Goal: Task Accomplishment & Management: Use online tool/utility

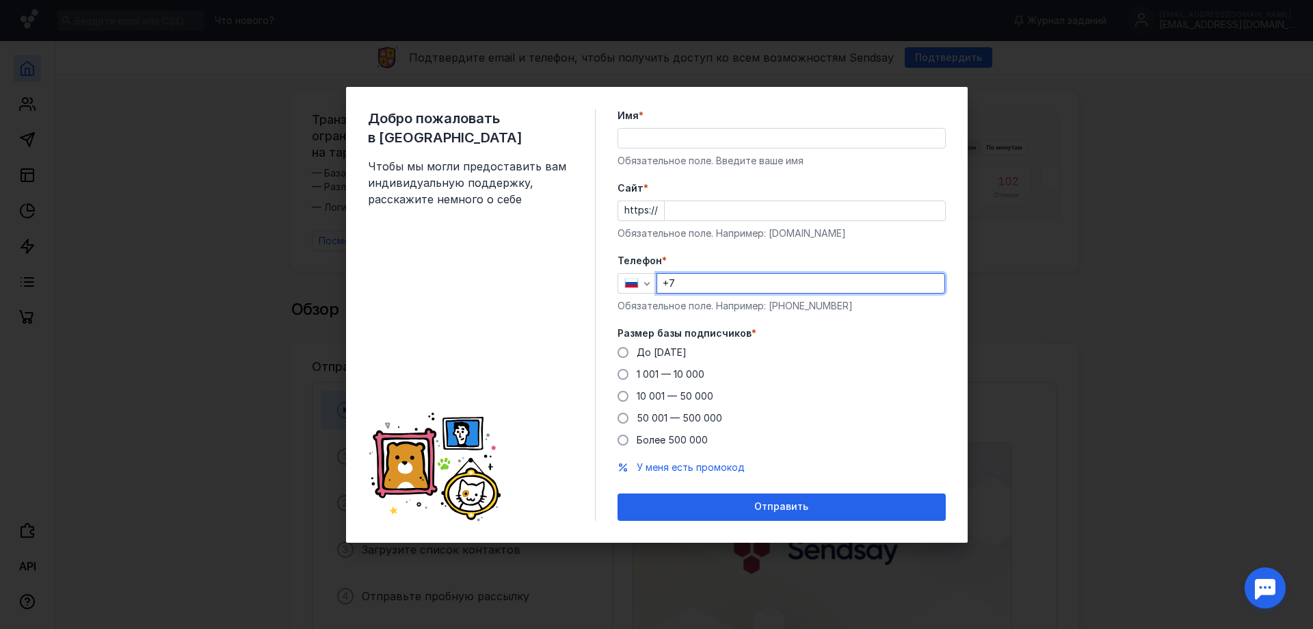
click at [739, 291] on input "+7" at bounding box center [800, 283] width 287 height 19
click at [763, 208] on input "Cайт *" at bounding box center [805, 210] width 280 height 19
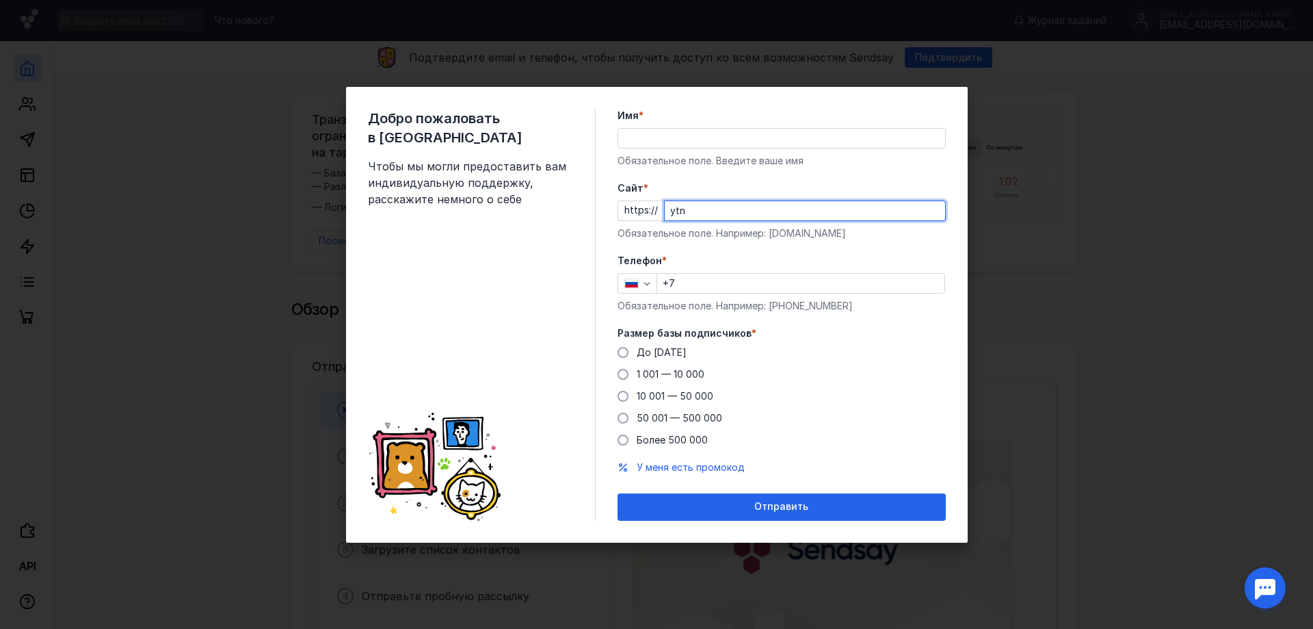
click at [686, 213] on input "ytn" at bounding box center [805, 210] width 280 height 19
drag, startPoint x: 686, startPoint y: 215, endPoint x: 648, endPoint y: 213, distance: 38.4
click at [648, 213] on div "https:// ten" at bounding box center [782, 210] width 328 height 21
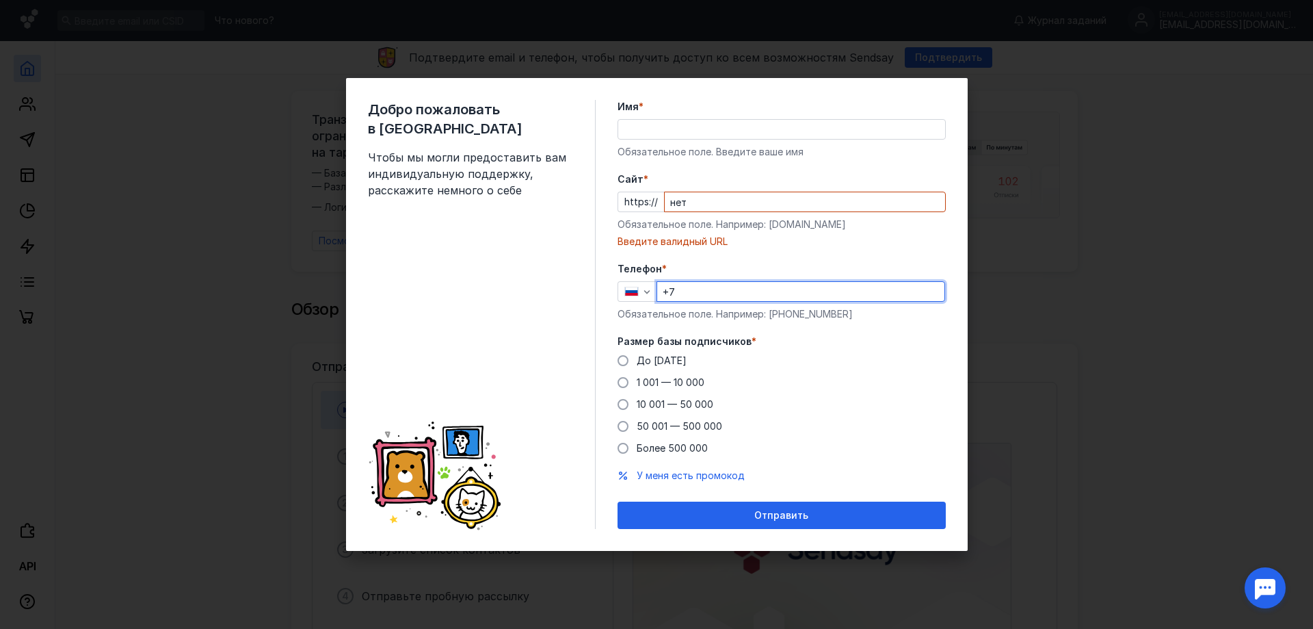
click at [692, 281] on div "+7" at bounding box center [801, 291] width 289 height 21
click at [730, 207] on input "нет" at bounding box center [805, 201] width 280 height 19
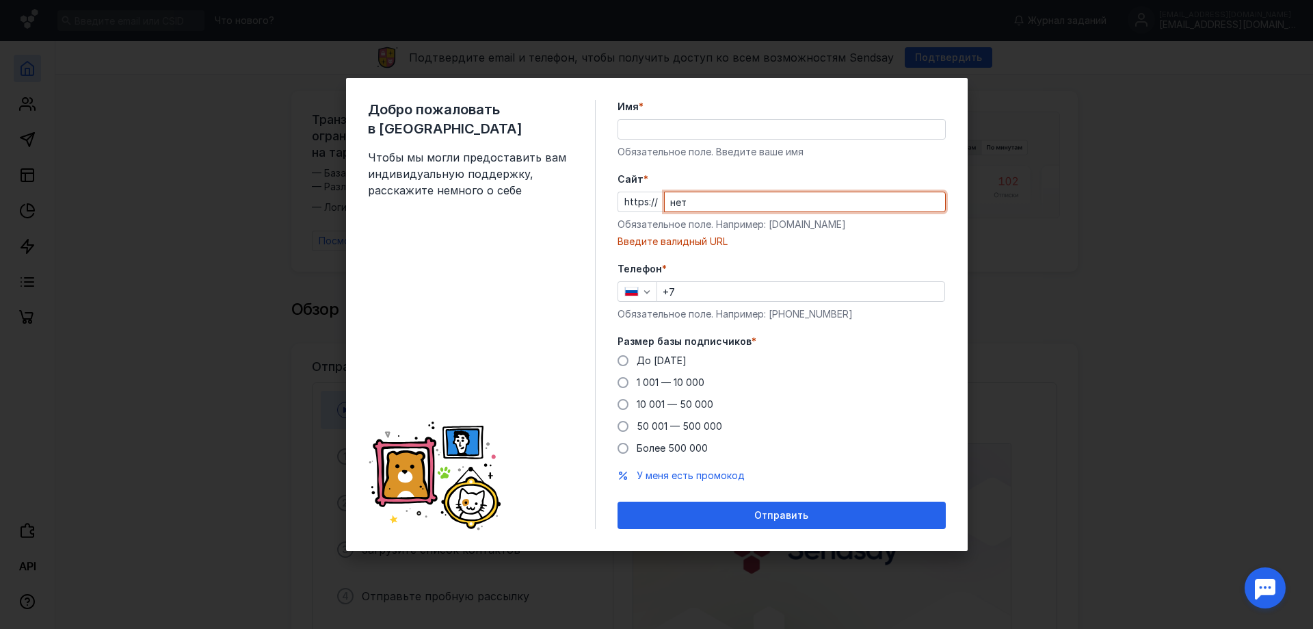
click at [730, 207] on input "нет" at bounding box center [805, 201] width 280 height 19
click at [712, 247] on div "Введите валидный URL" at bounding box center [782, 242] width 328 height 14
click at [757, 211] on div "net" at bounding box center [805, 202] width 282 height 21
click at [812, 211] on input "net" at bounding box center [805, 201] width 280 height 19
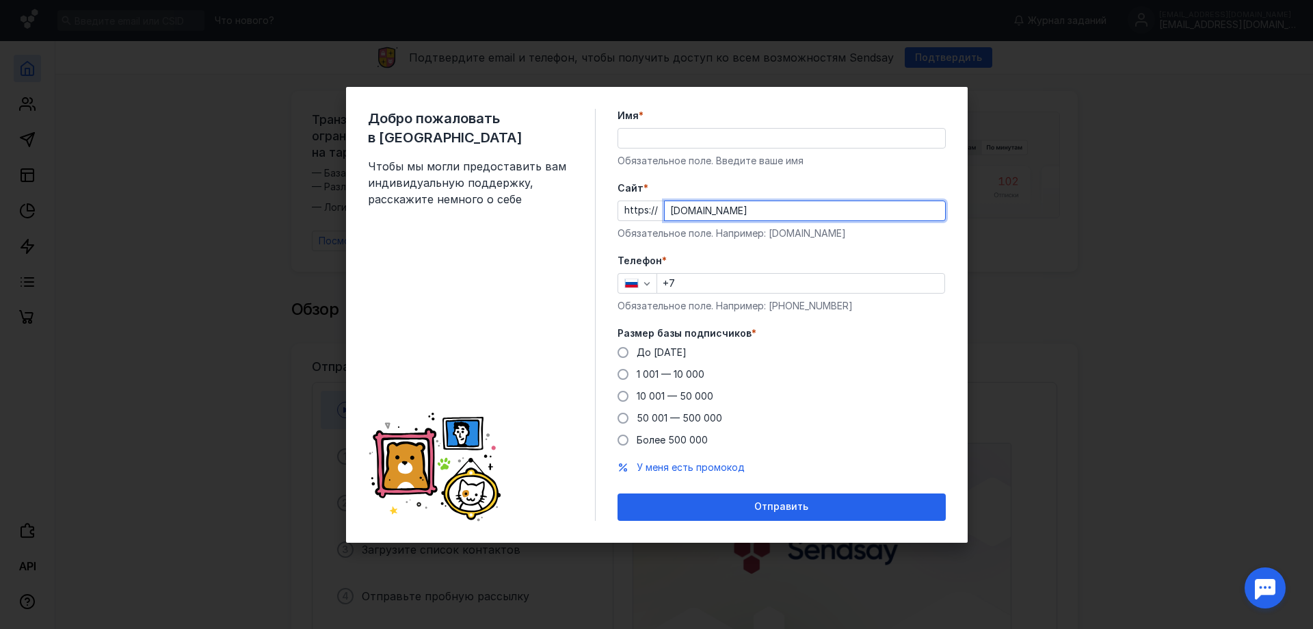
type input "[DOMAIN_NAME]"
click at [794, 263] on label "Телефон *" at bounding box center [782, 261] width 328 height 14
click at [790, 275] on div "+7" at bounding box center [801, 283] width 289 height 21
click at [789, 283] on input "+7" at bounding box center [800, 283] width 287 height 19
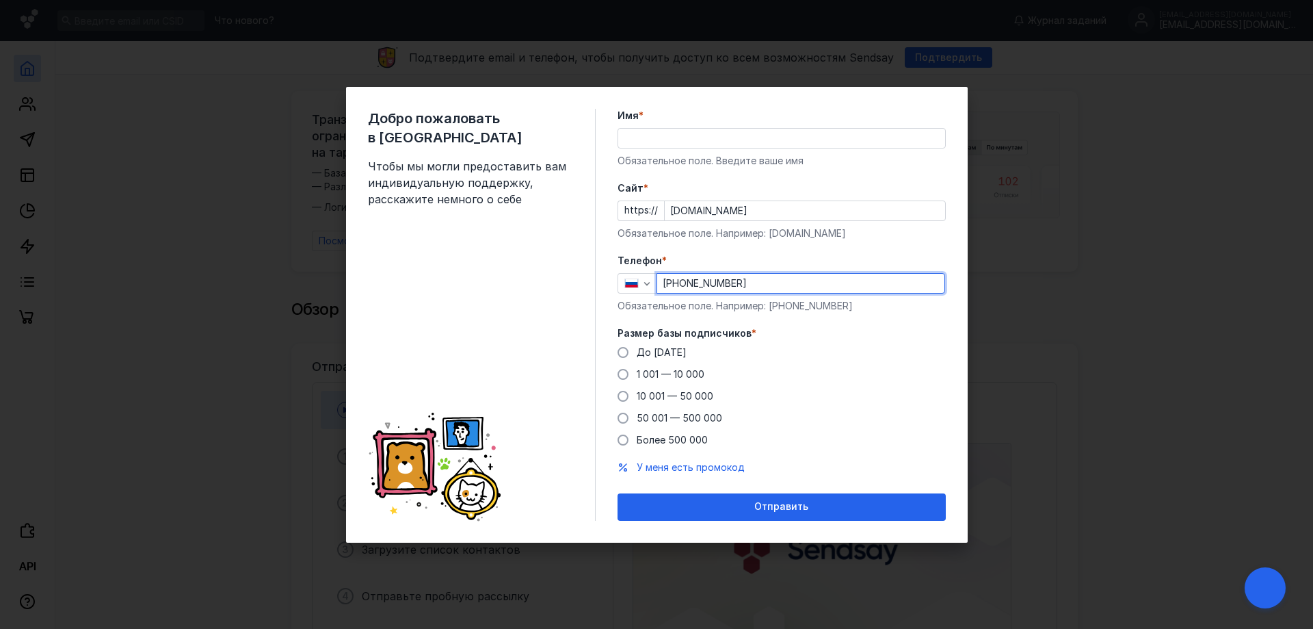
type input "[PHONE_NUMBER]"
click at [735, 222] on div "Cайт * https:// [DOMAIN_NAME] Обязательное поле. Например: [DOMAIN_NAME]" at bounding box center [782, 210] width 328 height 59
click at [735, 220] on div "Cайт * https:// [DOMAIN_NAME] Обязательное поле. Например: [DOMAIN_NAME]" at bounding box center [782, 210] width 328 height 59
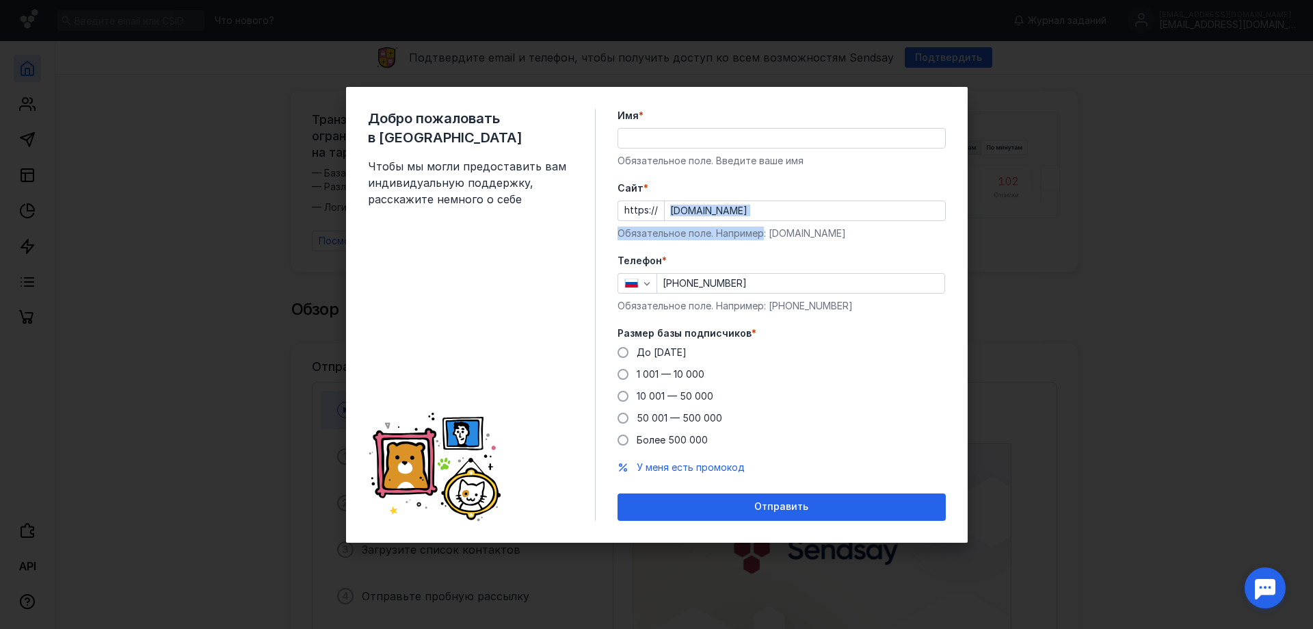
click at [742, 208] on input "[DOMAIN_NAME]" at bounding box center [805, 210] width 280 height 19
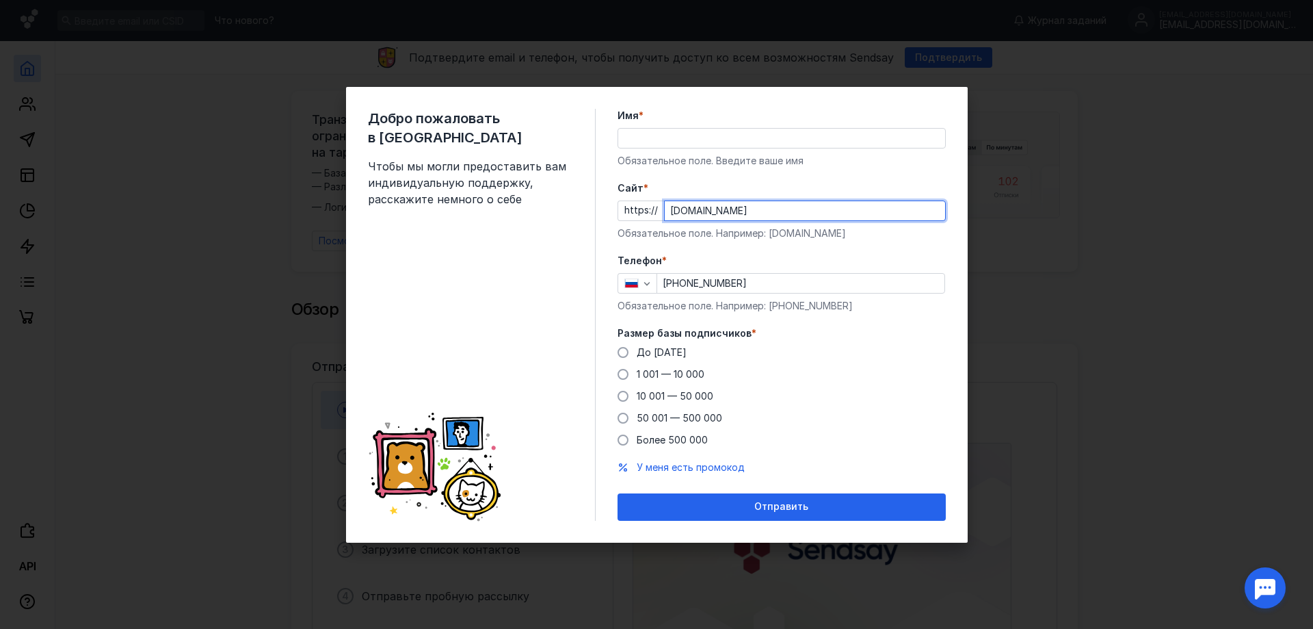
click at [742, 208] on input "[DOMAIN_NAME]" at bounding box center [805, 210] width 280 height 19
paste input "[URL][DOMAIN_NAME]"
click at [744, 210] on input "net.[URL][DOMAIN_NAME]" at bounding box center [805, 210] width 280 height 19
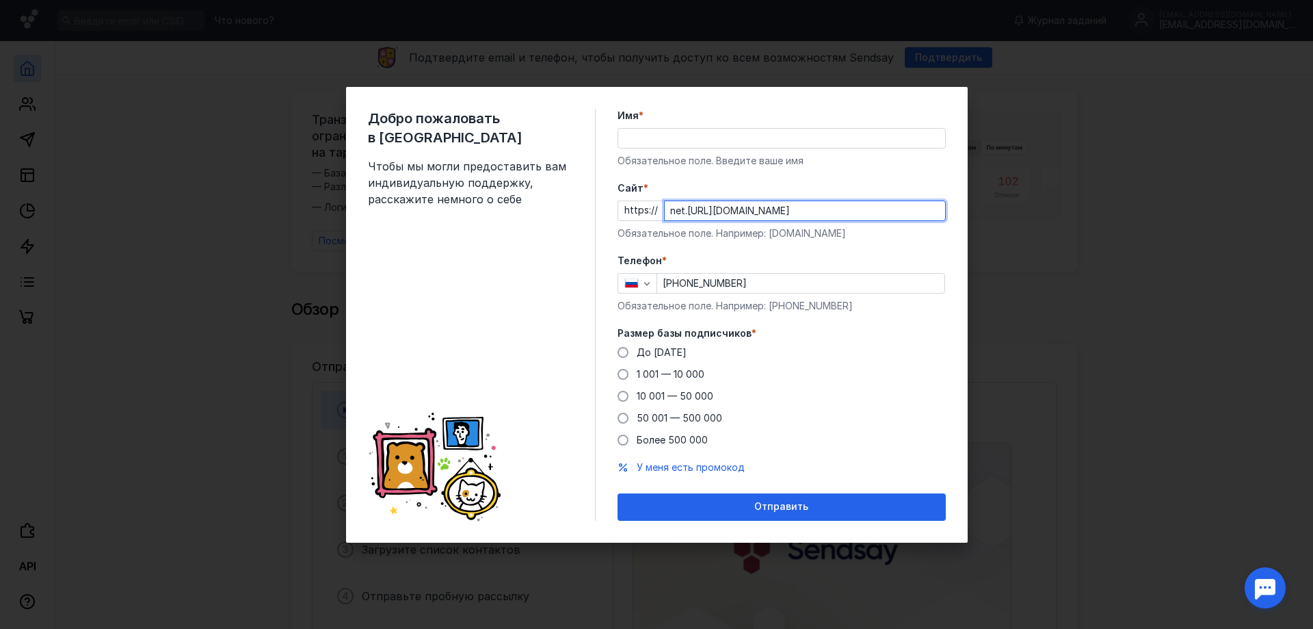
paste input "text"
type input "[DOMAIN_NAME][URL]"
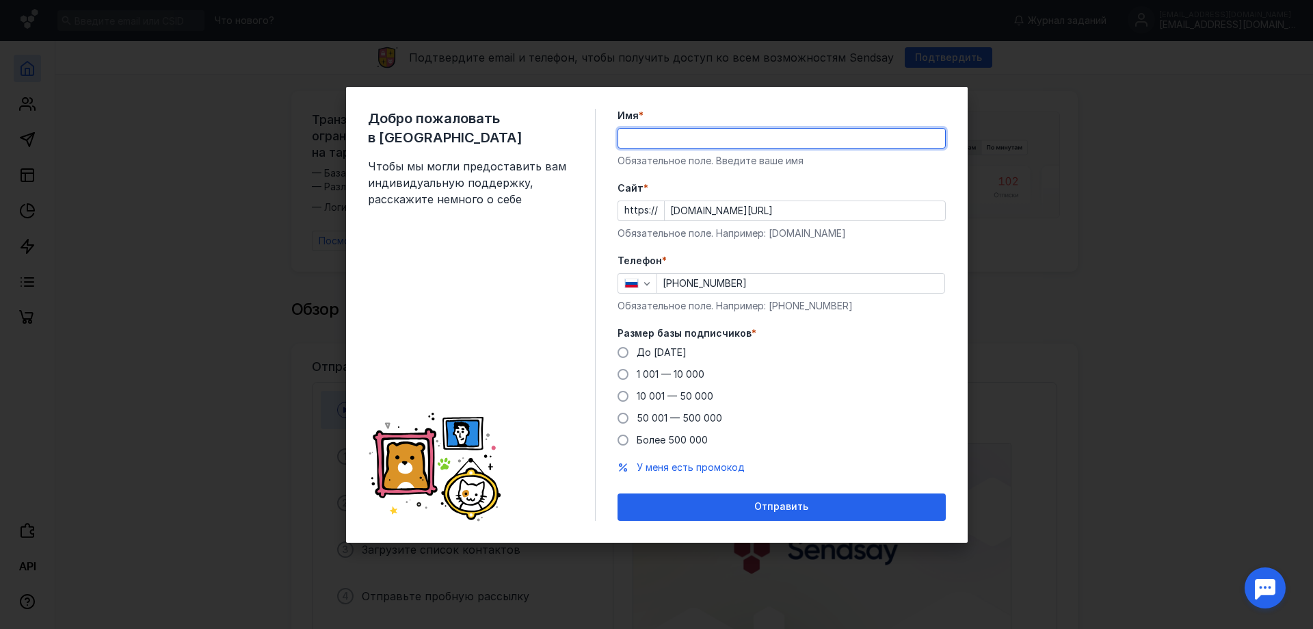
click at [693, 146] on input "Имя *" at bounding box center [781, 138] width 327 height 19
type input "[PERSON_NAME]"
click at [705, 175] on form "Имя * [PERSON_NAME] поле. Введите ваше имя [PERSON_NAME] * https:// [DOMAIN_NAM…" at bounding box center [782, 315] width 328 height 412
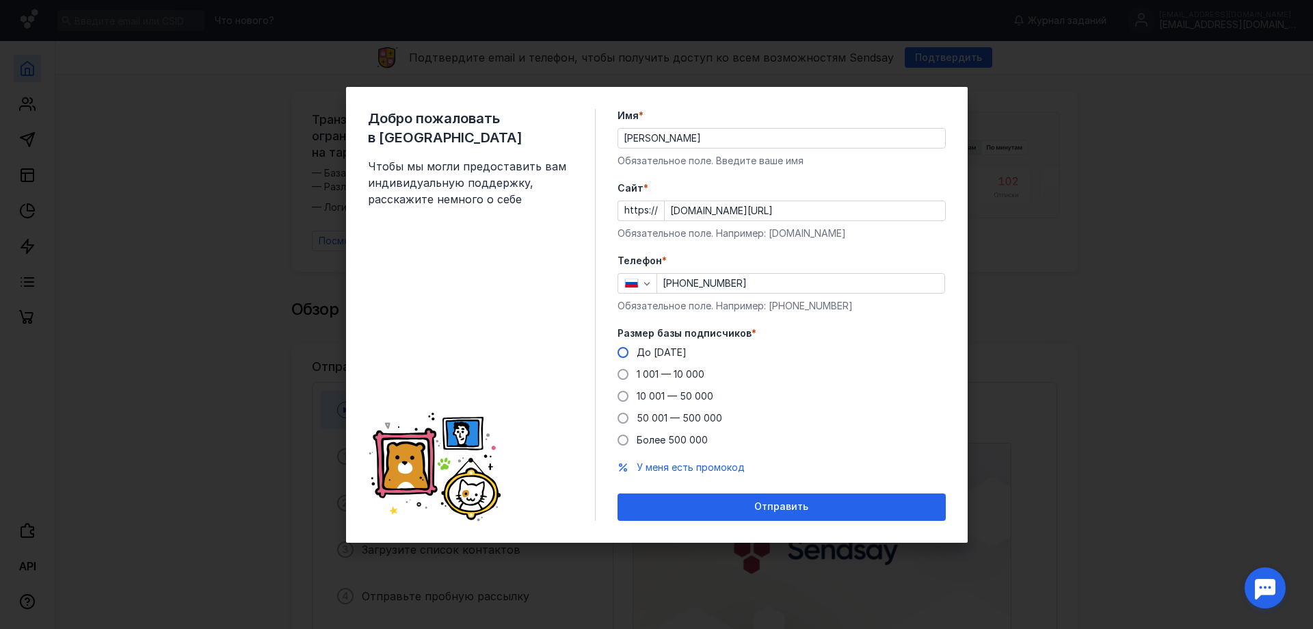
click at [635, 347] on label "До [DATE]" at bounding box center [652, 352] width 69 height 14
click at [0, 0] on input "До [DATE]" at bounding box center [0, 0] width 0 height 0
click at [774, 507] on span "Отправить" at bounding box center [782, 507] width 54 height 12
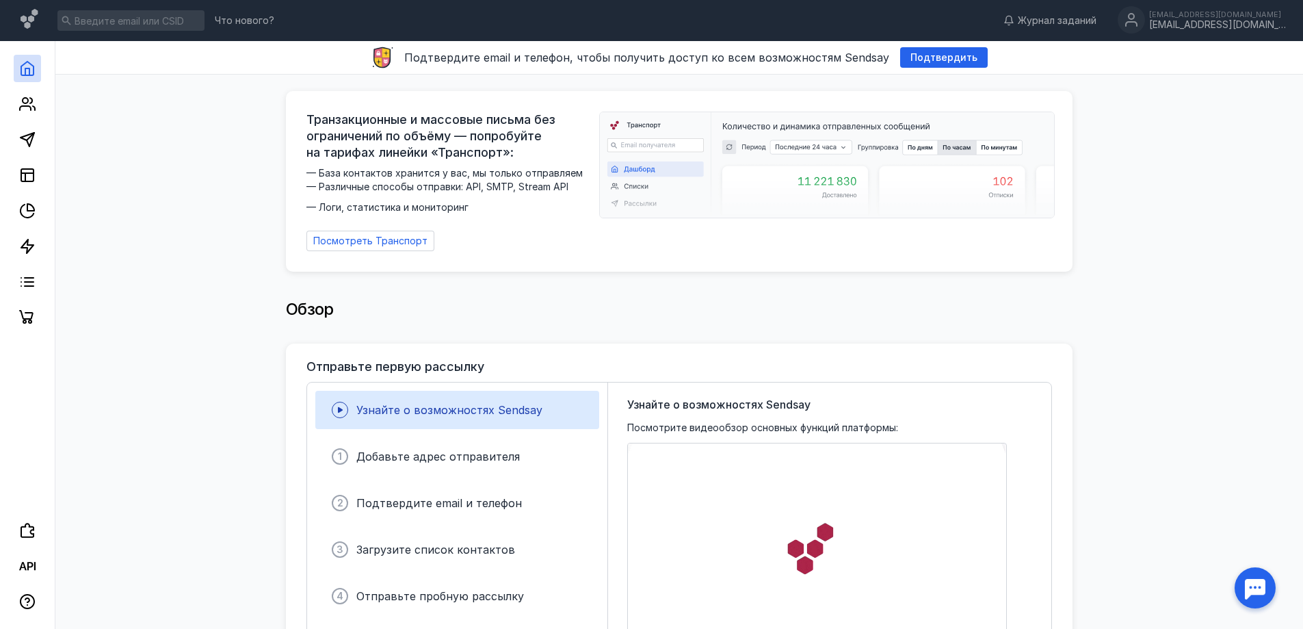
drag, startPoint x: 1118, startPoint y: 491, endPoint x: 824, endPoint y: 103, distance: 487.3
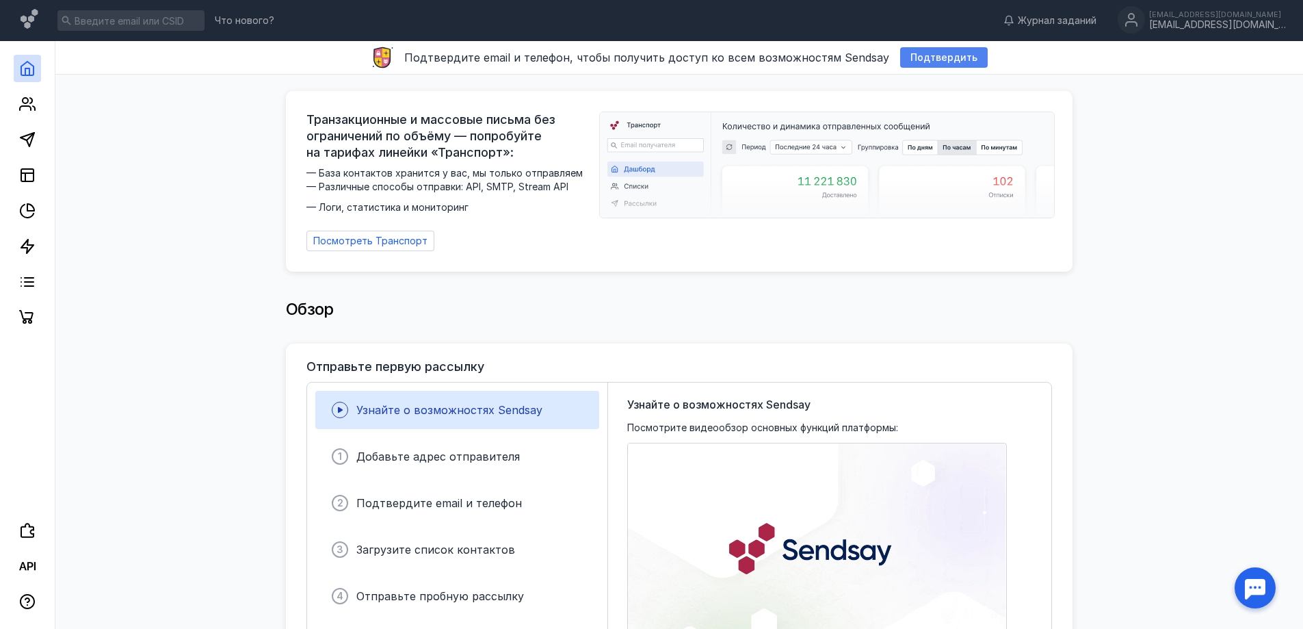
click at [947, 52] on span "Подтвердить" at bounding box center [943, 58] width 67 height 12
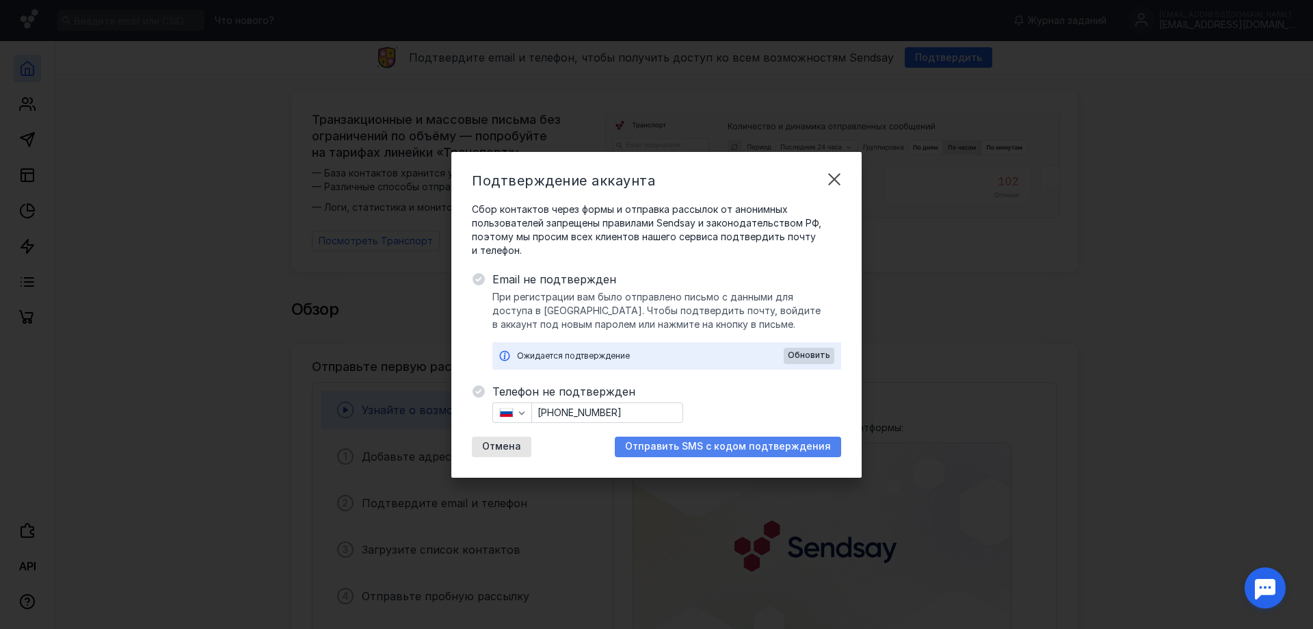
click at [721, 454] on div "Отправить SMS с кодом подтверждения" at bounding box center [728, 446] width 226 height 21
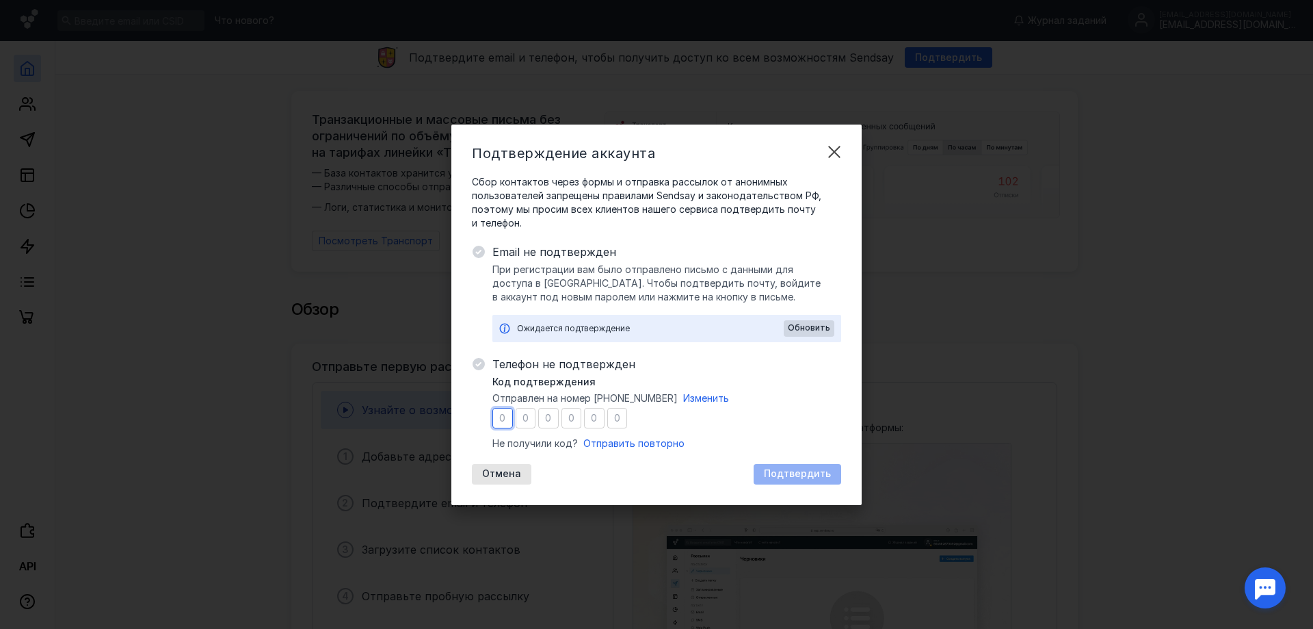
type input "3"
type input "0"
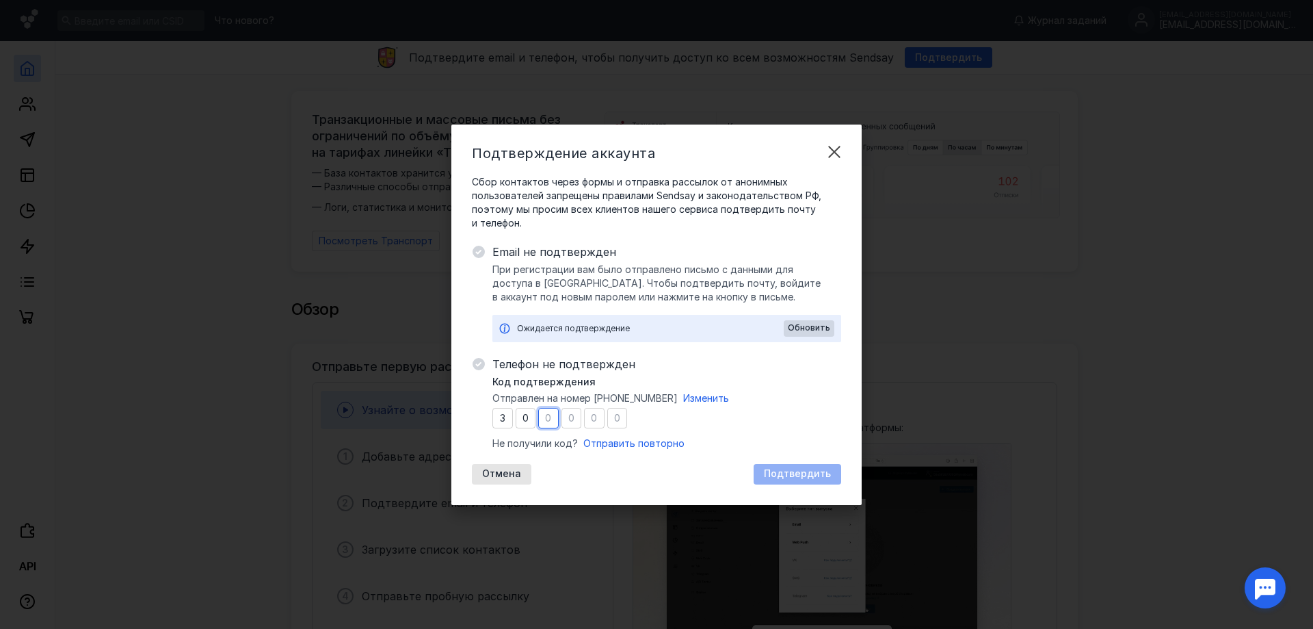
type input "4"
type input "8"
type input "1"
type input "7"
click at [802, 464] on div "Подтвердить" at bounding box center [798, 474] width 88 height 21
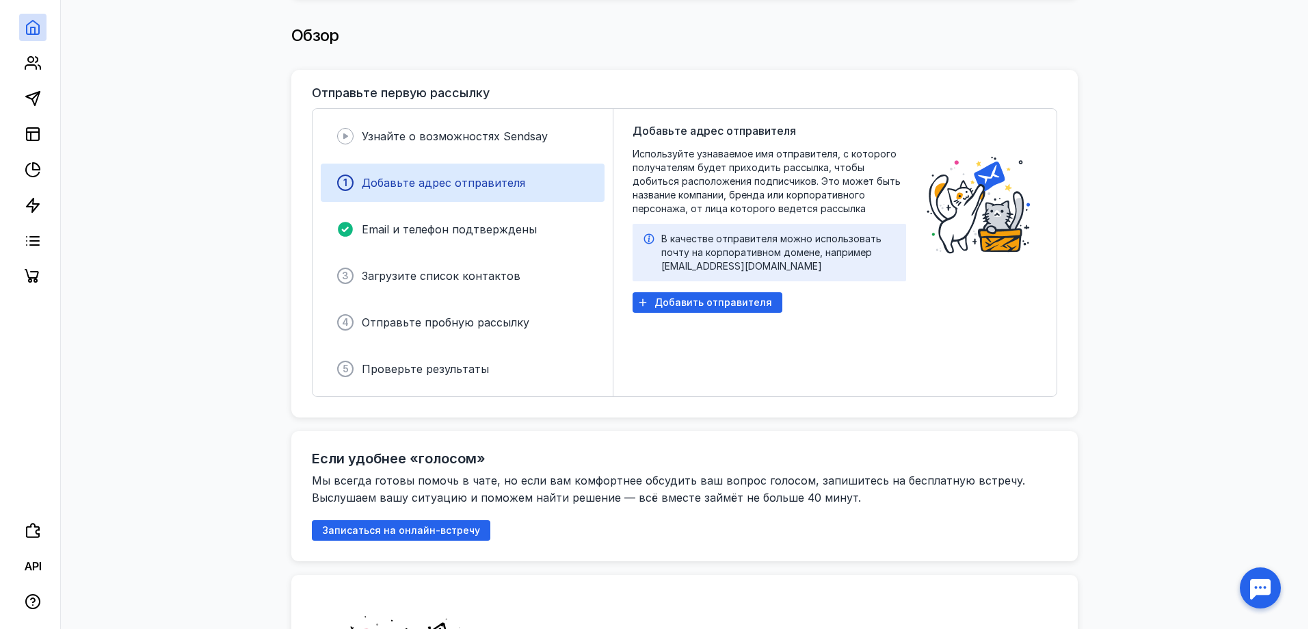
scroll to position [274, 0]
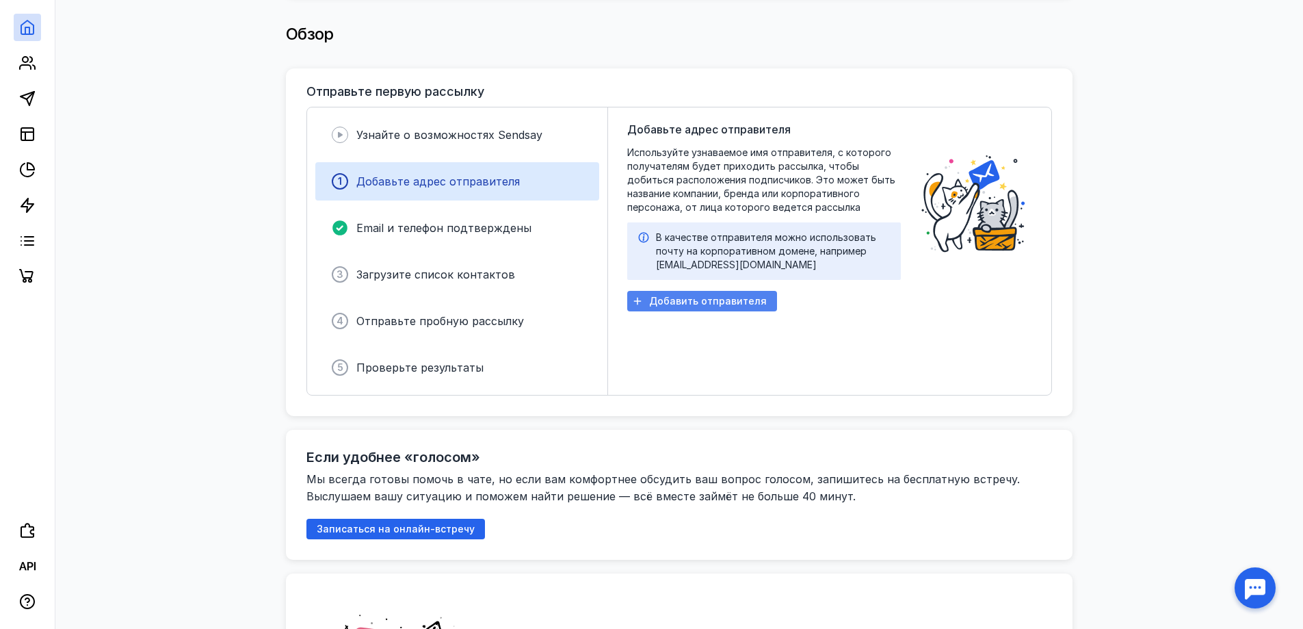
click at [657, 296] on span "Добавить отправителя" at bounding box center [708, 302] width 118 height 12
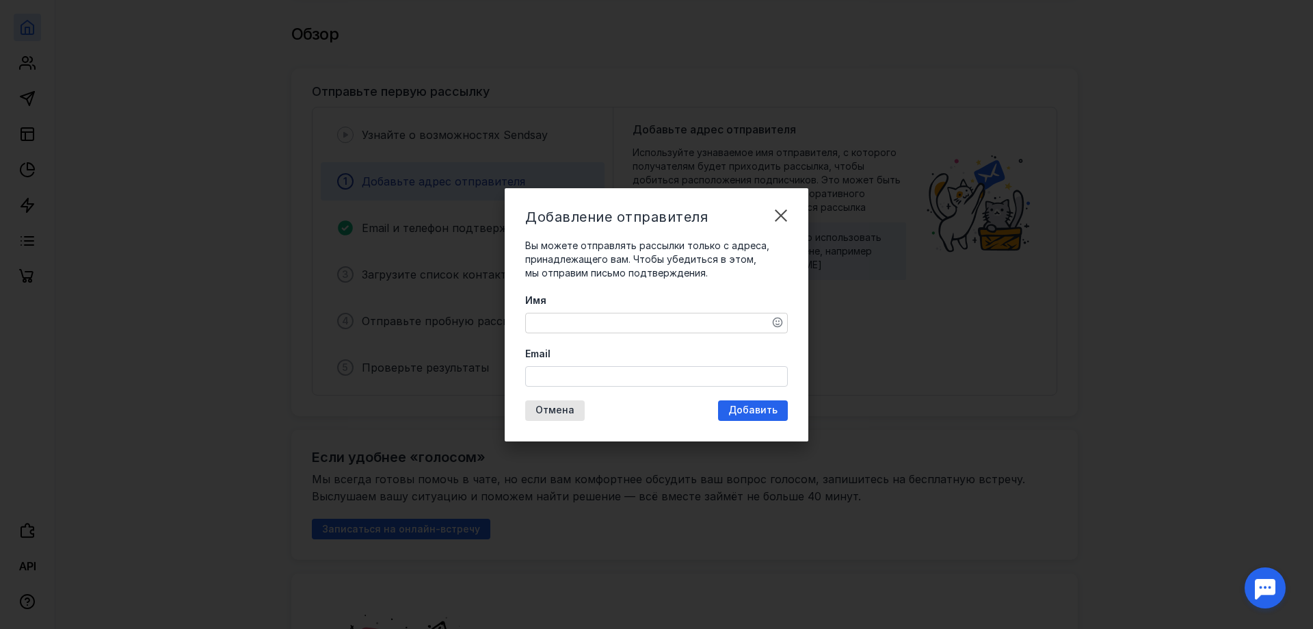
click at [618, 317] on textarea "Имя" at bounding box center [656, 322] width 261 height 19
click at [564, 378] on input "Email" at bounding box center [656, 376] width 261 height 19
paste input "[EMAIL_ADDRESS][DOMAIN_NAME]"
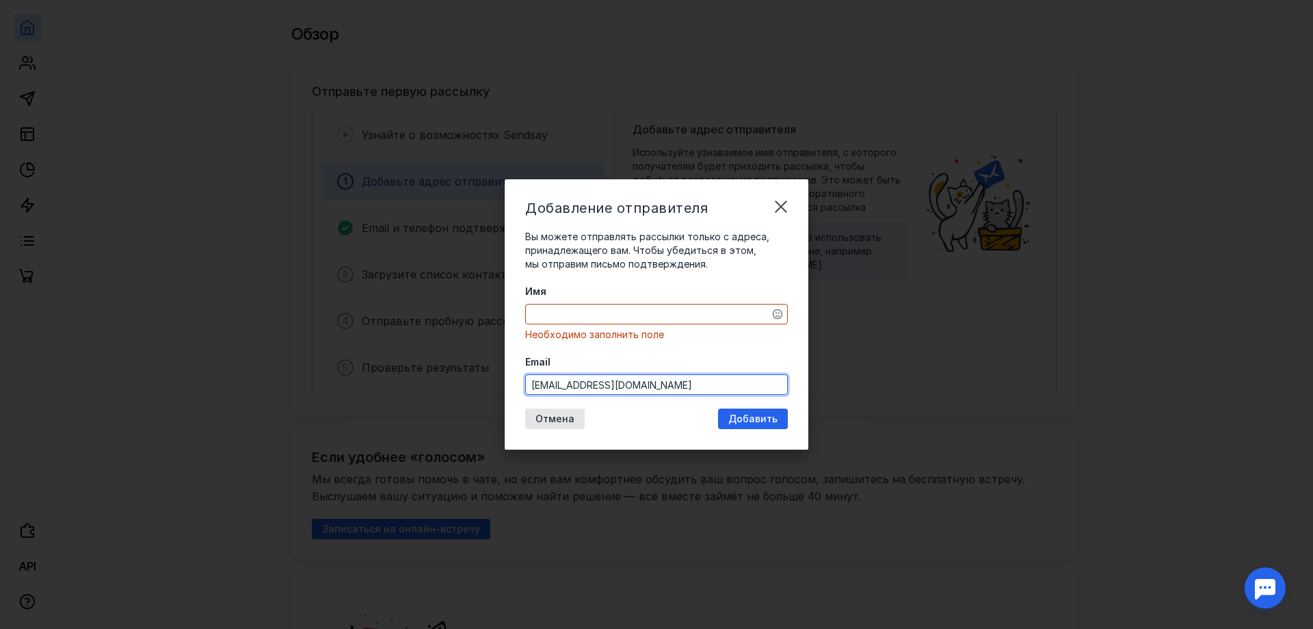
type input "[EMAIL_ADDRESS][DOMAIN_NAME]"
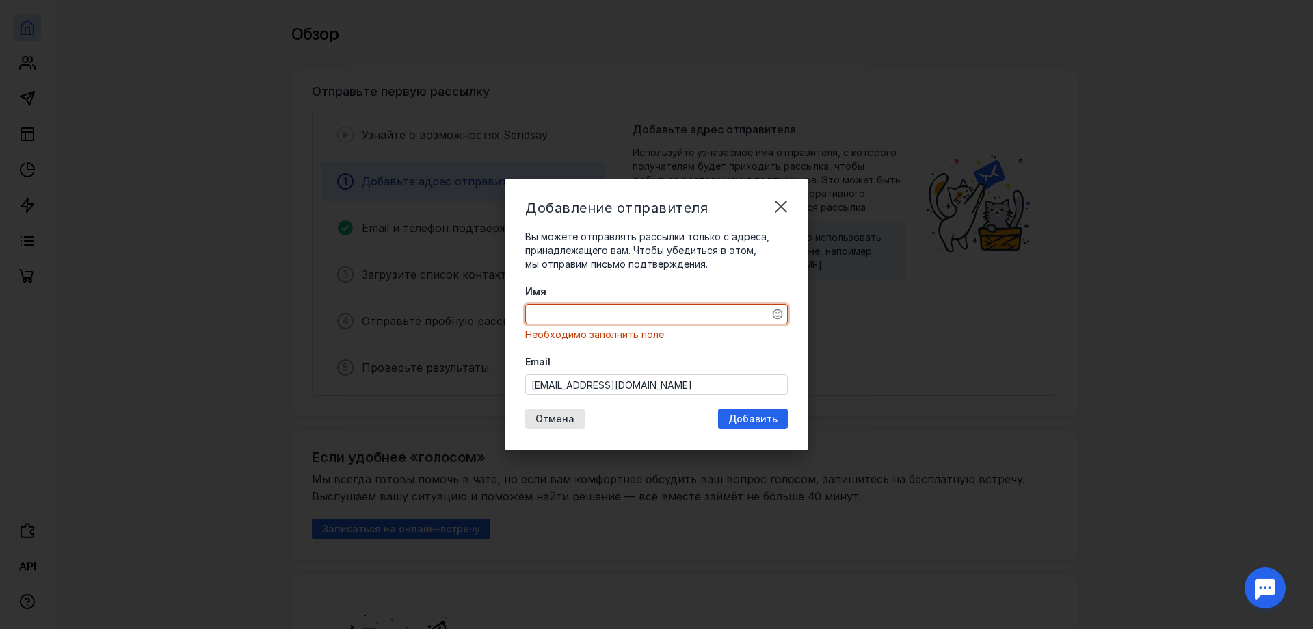
click at [600, 306] on textarea "Имя" at bounding box center [656, 313] width 261 height 19
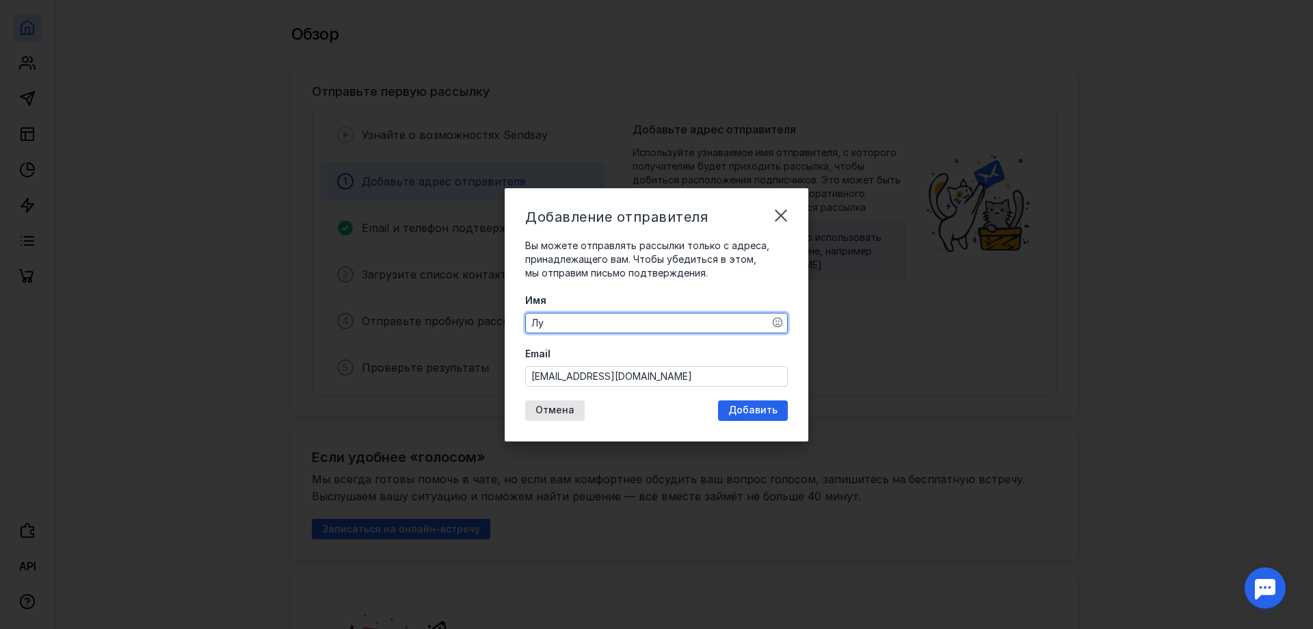
type textarea "[PERSON_NAME]"
type textarea "Keks Cat"
click at [724, 404] on div "Добавить" at bounding box center [753, 410] width 70 height 21
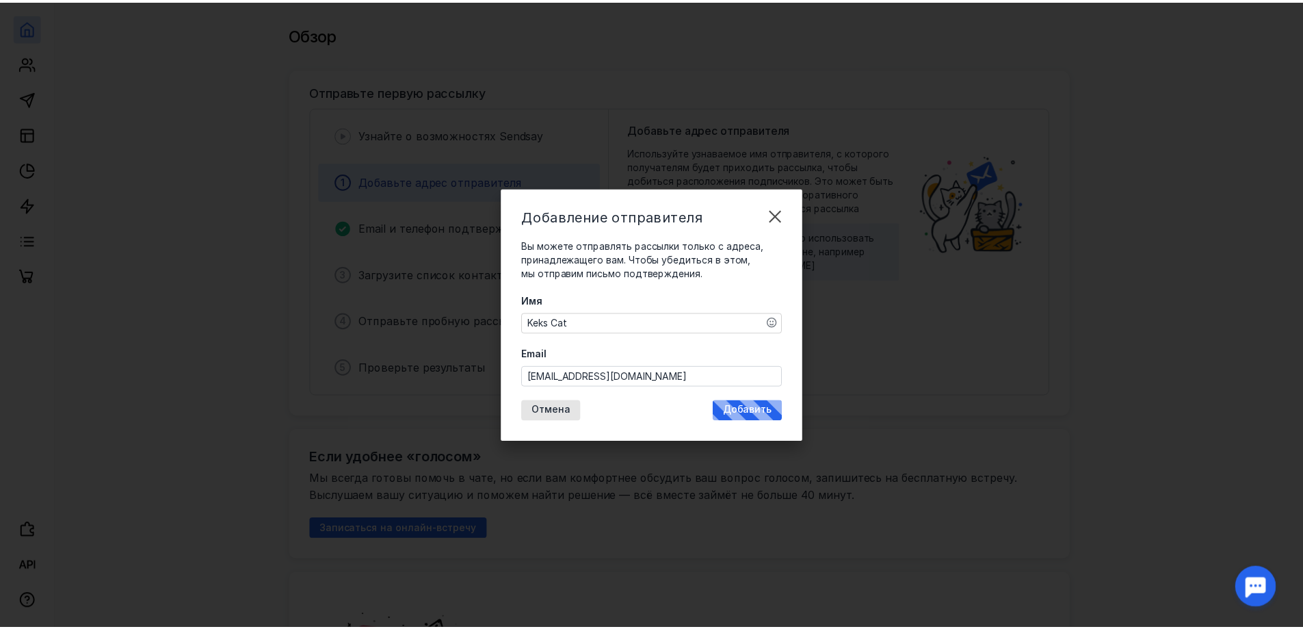
scroll to position [0, 0]
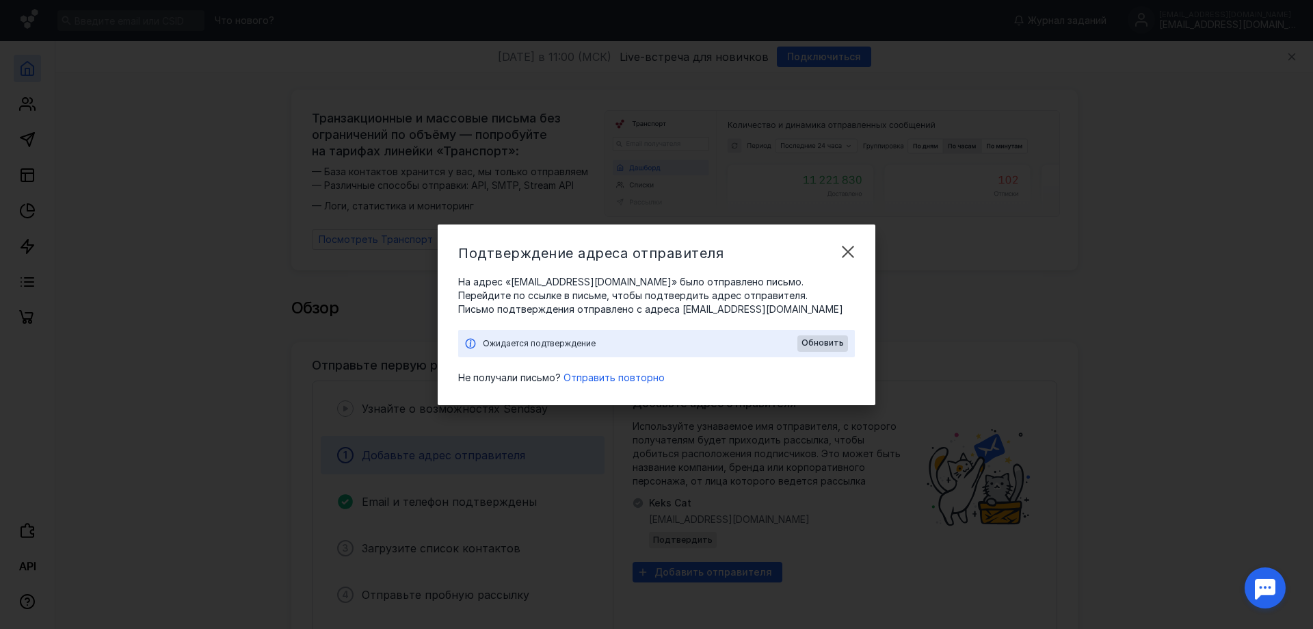
click at [522, 286] on span "На адрес «[EMAIL_ADDRESS][DOMAIN_NAME]» было отправлено письмо. Перейдите по сс…" at bounding box center [656, 288] width 397 height 27
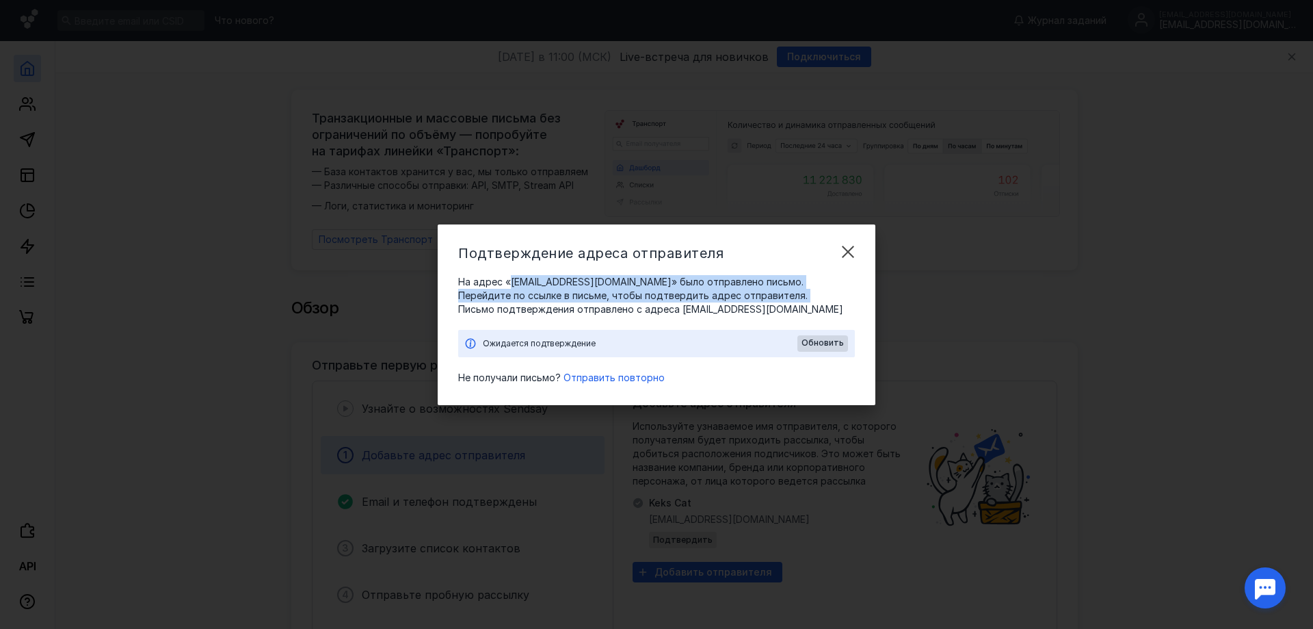
drag, startPoint x: 522, startPoint y: 286, endPoint x: 722, endPoint y: 294, distance: 200.6
click at [722, 294] on span "На адрес «[EMAIL_ADDRESS][DOMAIN_NAME]» было отправлено письмо. Перейдите по сс…" at bounding box center [656, 288] width 397 height 27
click at [597, 382] on span "Отправить повторно" at bounding box center [614, 377] width 101 height 12
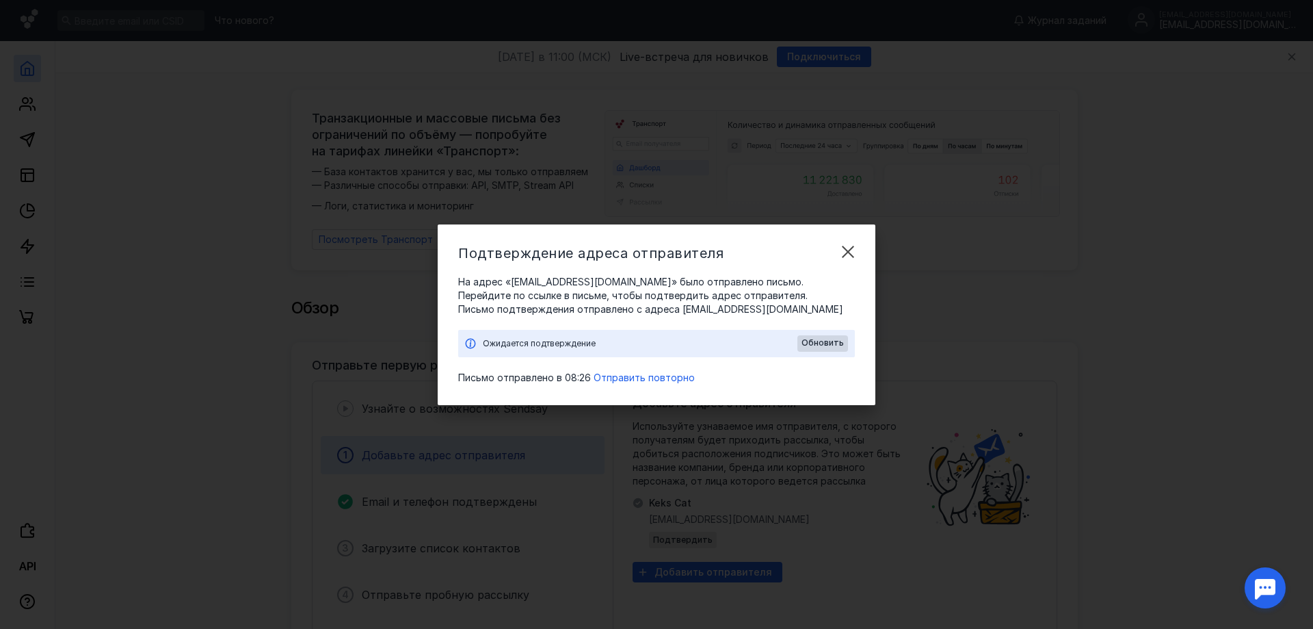
click at [716, 304] on span "Письмо подтверждения отправлено c адреса [EMAIL_ADDRESS][DOMAIN_NAME]" at bounding box center [656, 309] width 397 height 14
click at [820, 344] on span "Обновить" at bounding box center [823, 343] width 42 height 10
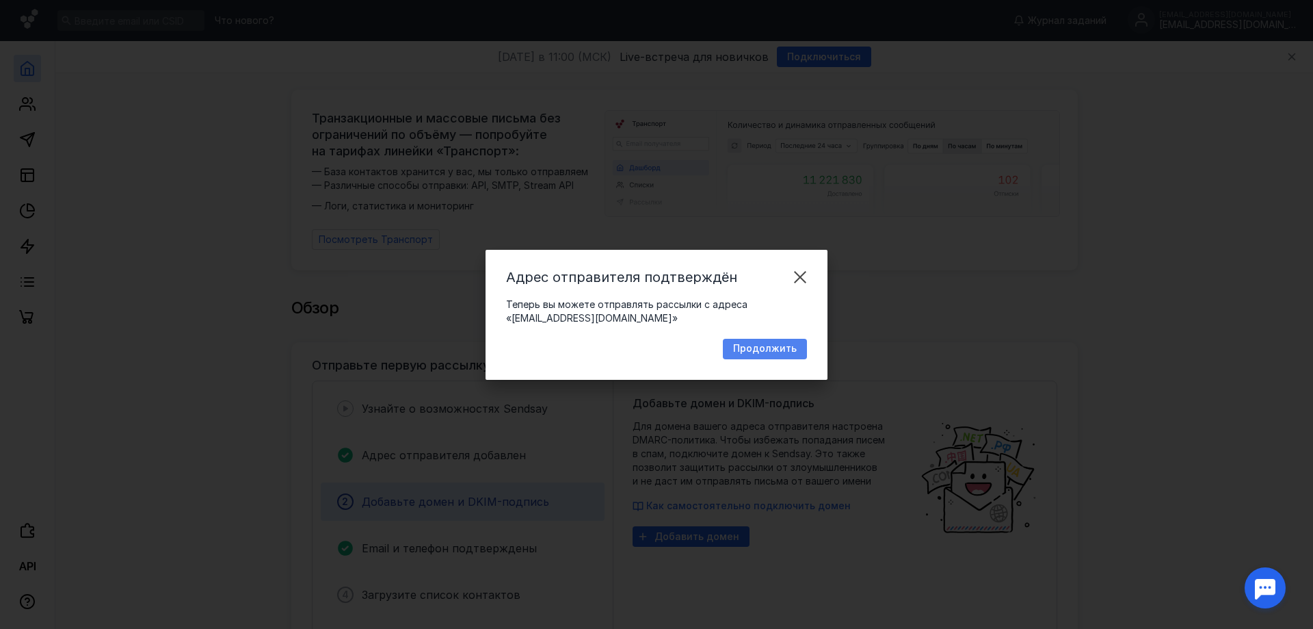
click at [756, 350] on span "Продолжить" at bounding box center [765, 349] width 64 height 12
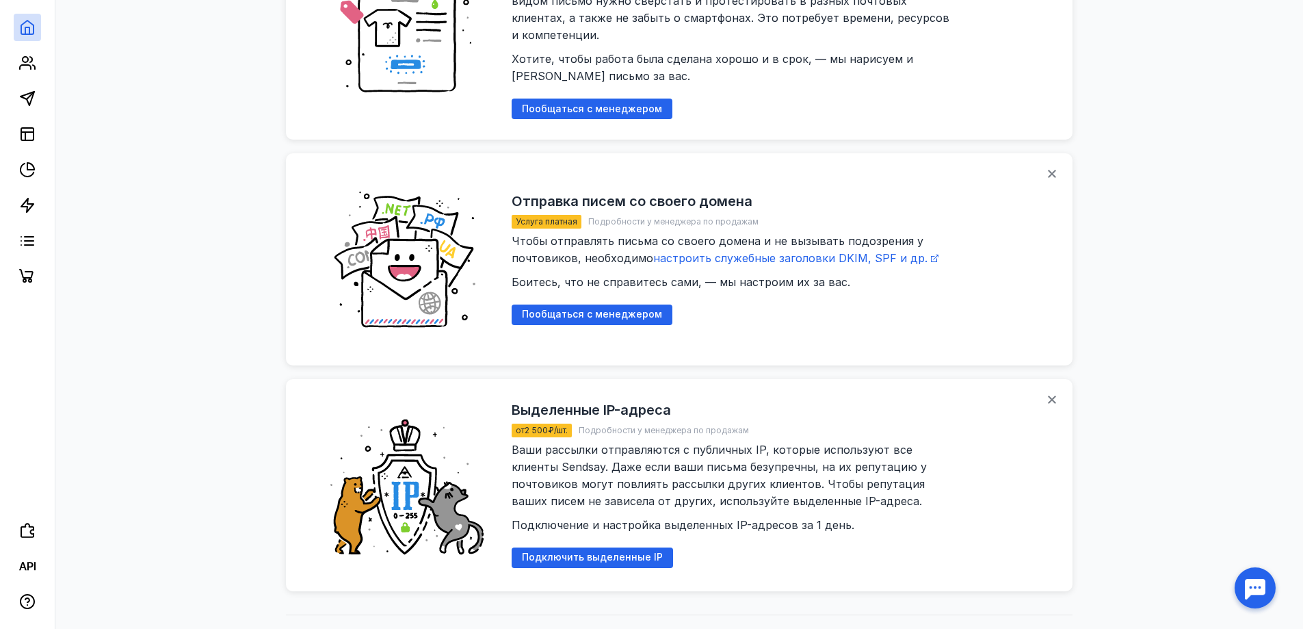
scroll to position [1759, 0]
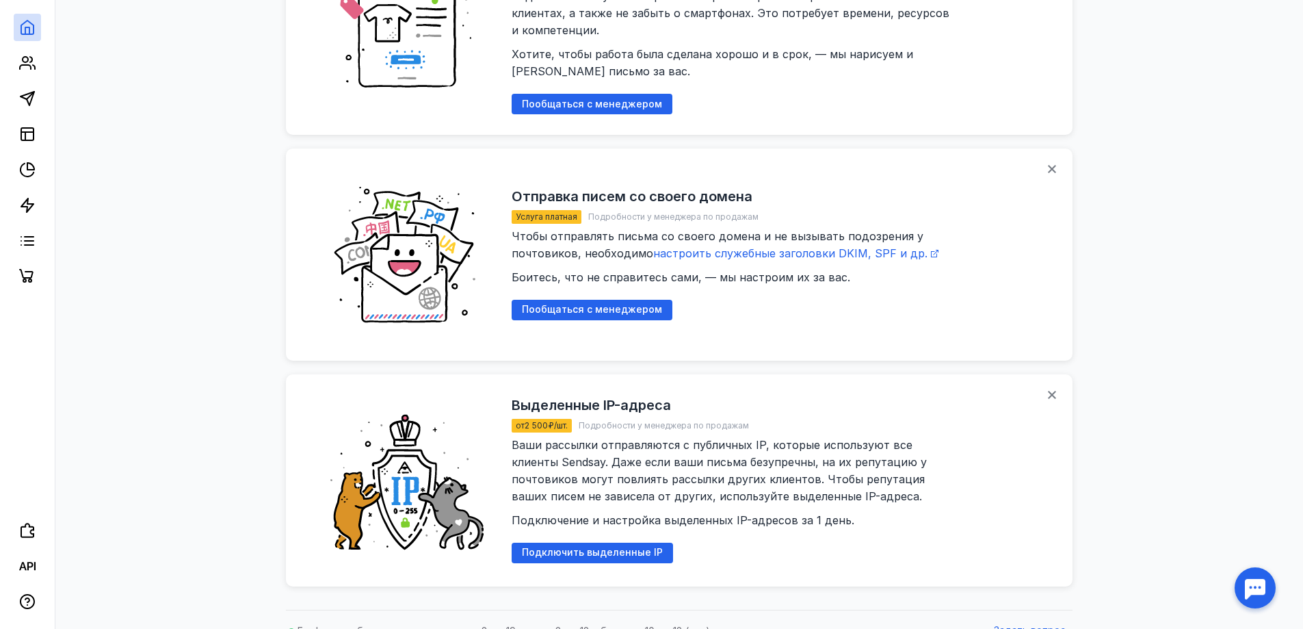
drag, startPoint x: 818, startPoint y: 469, endPoint x: 817, endPoint y: 454, distance: 15.1
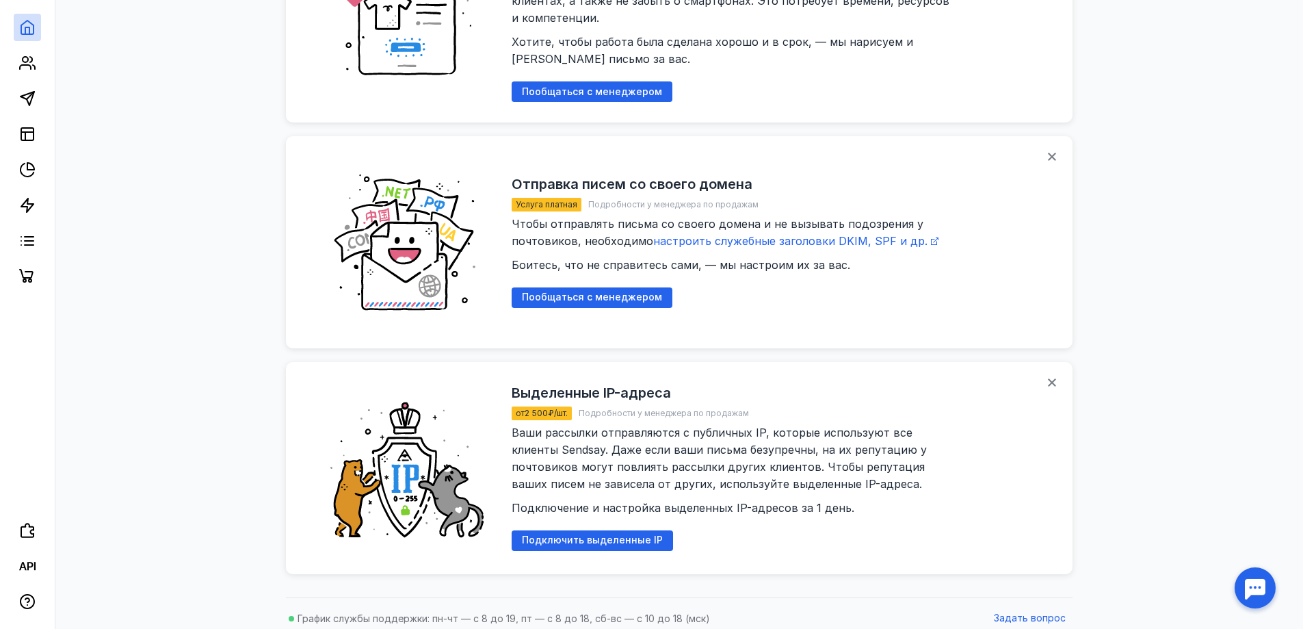
click at [670, 433] on span "Ваши рассылки отправляются с публичных IP, которые используют все клиенты Sends…" at bounding box center [734, 469] width 445 height 89
drag, startPoint x: 670, startPoint y: 433, endPoint x: 599, endPoint y: 428, distance: 71.3
click at [599, 428] on span "Ваши рассылки отправляются с публичных IP, которые используют все клиенты Sends…" at bounding box center [734, 469] width 445 height 89
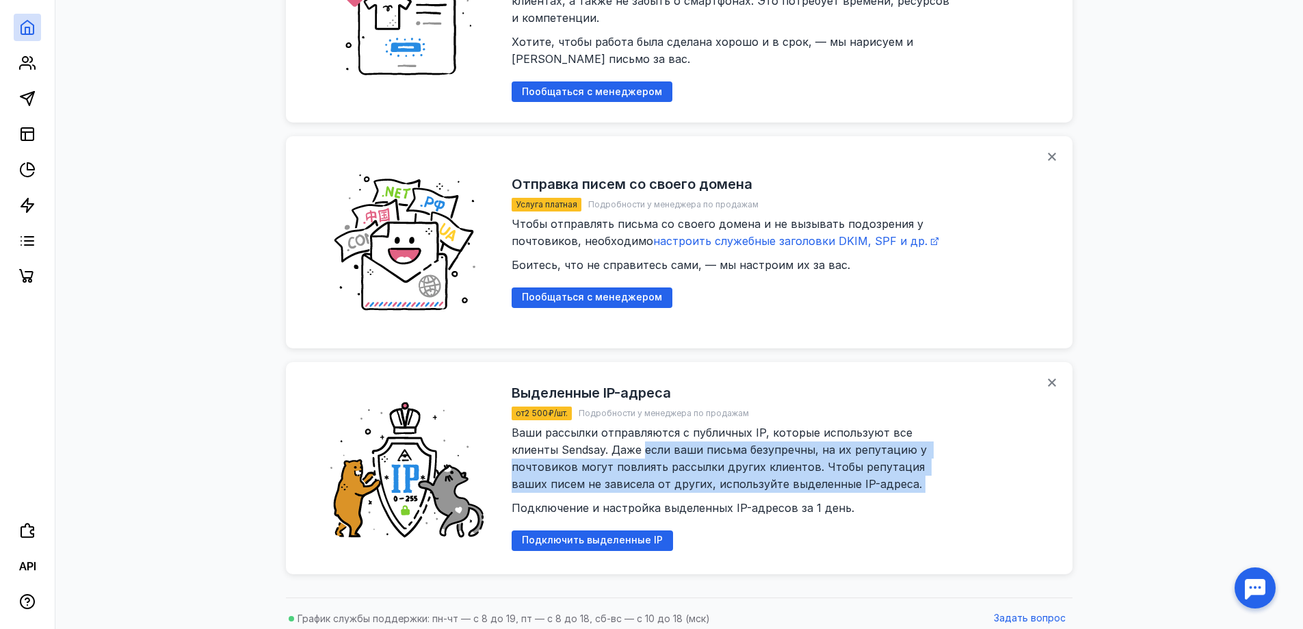
drag, startPoint x: 599, startPoint y: 428, endPoint x: 880, endPoint y: 467, distance: 283.8
click at [880, 467] on div "Ваши рассылки отправляются с публичных IP, которые используют все клиенты Sends…" at bounding box center [734, 470] width 445 height 92
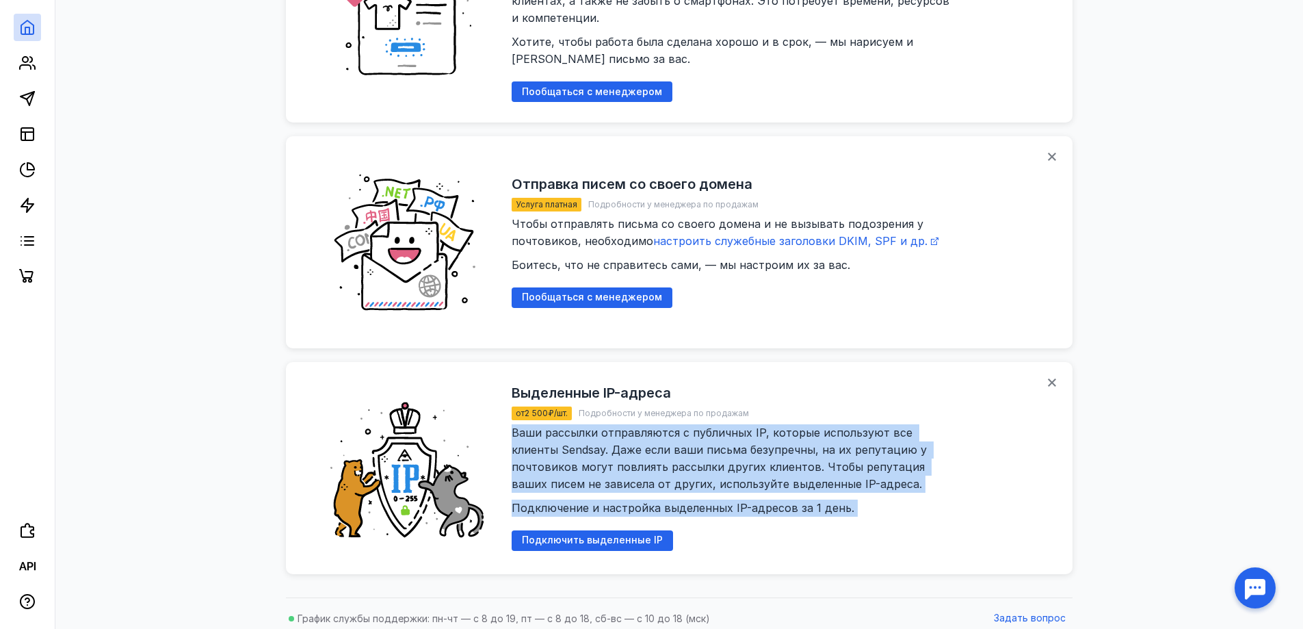
drag, startPoint x: 880, startPoint y: 467, endPoint x: 869, endPoint y: 523, distance: 57.2
click at [869, 523] on div "Выделенные IP-адреса от 2 500 ₽/шт. Подробности у менеджера по продажам Ваши ра…" at bounding box center [782, 467] width 540 height 171
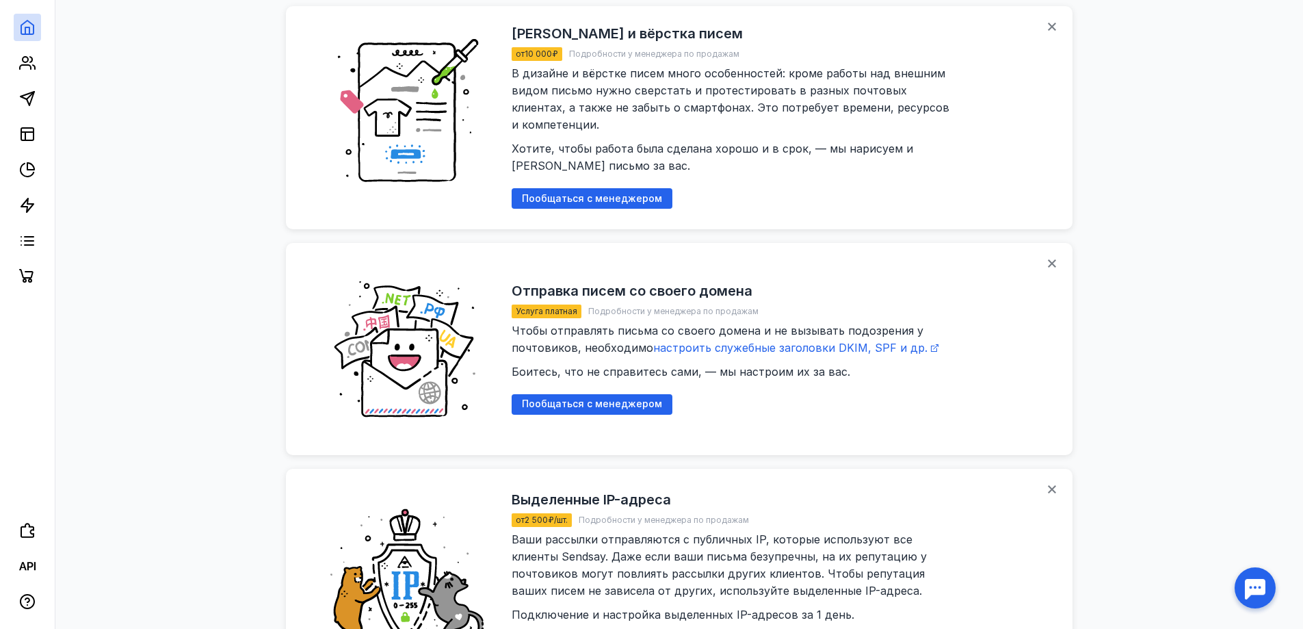
drag, startPoint x: 867, startPoint y: 521, endPoint x: 872, endPoint y: 468, distance: 53.6
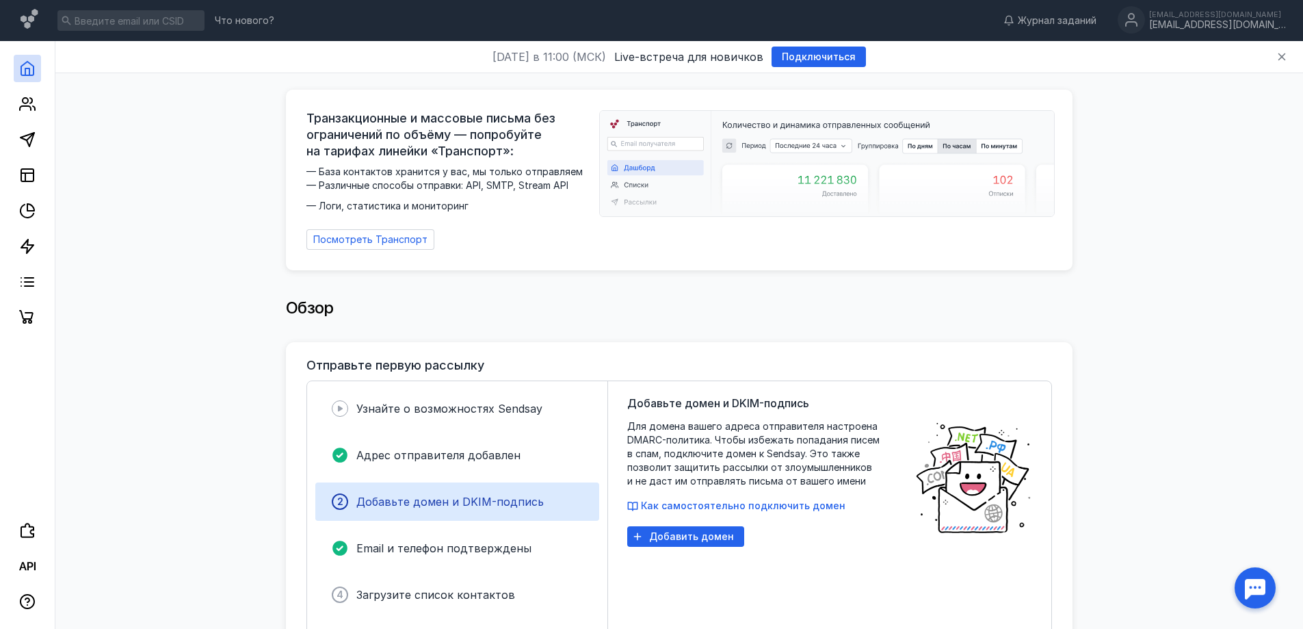
scroll to position [205, 0]
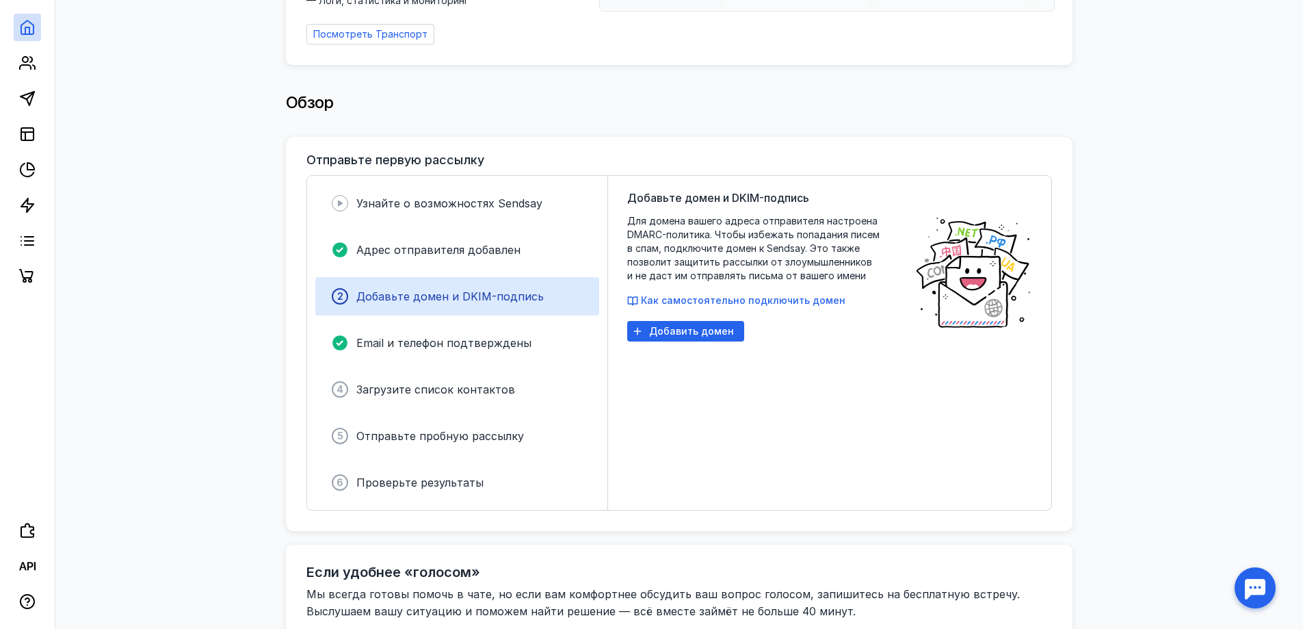
click at [670, 224] on span "Для домена вашего адреса отправителя настроена DMARC-политика. Чтобы избежать п…" at bounding box center [764, 248] width 274 height 68
drag, startPoint x: 670, startPoint y: 224, endPoint x: 670, endPoint y: 258, distance: 34.2
click at [670, 258] on span "Для домена вашего адреса отправителя настроена DMARC-политика. Чтобы избежать п…" at bounding box center [764, 248] width 274 height 68
drag, startPoint x: 670, startPoint y: 258, endPoint x: 696, endPoint y: 272, distance: 29.4
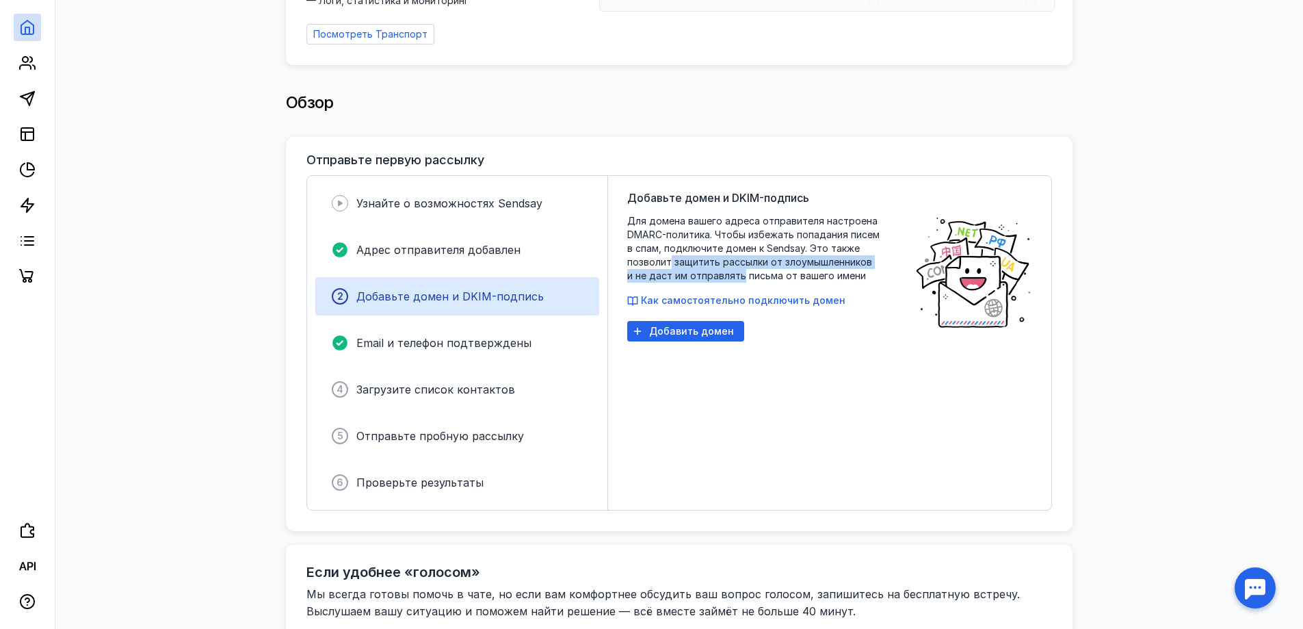
click at [696, 272] on span "Для домена вашего адреса отправителя настроена DMARC-политика. Чтобы избежать п…" at bounding box center [764, 248] width 274 height 68
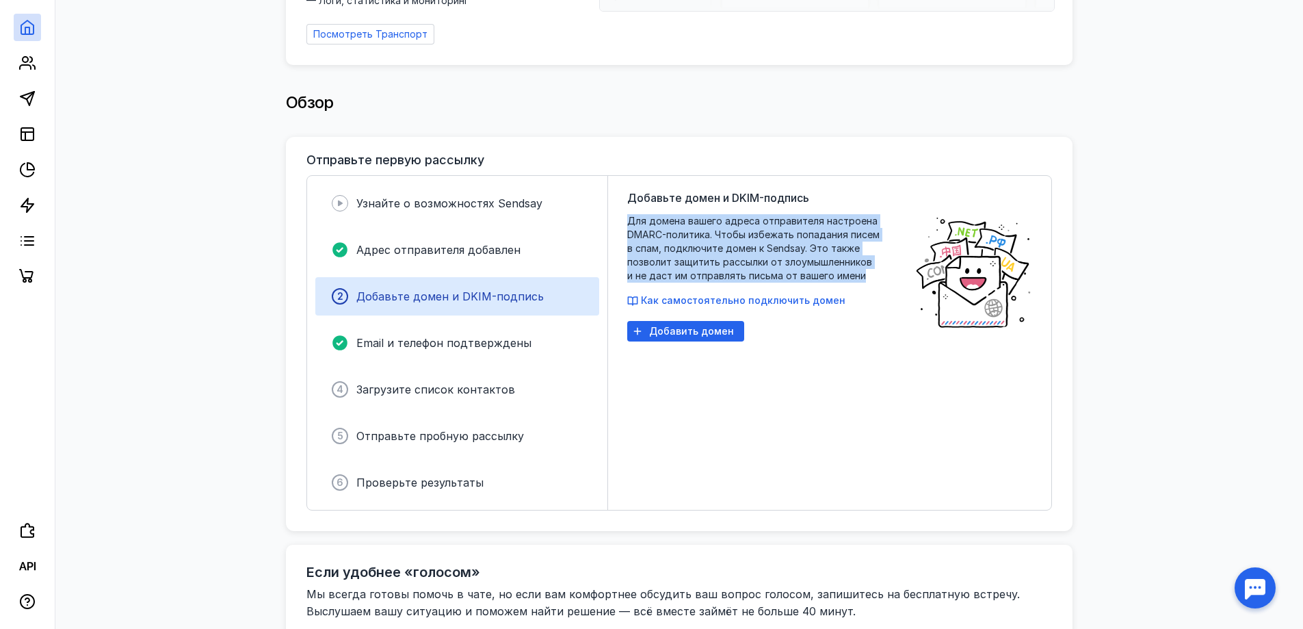
click at [696, 272] on span "Для домена вашего адреса отправителя настроена DMARC-политика. Чтобы избежать п…" at bounding box center [764, 248] width 274 height 68
click at [718, 261] on span "Для домена вашего адреса отправителя настроена DMARC-политика. Чтобы избежать п…" at bounding box center [764, 248] width 274 height 68
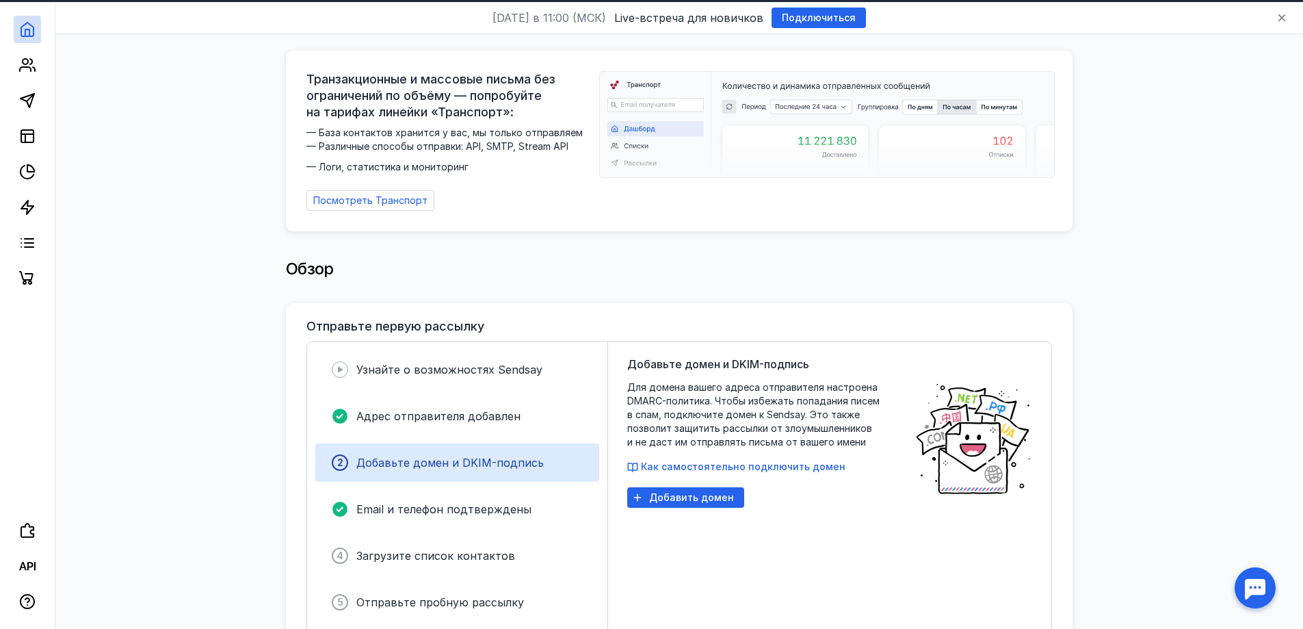
scroll to position [0, 0]
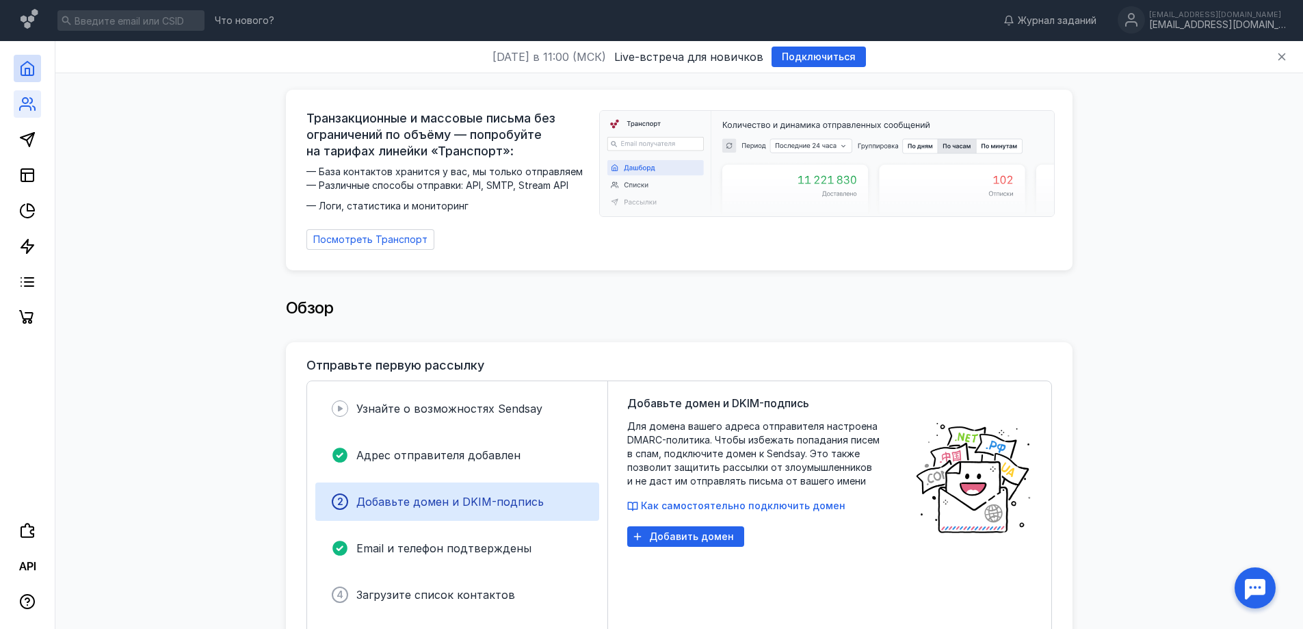
click at [35, 101] on icon at bounding box center [27, 104] width 16 height 16
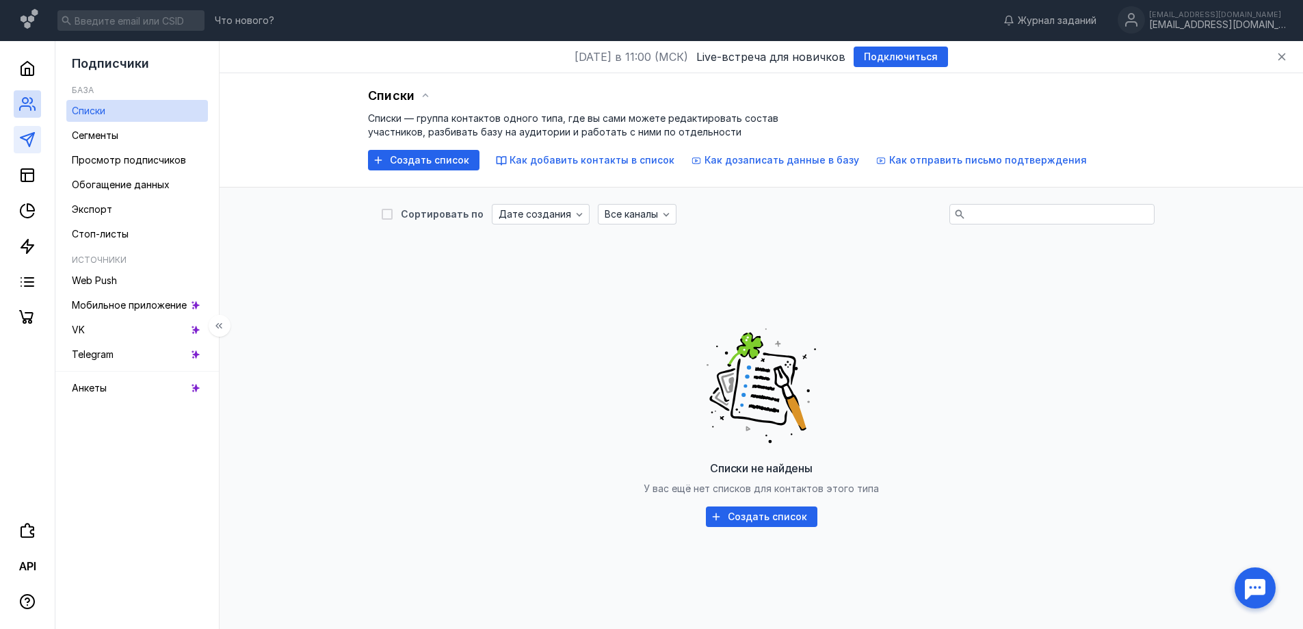
click at [16, 146] on link at bounding box center [27, 139] width 27 height 27
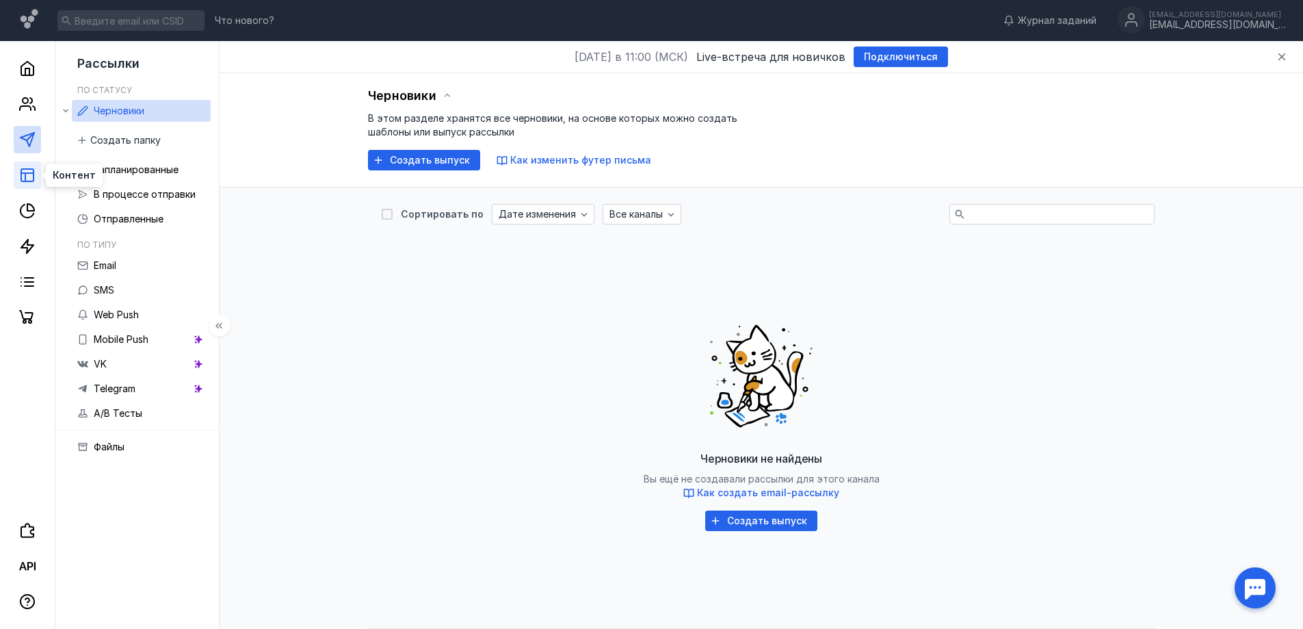
click at [25, 181] on line at bounding box center [25, 177] width 0 height 8
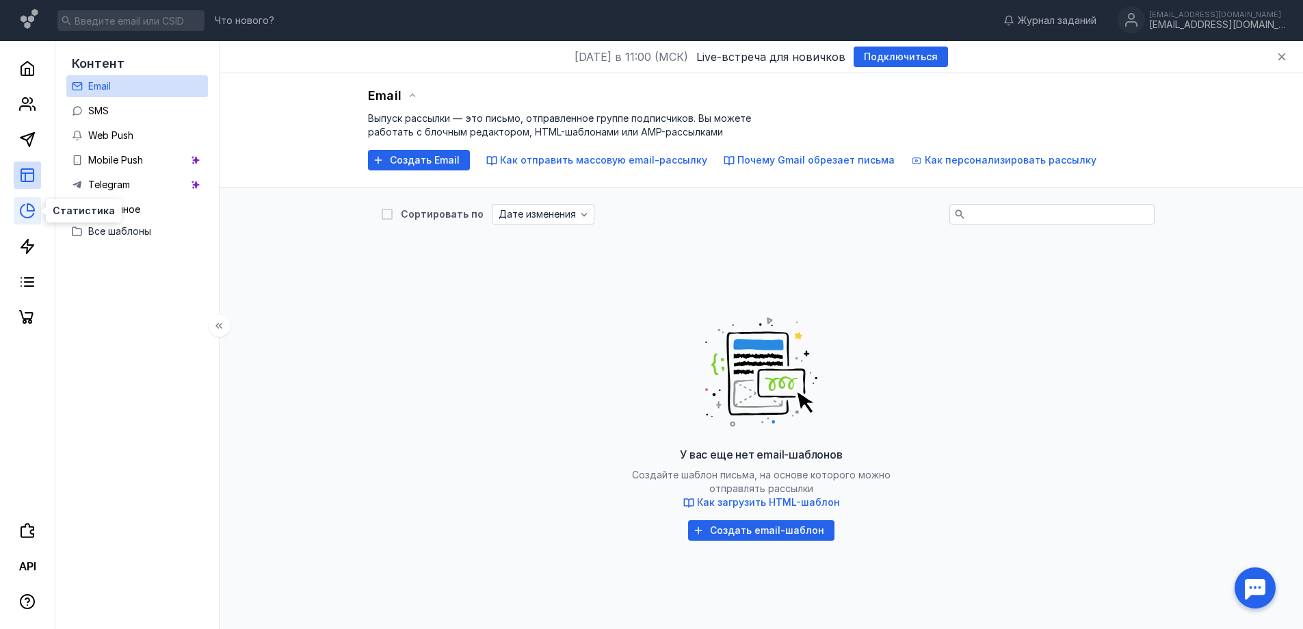
click at [22, 215] on icon at bounding box center [27, 211] width 13 height 13
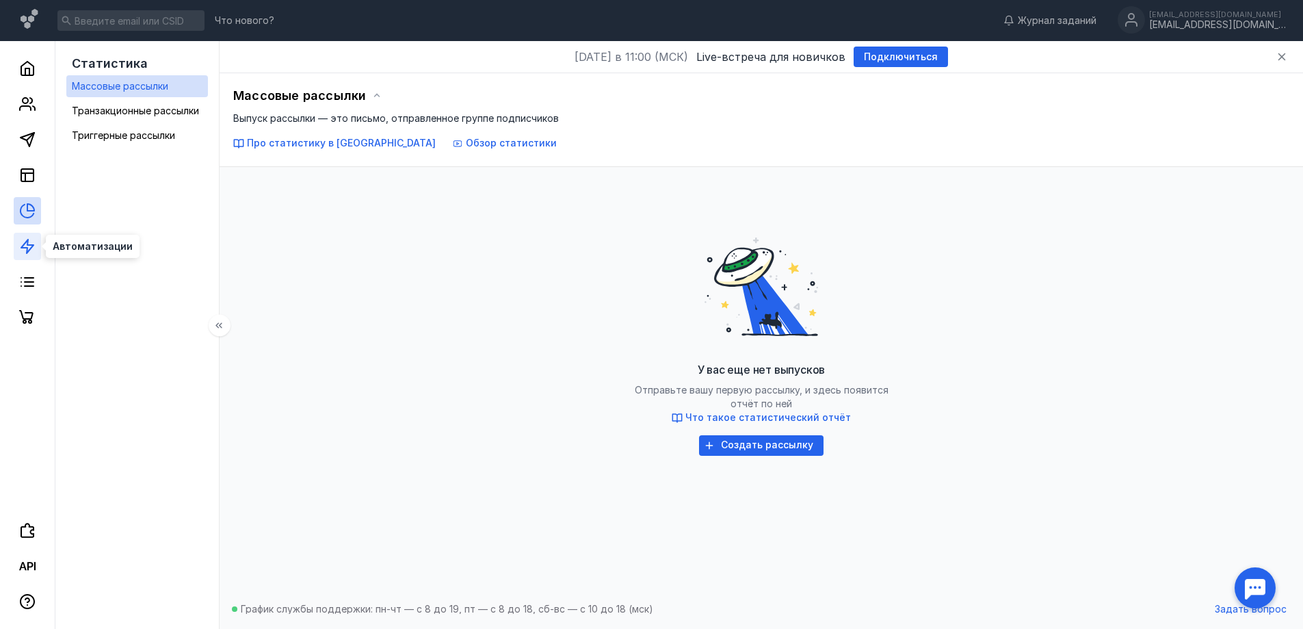
click at [31, 239] on icon at bounding box center [27, 246] width 16 height 16
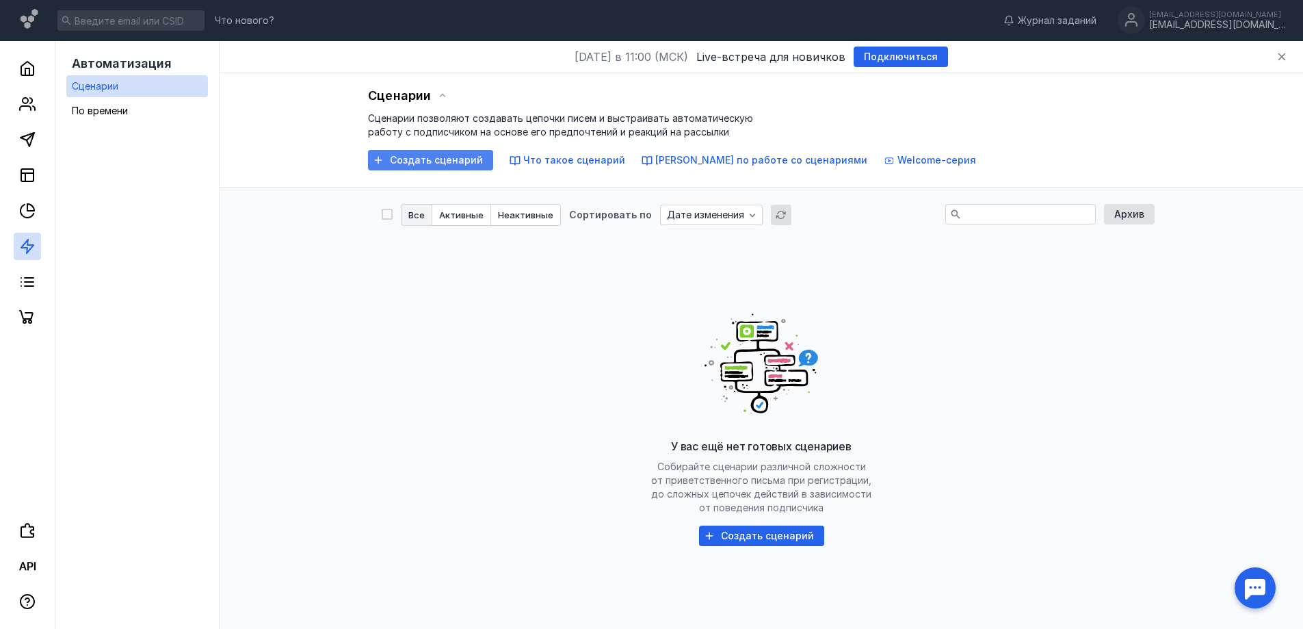
click at [447, 158] on span "Создать сценарий" at bounding box center [436, 161] width 93 height 12
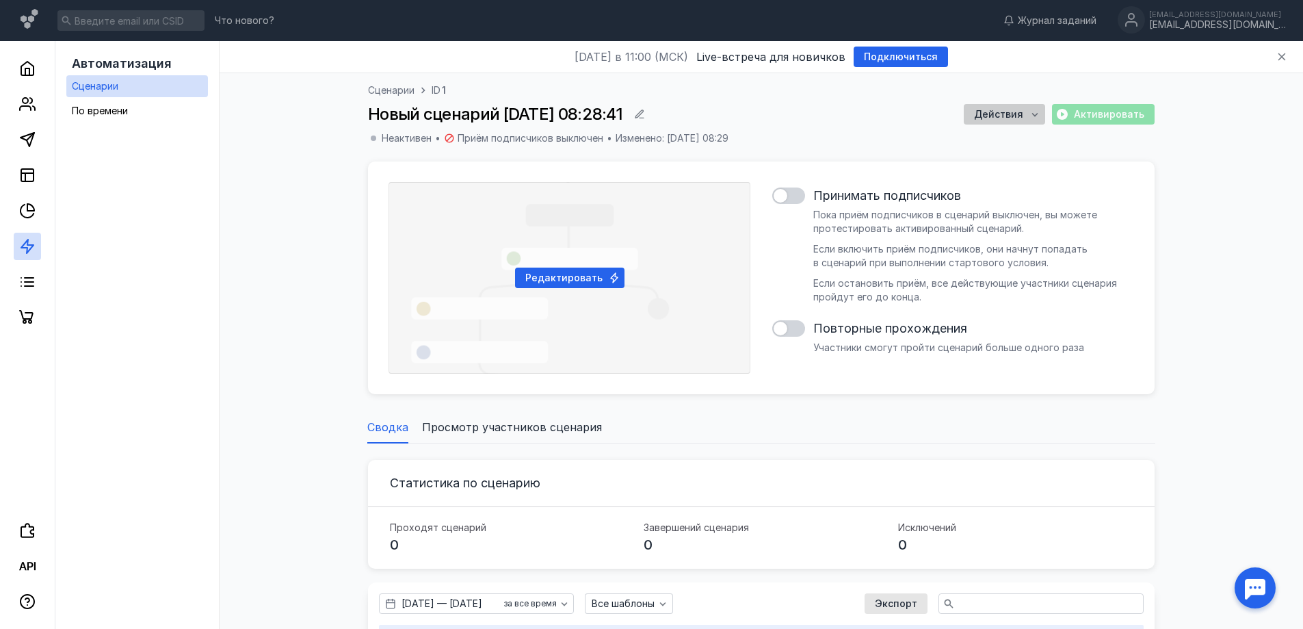
click at [1013, 115] on span "Действия" at bounding box center [998, 115] width 49 height 12
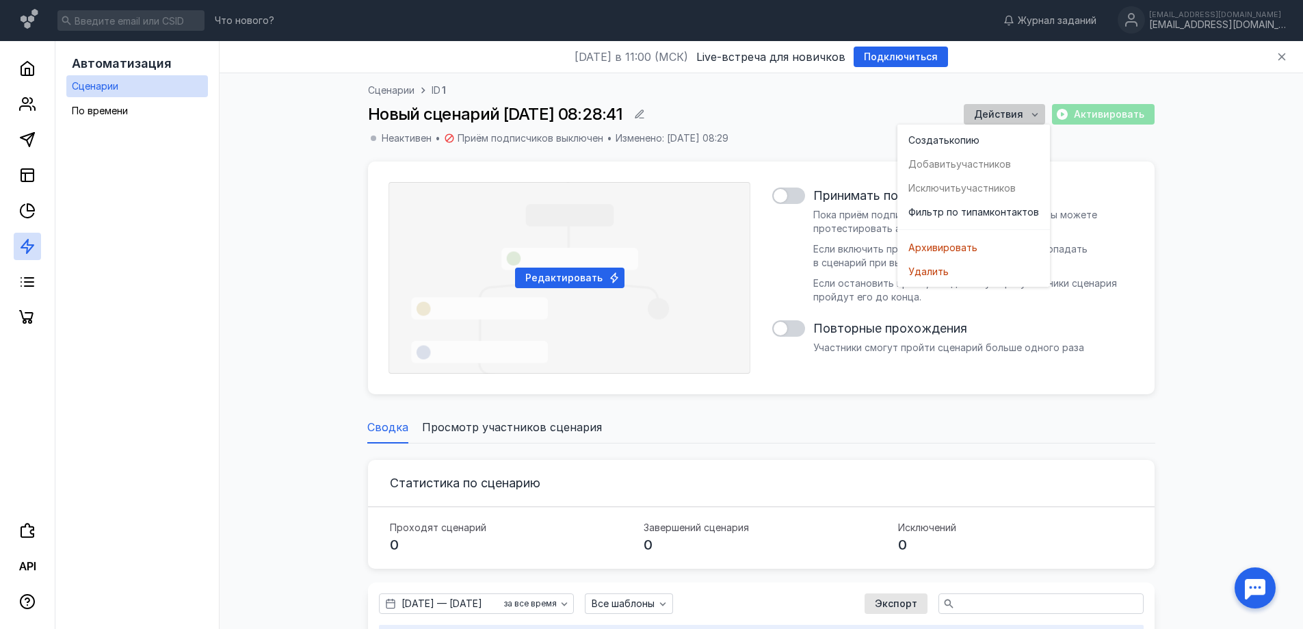
click at [1016, 115] on span "Действия" at bounding box center [998, 115] width 49 height 12
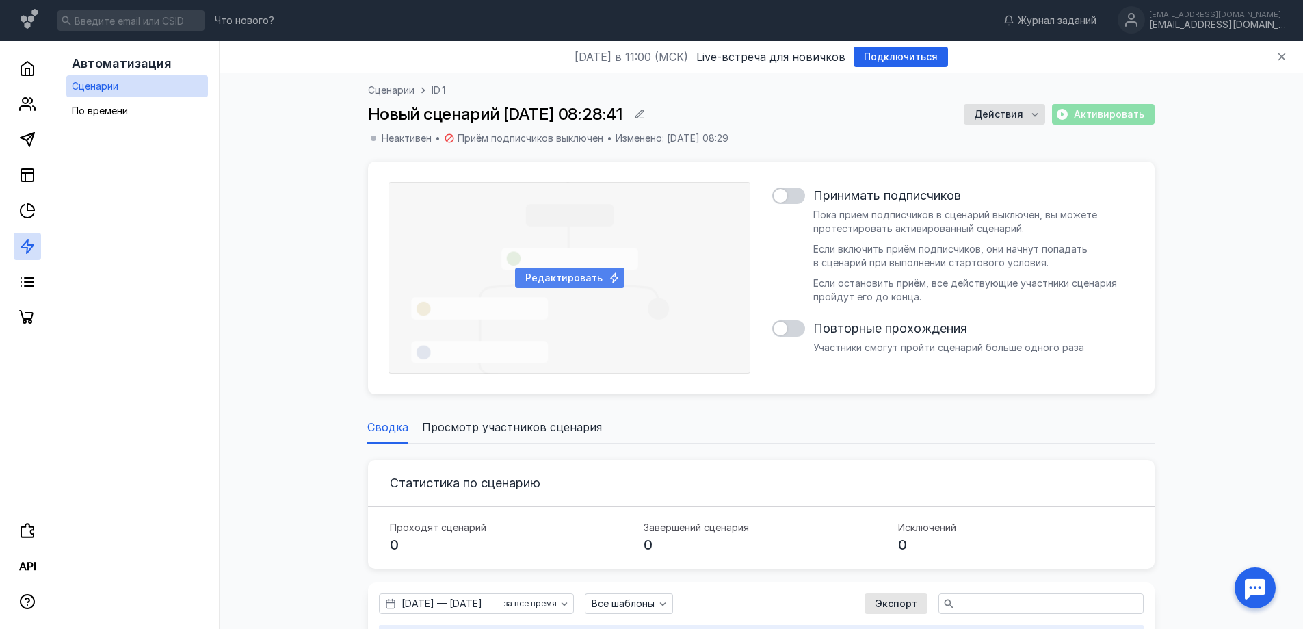
click at [607, 254] on div "Редактировать" at bounding box center [570, 278] width 362 height 192
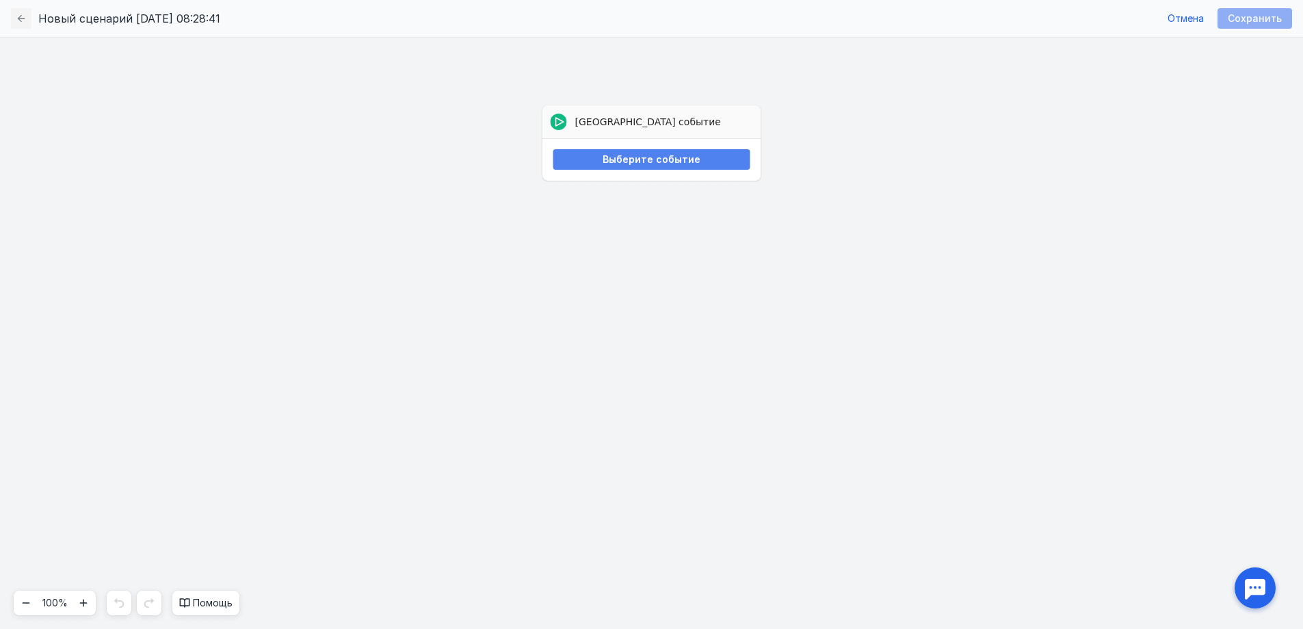
click at [646, 156] on span "Выберите событие" at bounding box center [652, 160] width 98 height 12
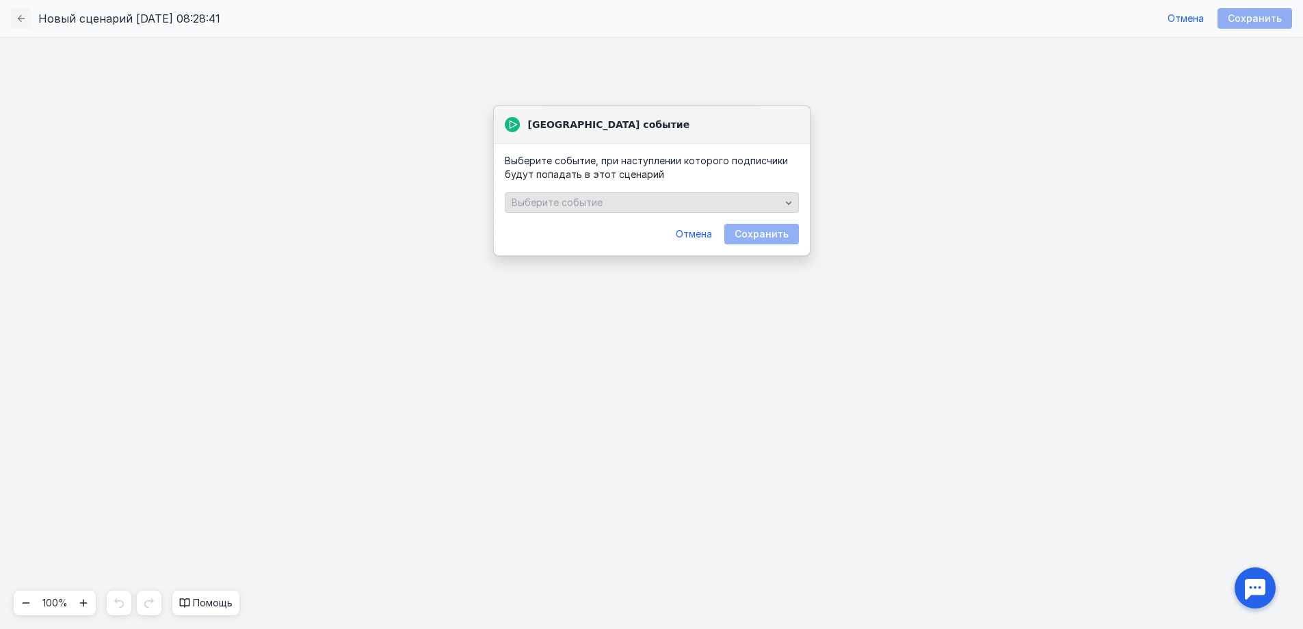
click at [611, 195] on div "Выберите событие" at bounding box center [652, 202] width 294 height 21
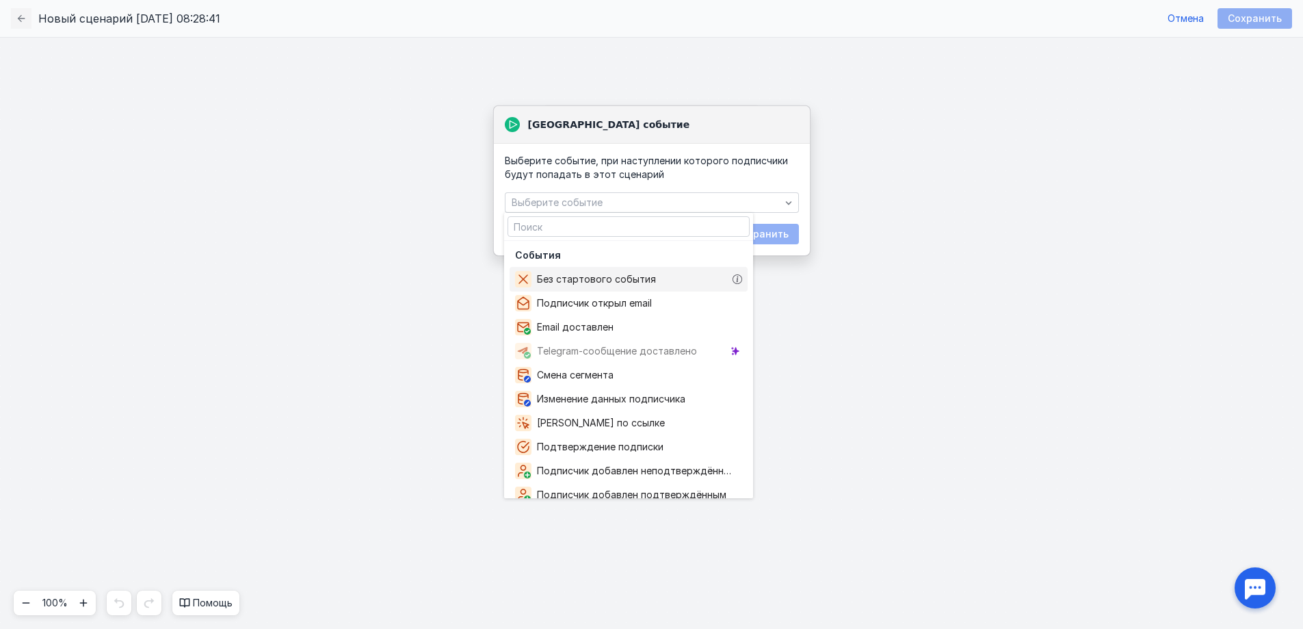
click at [619, 277] on span "Без стартового события" at bounding box center [599, 279] width 124 height 14
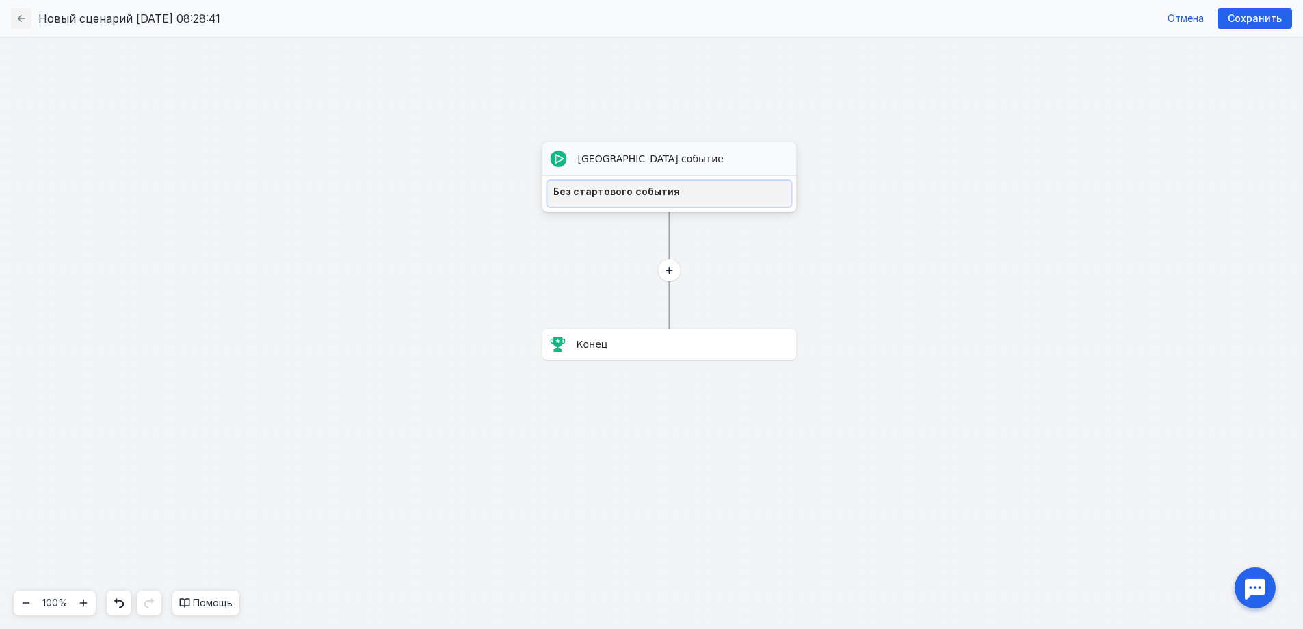
click at [650, 194] on div "Без стартового события" at bounding box center [669, 191] width 233 height 11
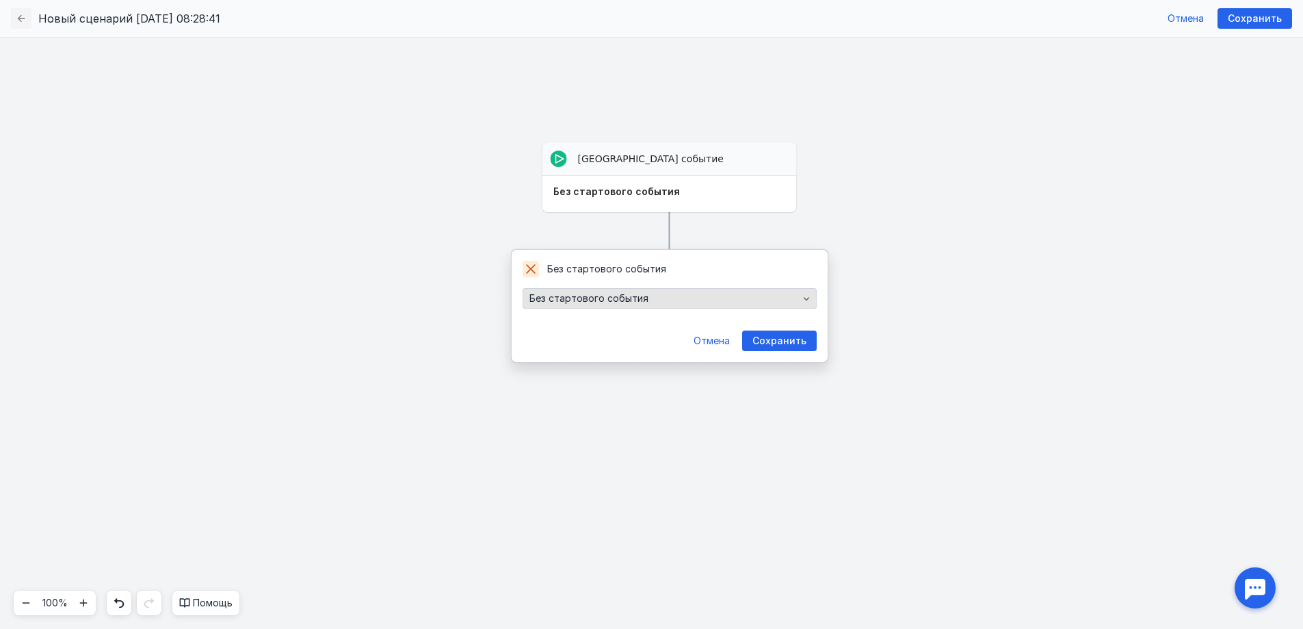
click at [637, 300] on span "Без стартового события" at bounding box center [588, 299] width 119 height 12
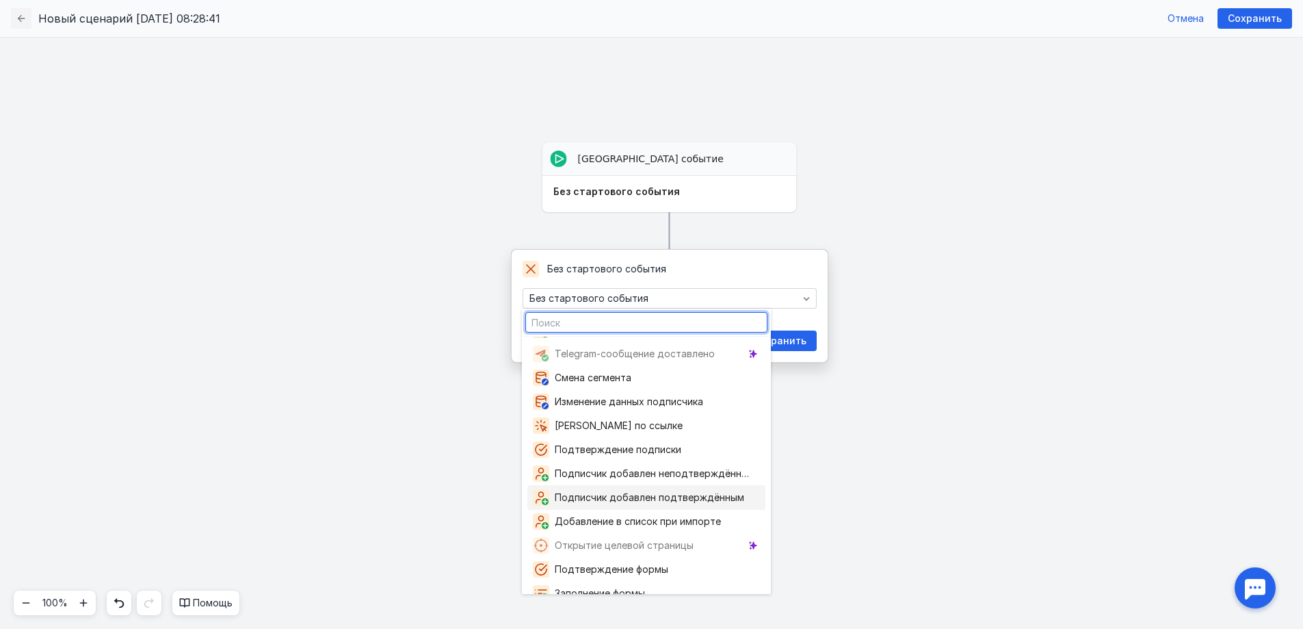
scroll to position [25, 0]
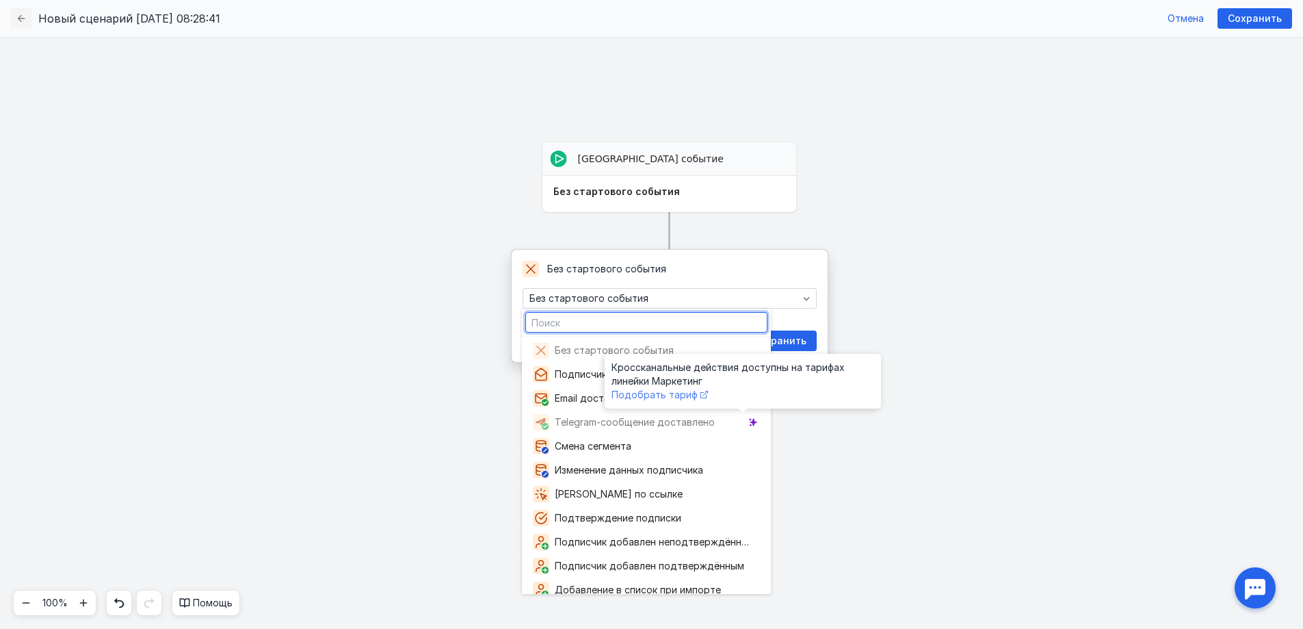
click at [673, 397] on span "Подобрать тариф" at bounding box center [655, 395] width 86 height 12
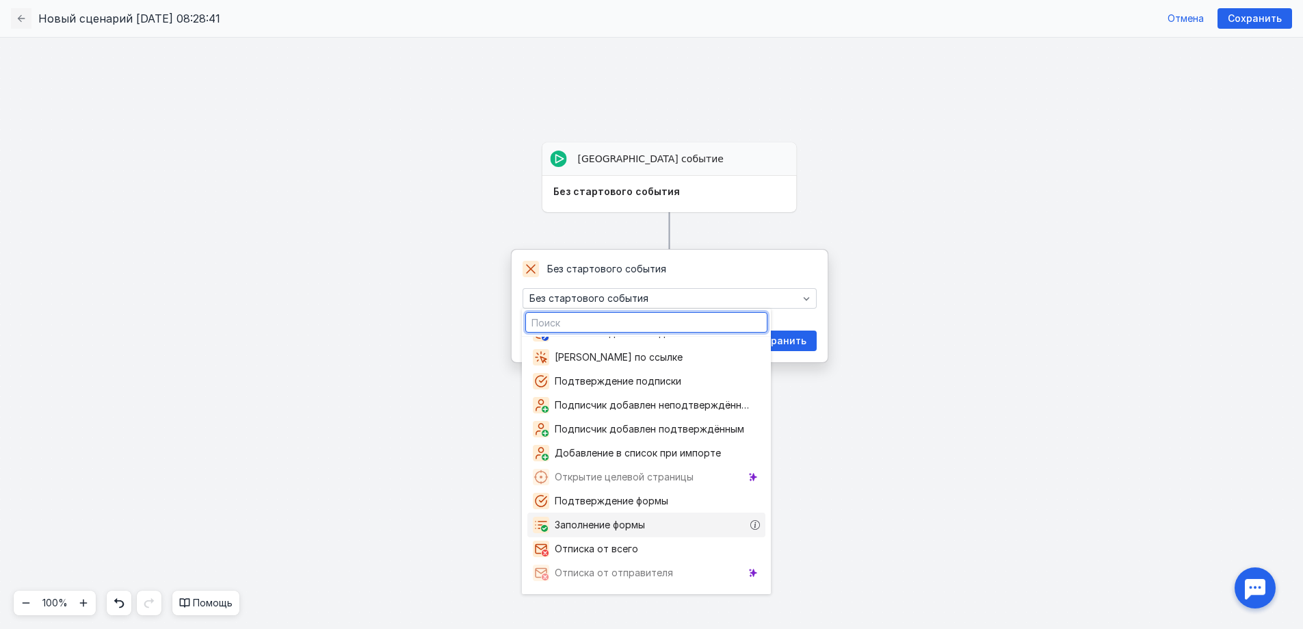
scroll to position [0, 0]
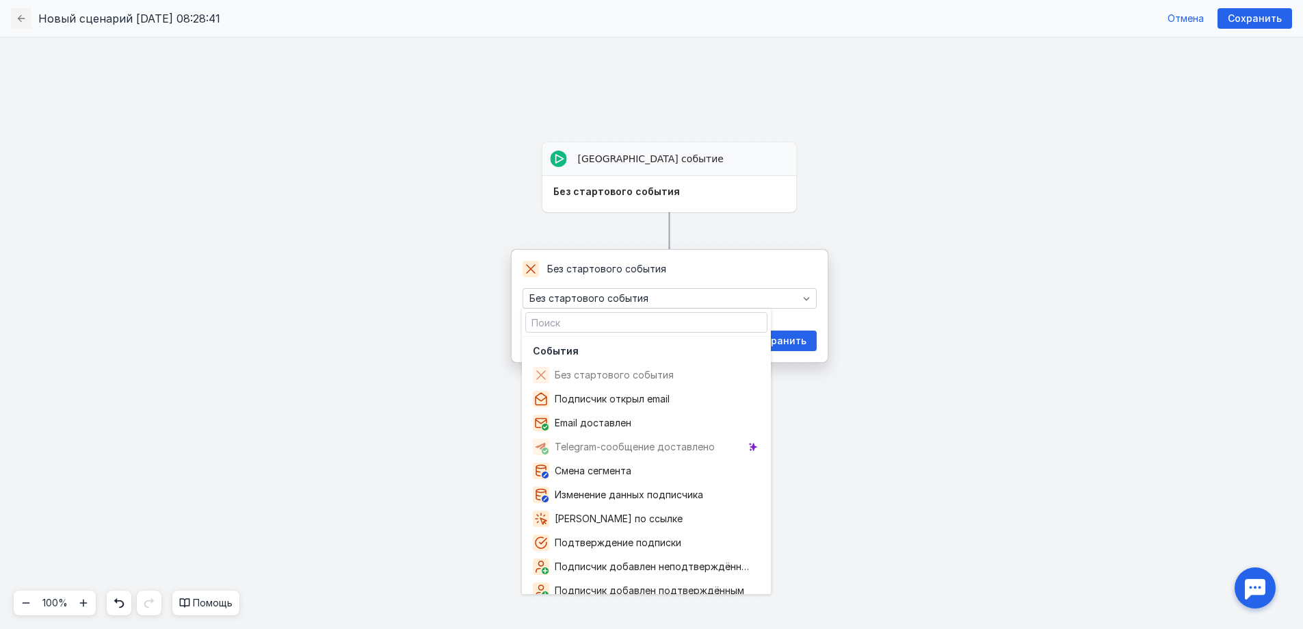
click at [746, 244] on div "[GEOGRAPHIC_DATA] событие Выберите событие [GEOGRAPHIC_DATA] событие Без старто…" at bounding box center [651, 333] width 1303 height 592
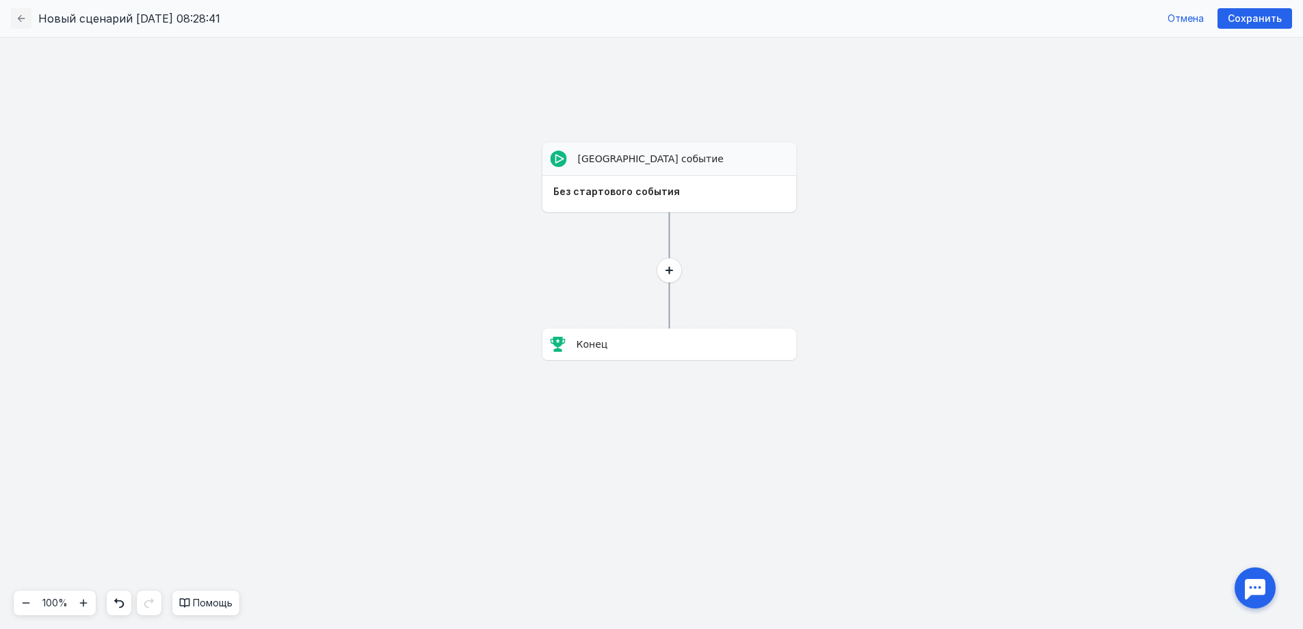
click at [665, 275] on circle at bounding box center [669, 270] width 24 height 24
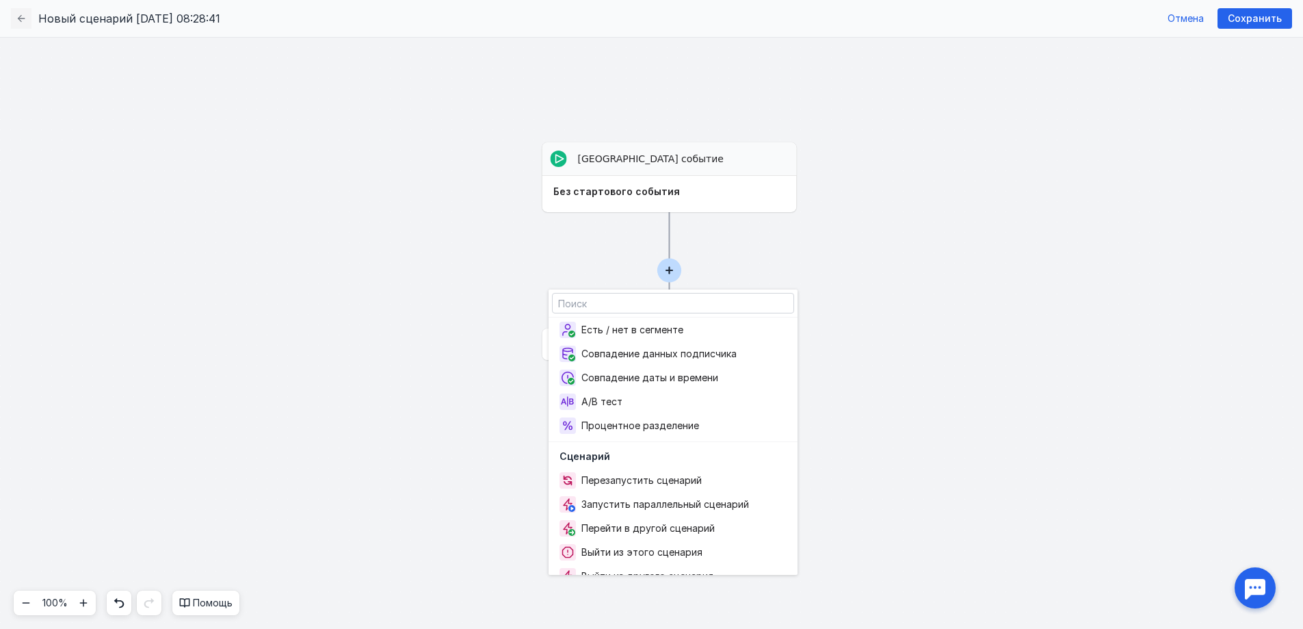
scroll to position [739, 0]
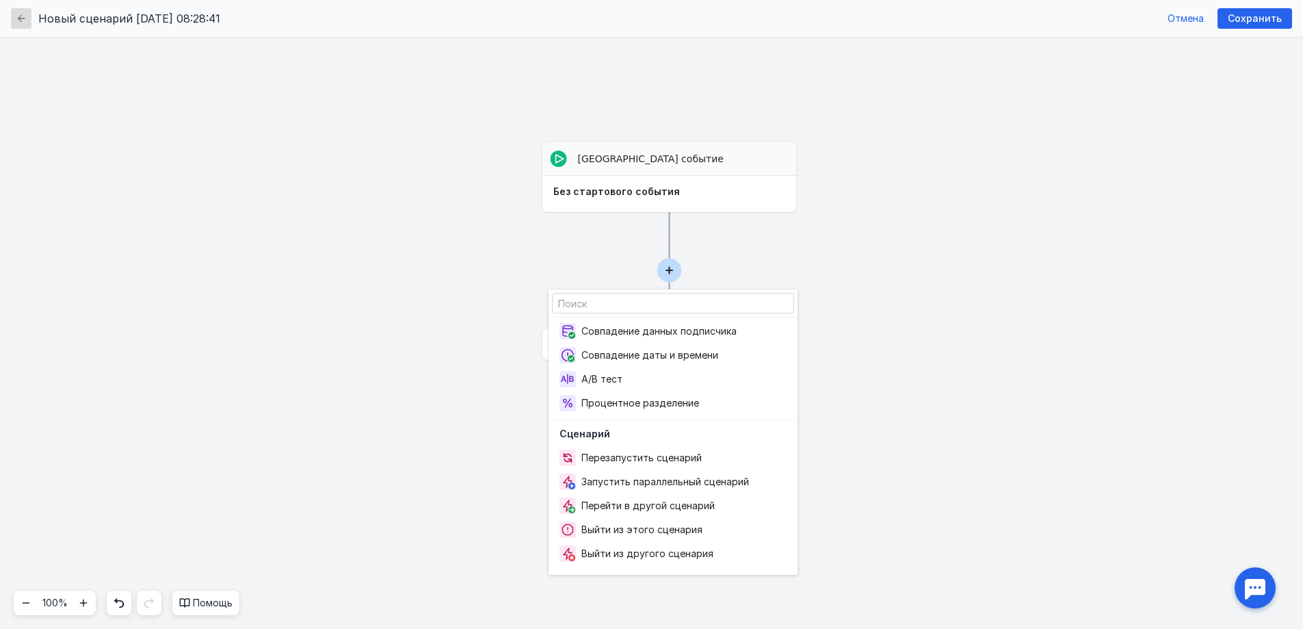
click at [23, 16] on icon "button" at bounding box center [21, 18] width 11 height 11
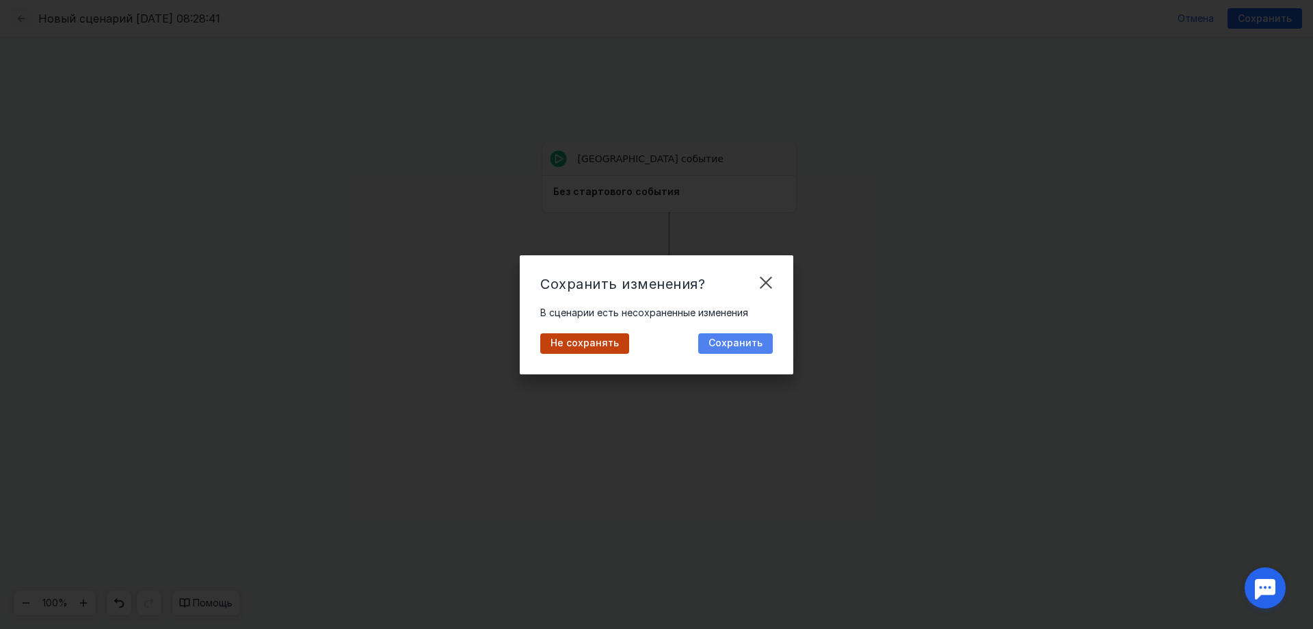
click at [750, 340] on span "Сохранить" at bounding box center [736, 343] width 54 height 12
click at [750, 340] on div "Сохранить" at bounding box center [735, 343] width 75 height 21
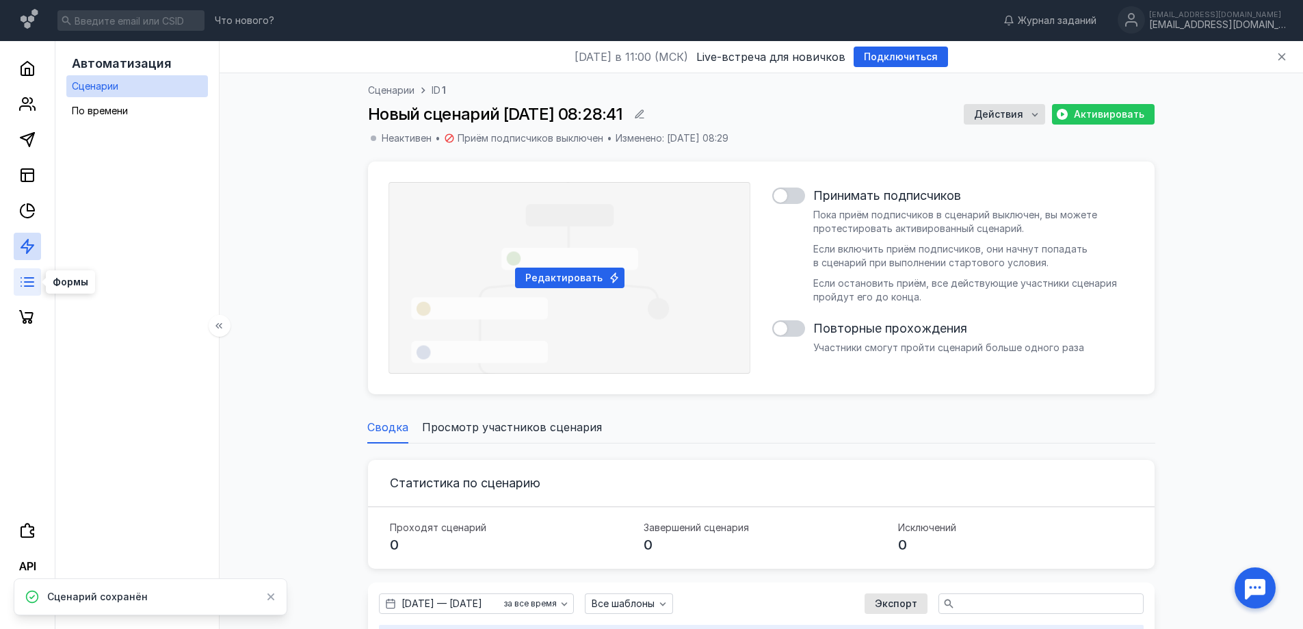
click at [29, 284] on icon at bounding box center [27, 282] width 16 height 16
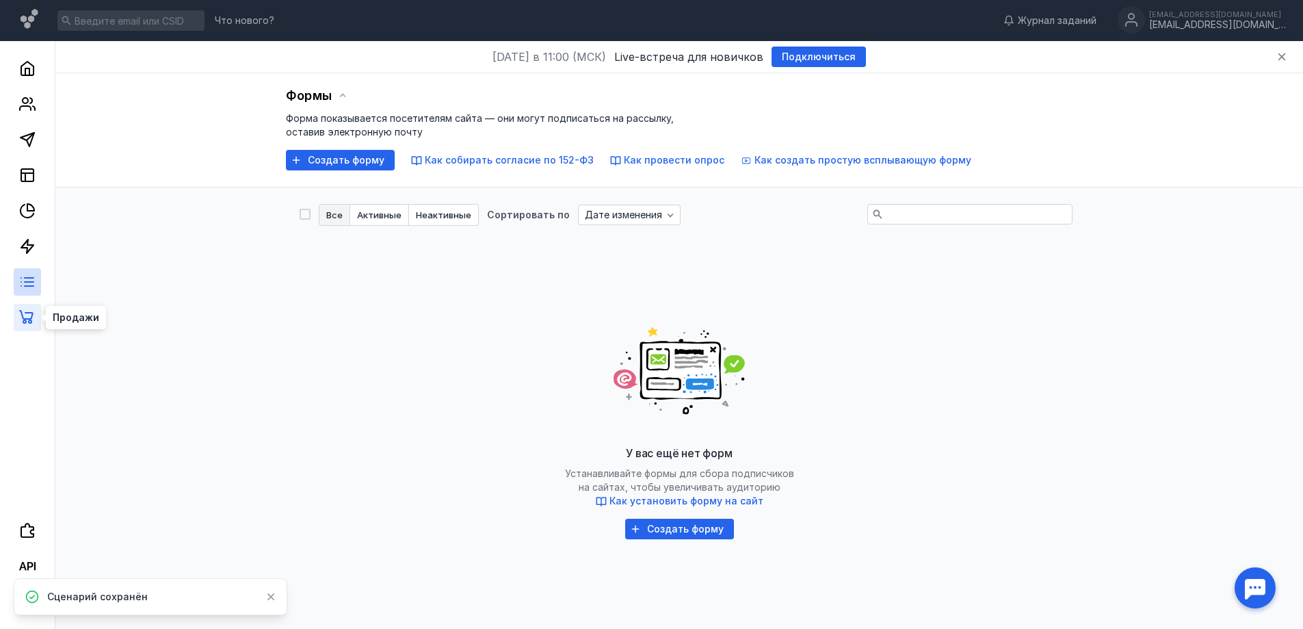
click at [31, 316] on icon at bounding box center [26, 317] width 14 height 14
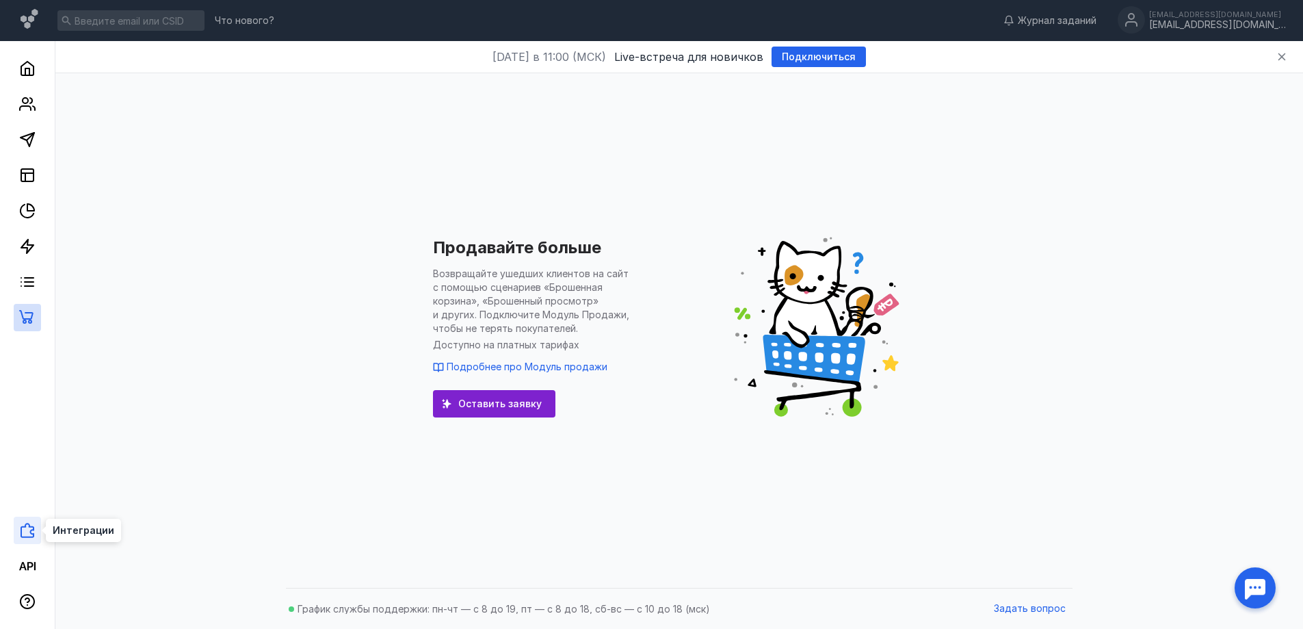
click at [31, 531] on icon at bounding box center [27, 530] width 16 height 16
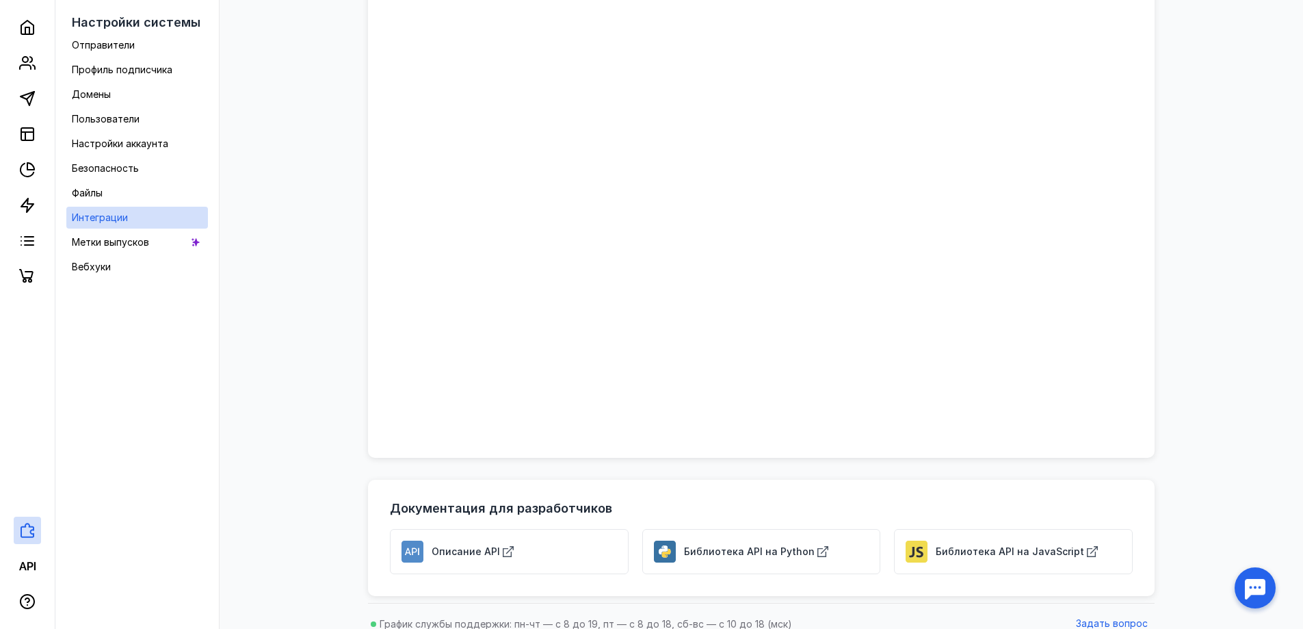
scroll to position [931, 0]
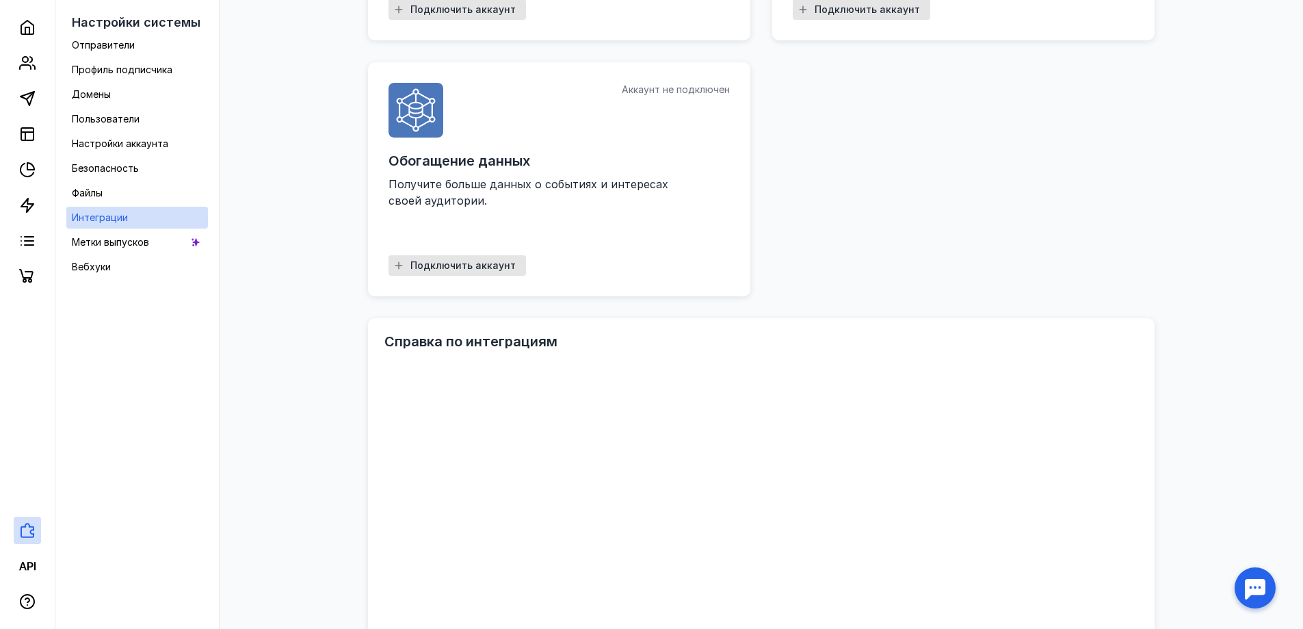
drag, startPoint x: 1175, startPoint y: 398, endPoint x: 1185, endPoint y: 254, distance: 144.7
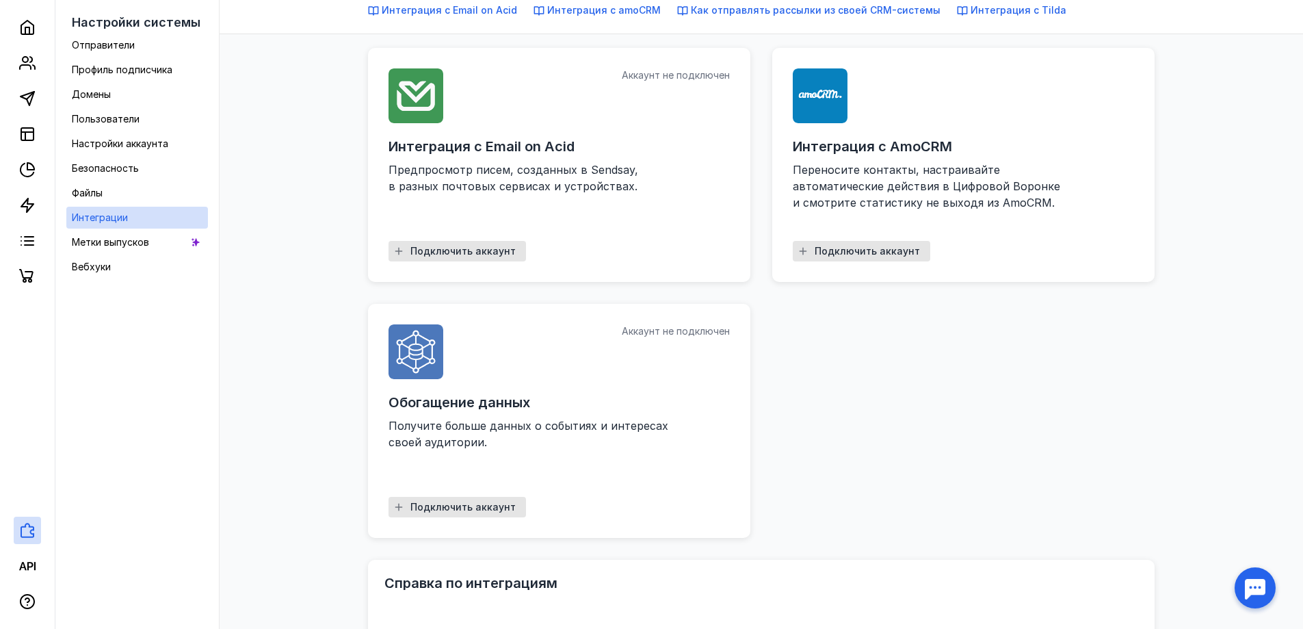
scroll to position [0, 0]
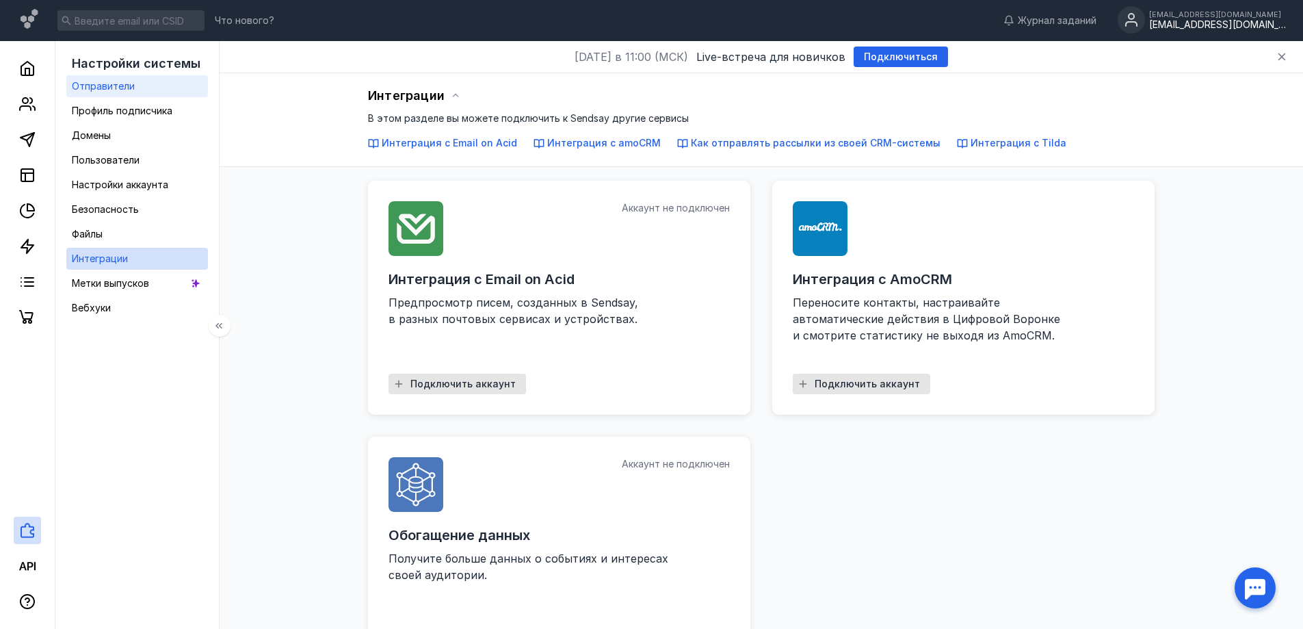
click at [144, 94] on link "Отправители" at bounding box center [137, 86] width 142 height 22
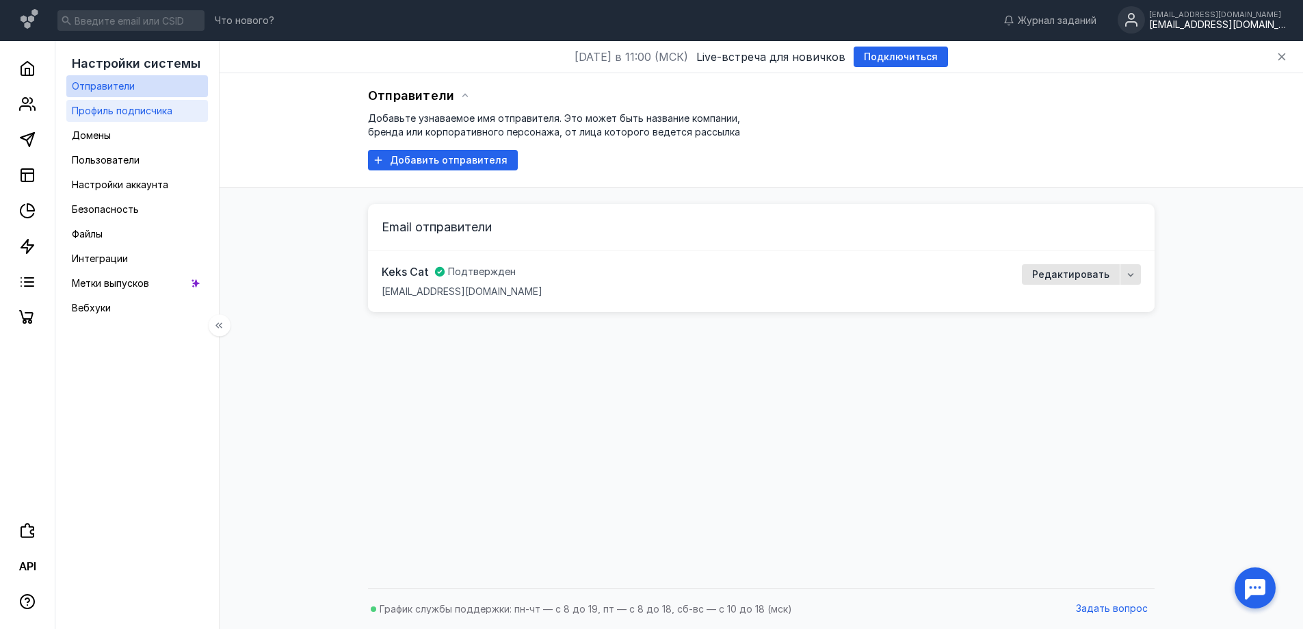
click at [133, 107] on span "Профиль подписчика" at bounding box center [122, 111] width 101 height 12
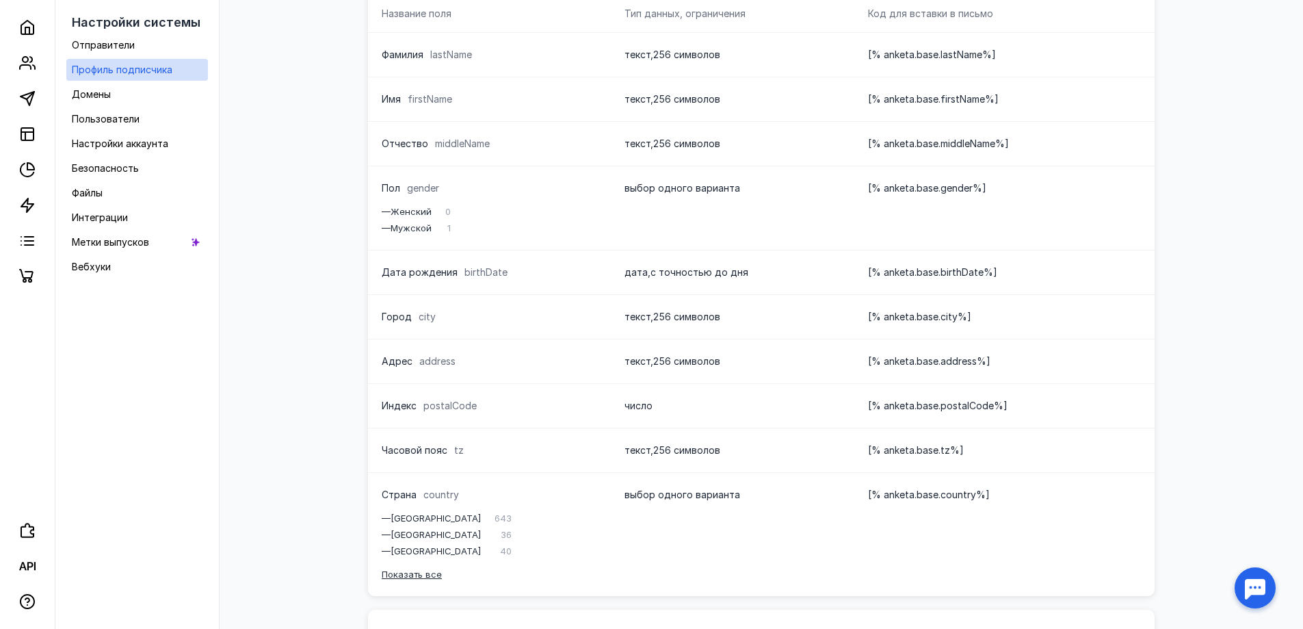
drag, startPoint x: 620, startPoint y: 420, endPoint x: 620, endPoint y: 392, distance: 28.0
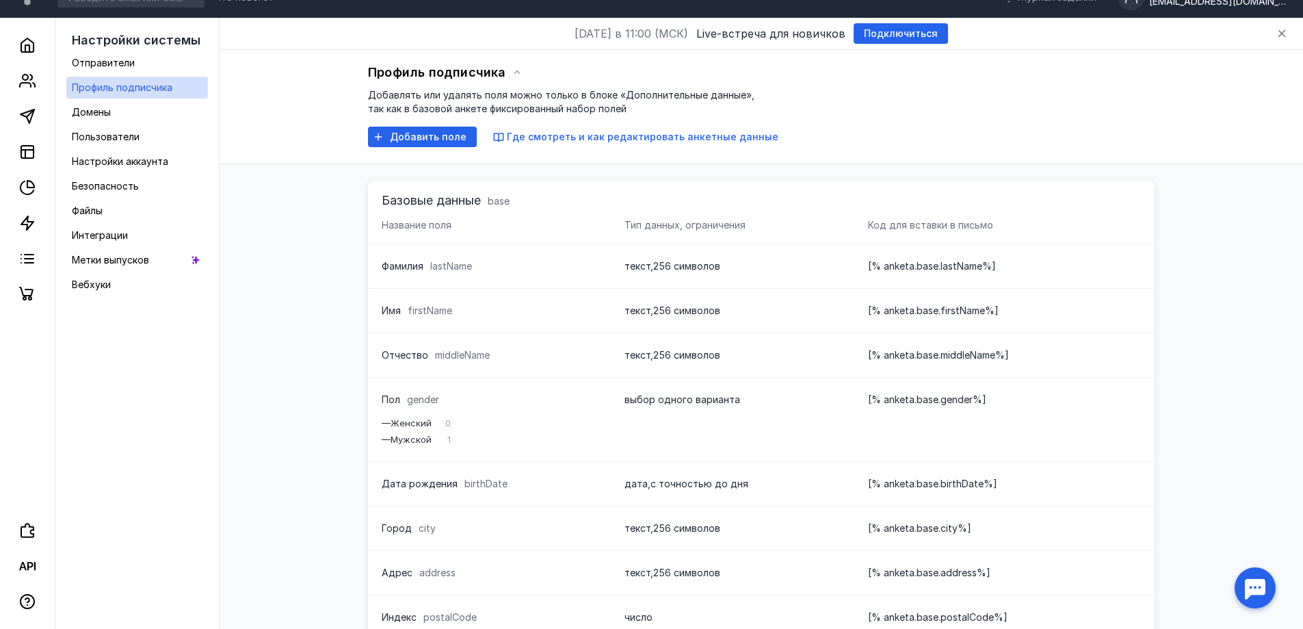
scroll to position [23, 0]
click at [123, 278] on link "Вебхуки" at bounding box center [137, 285] width 142 height 22
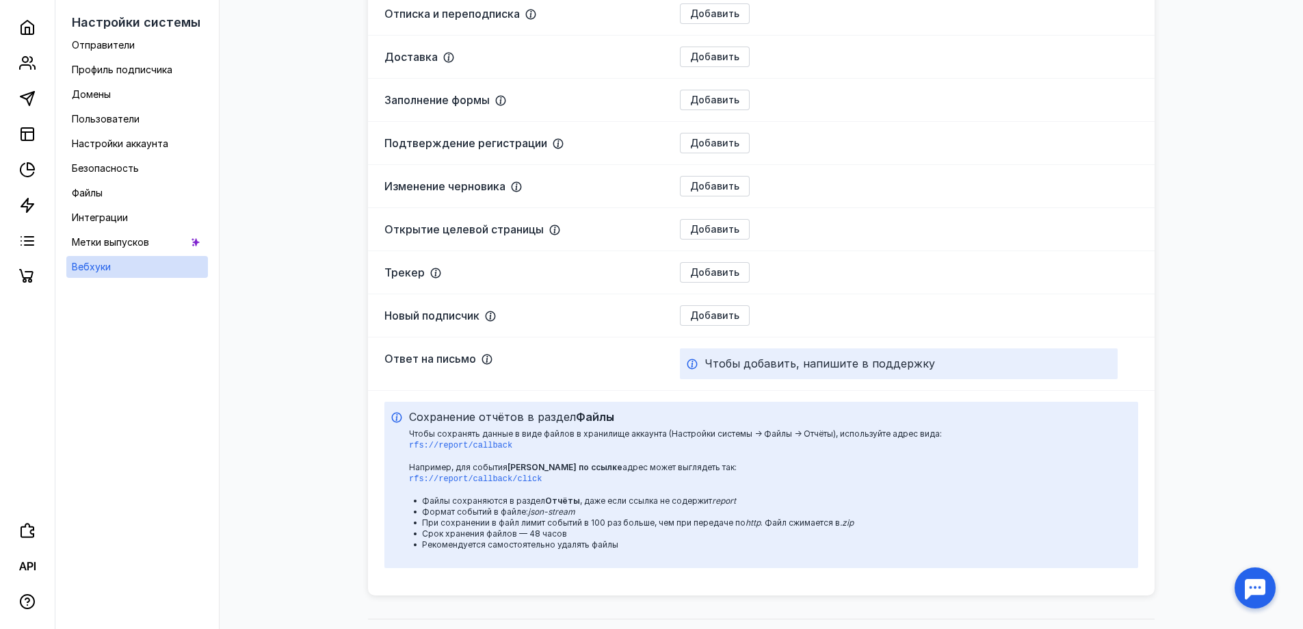
scroll to position [406, 0]
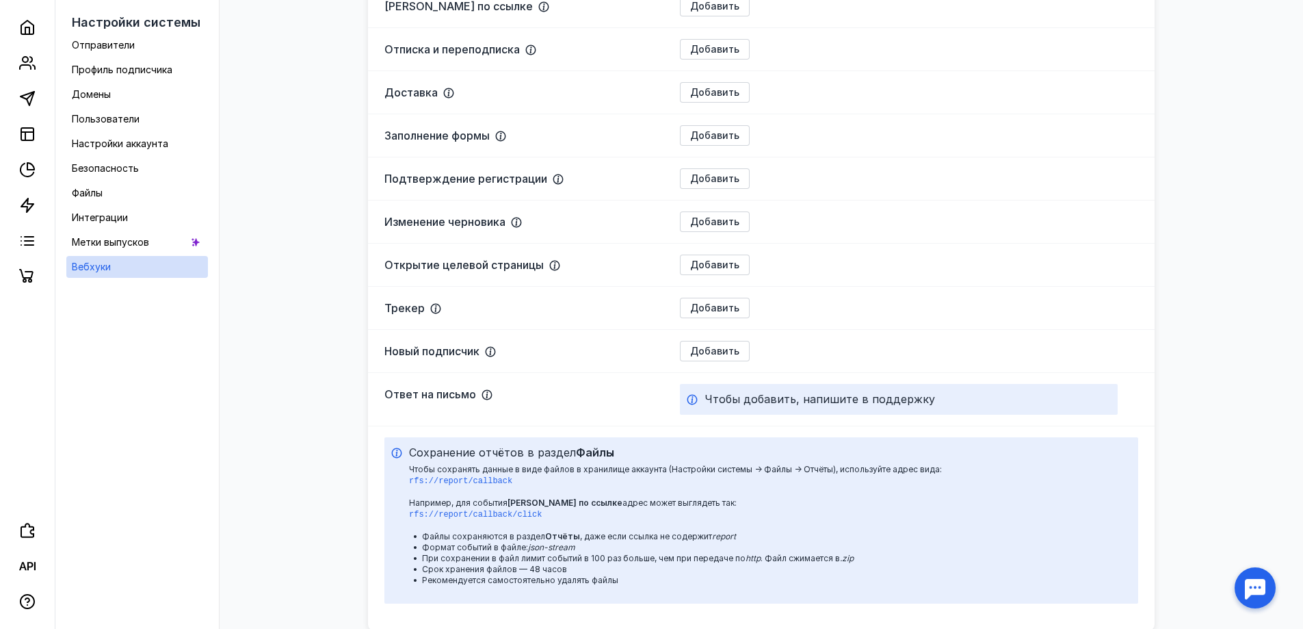
drag, startPoint x: 672, startPoint y: 498, endPoint x: 674, endPoint y: 462, distance: 36.4
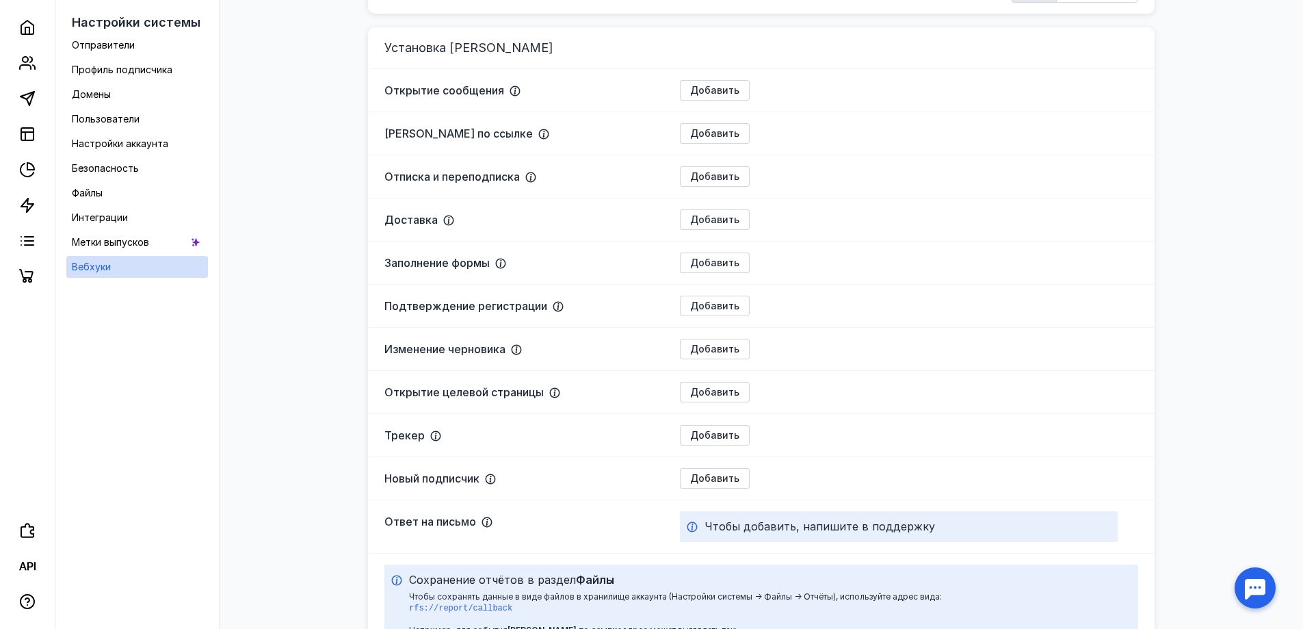
scroll to position [193, 0]
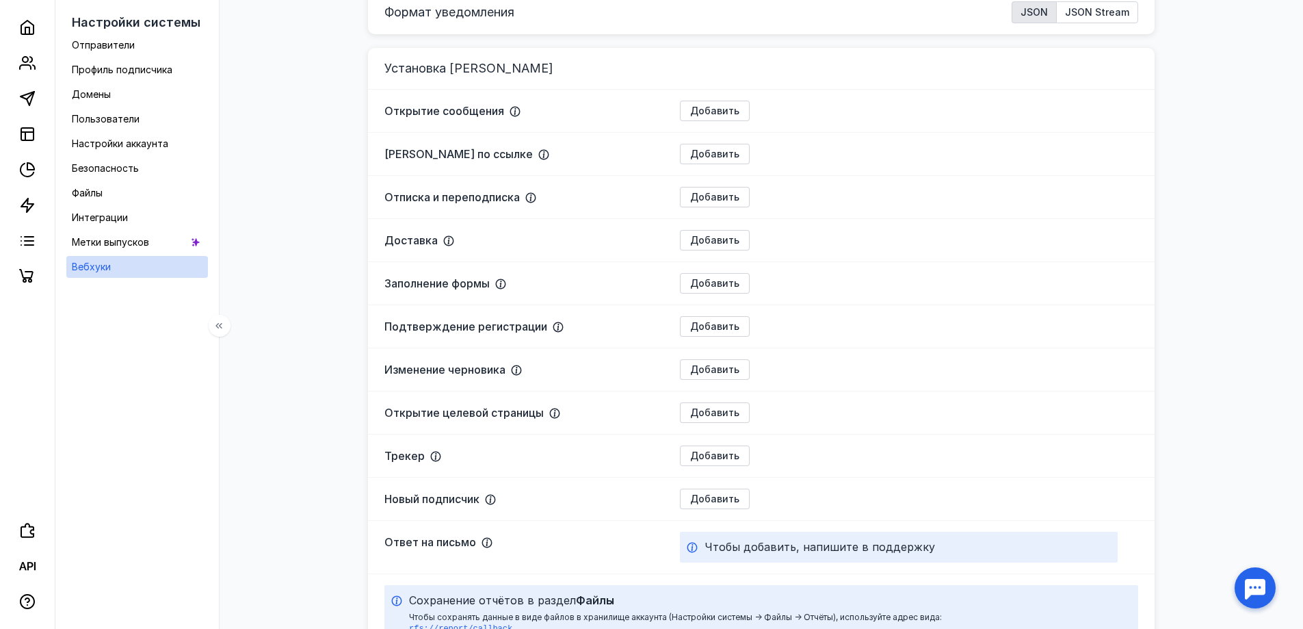
click at [103, 230] on ul "Отправители Профиль подписчика Домены Пользователи Настройки аккаунта Безопасно…" at bounding box center [137, 156] width 142 height 244
click at [114, 221] on span "Интеграции" at bounding box center [100, 217] width 56 height 12
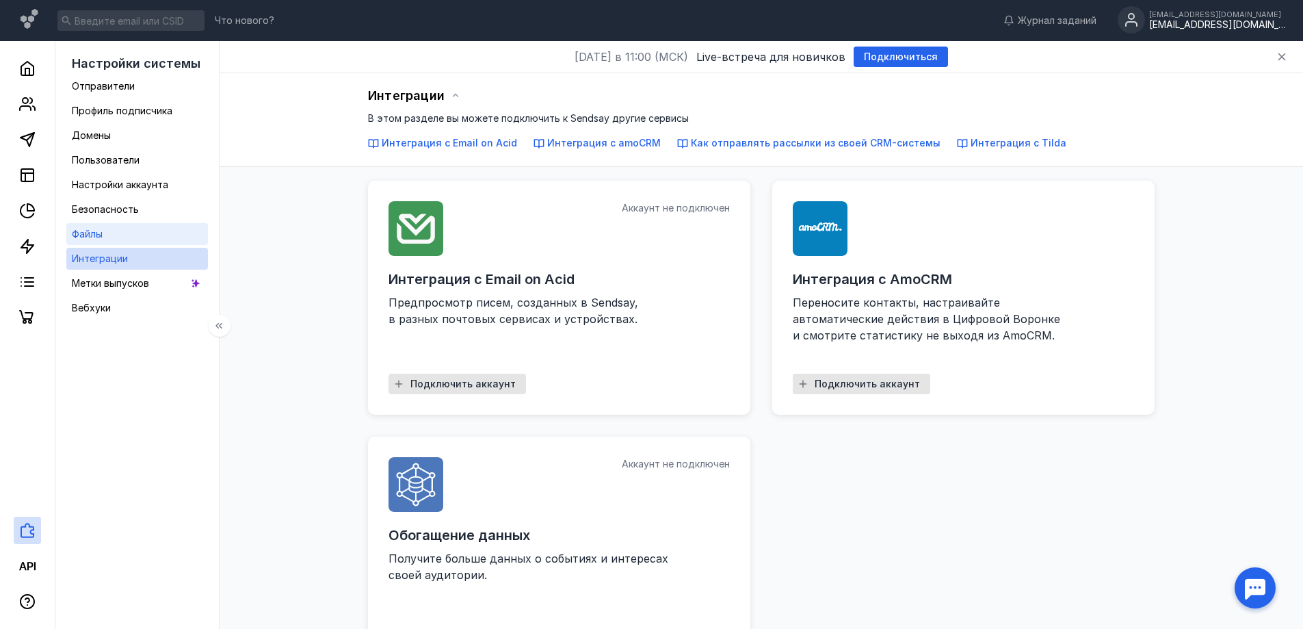
click at [95, 235] on span "Файлы" at bounding box center [87, 234] width 31 height 12
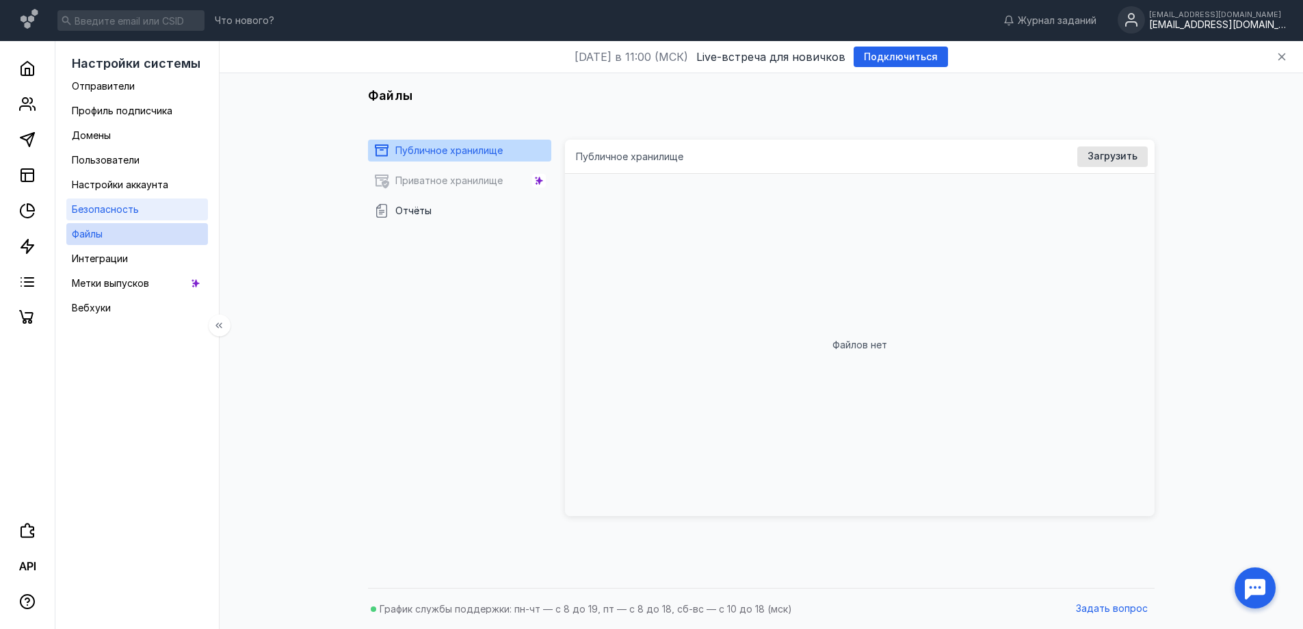
click at [128, 216] on div "Безопасность" at bounding box center [105, 209] width 67 height 16
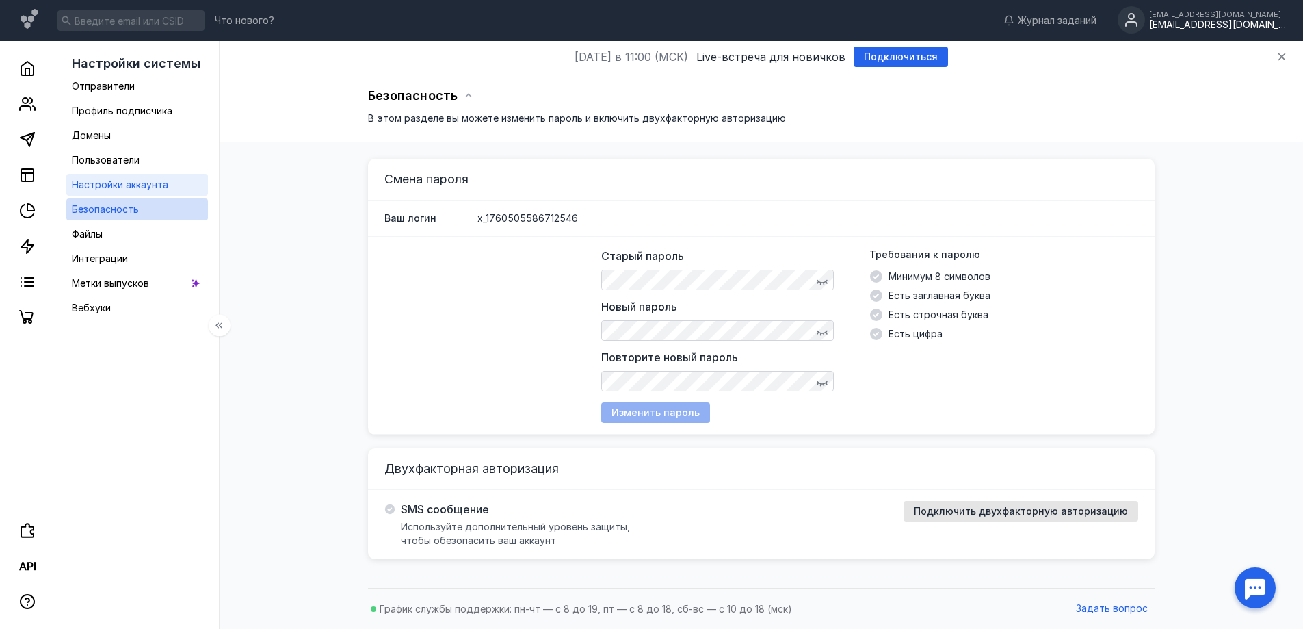
click at [157, 183] on span "Настройки аккаунта" at bounding box center [120, 185] width 96 height 12
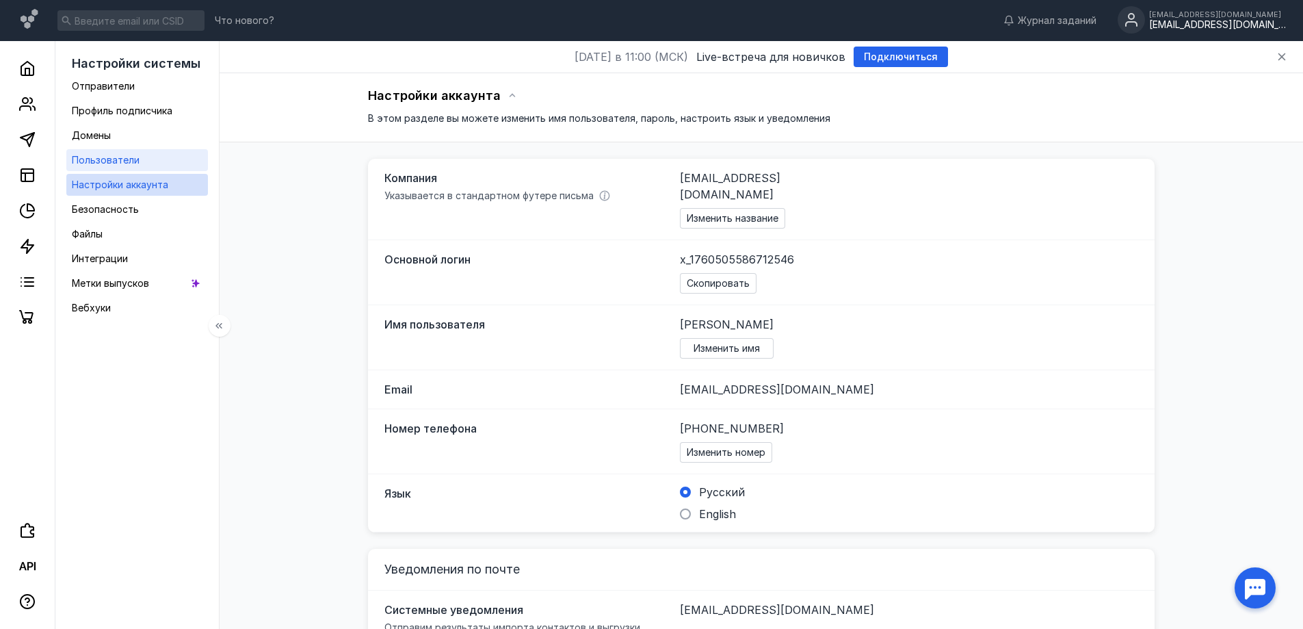
click at [179, 157] on link "Пользователи" at bounding box center [137, 160] width 142 height 22
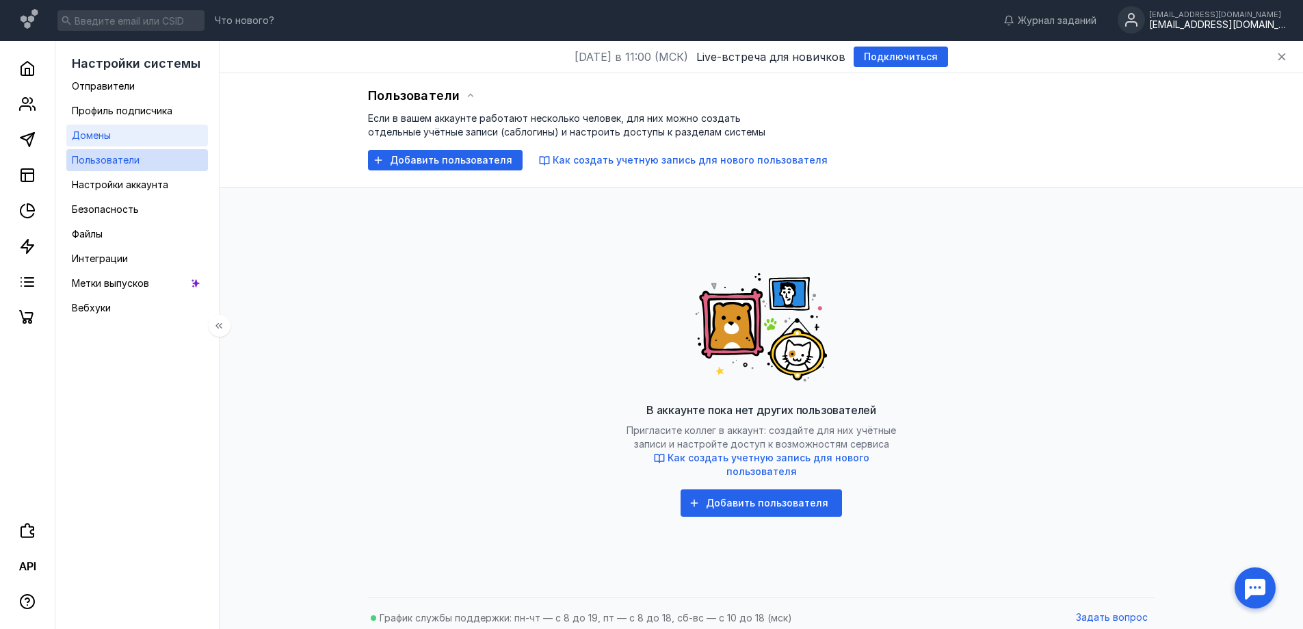
click at [175, 130] on link "Домены" at bounding box center [137, 135] width 142 height 22
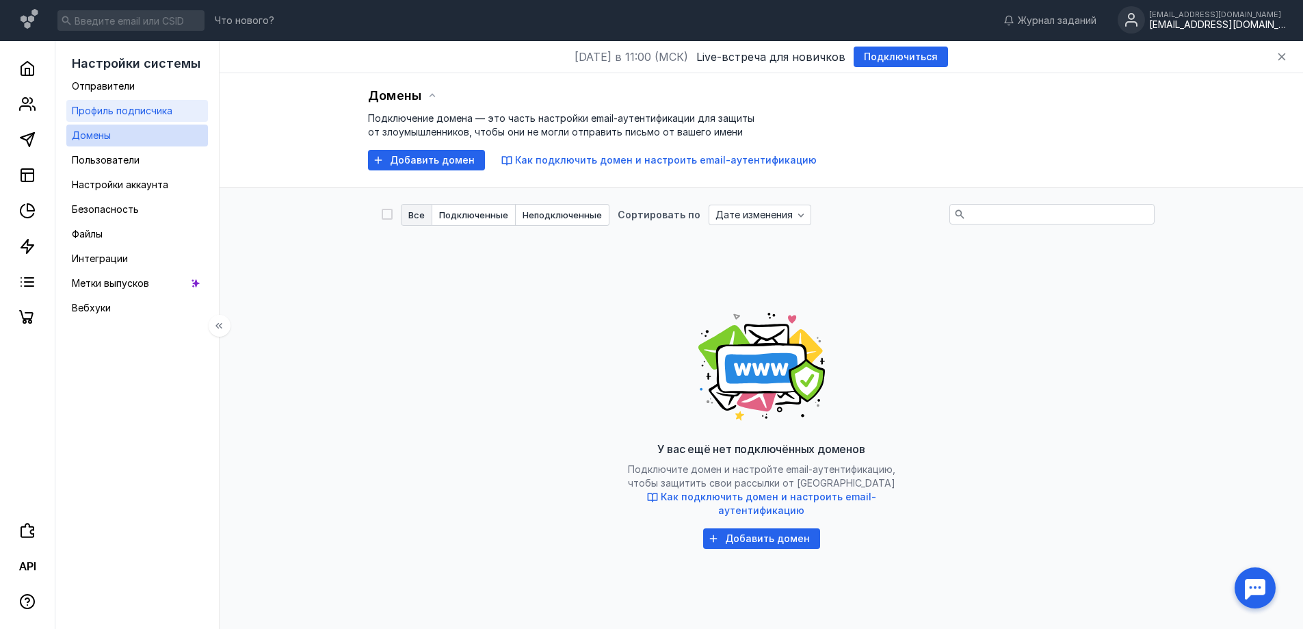
click at [182, 116] on link "Профиль подписчика" at bounding box center [137, 111] width 142 height 22
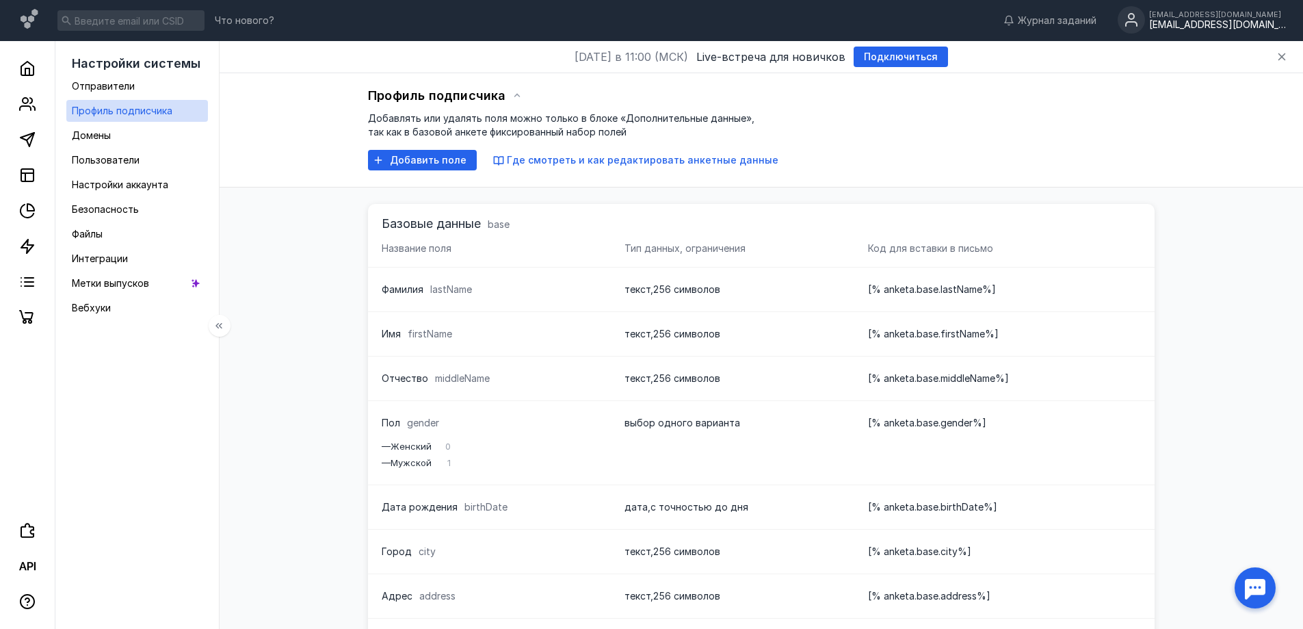
click at [213, 105] on div "Настройки системы Отправители Профиль подписчика Домены Пользователи Настройки …" at bounding box center [137, 355] width 164 height 629
click at [187, 92] on link "Отправители" at bounding box center [137, 86] width 142 height 22
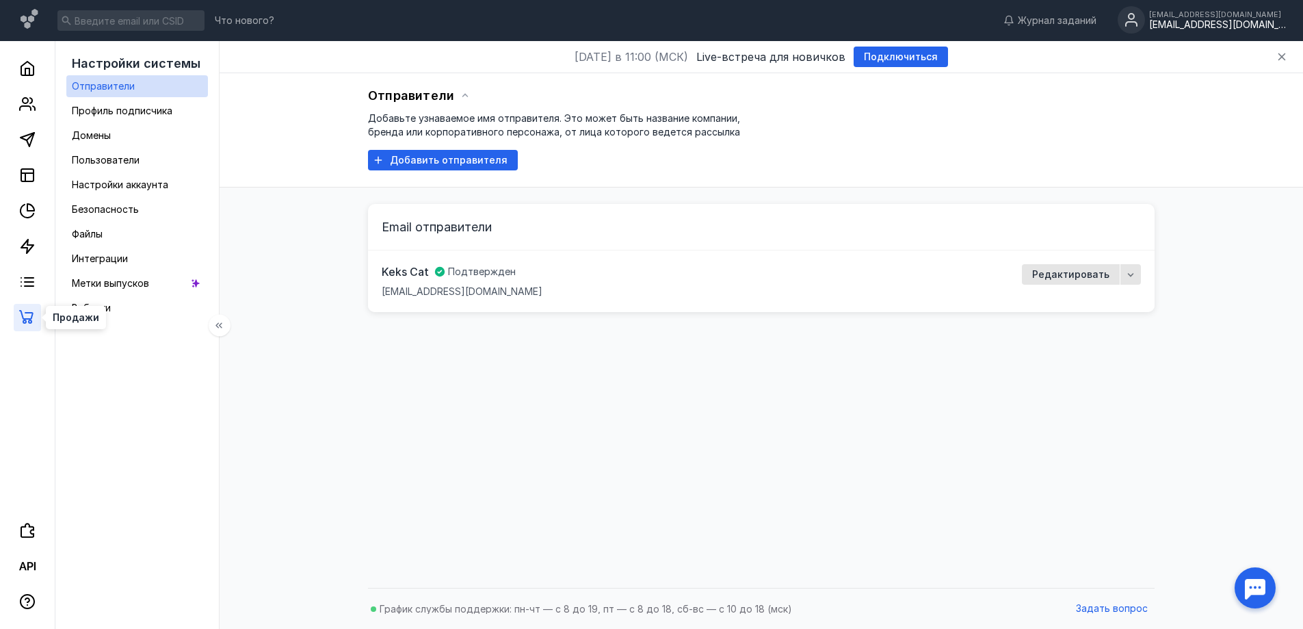
click at [20, 317] on icon at bounding box center [27, 317] width 16 height 16
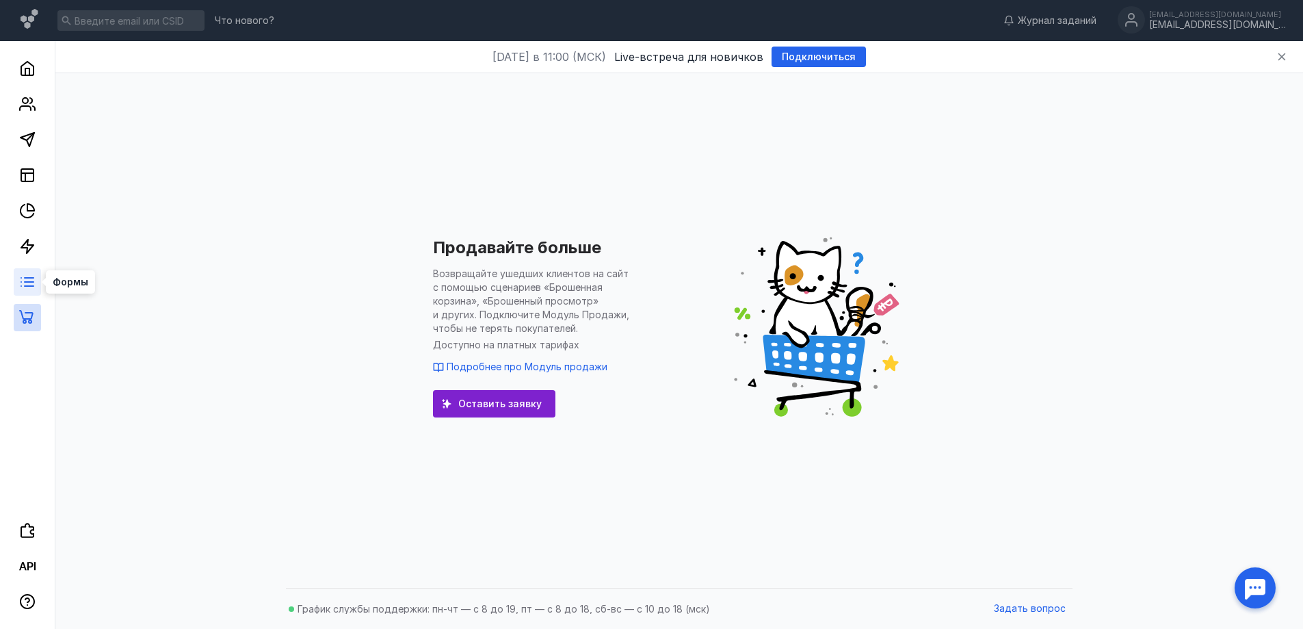
click at [27, 282] on line at bounding box center [29, 282] width 9 height 0
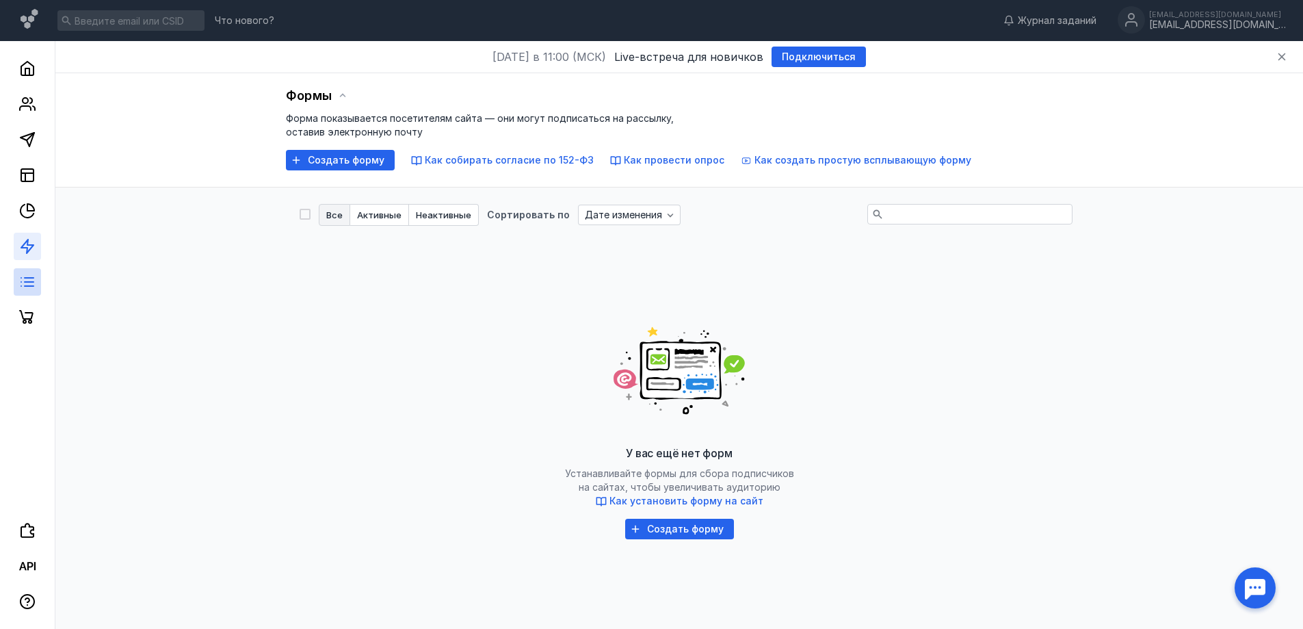
click at [36, 250] on link at bounding box center [27, 246] width 27 height 27
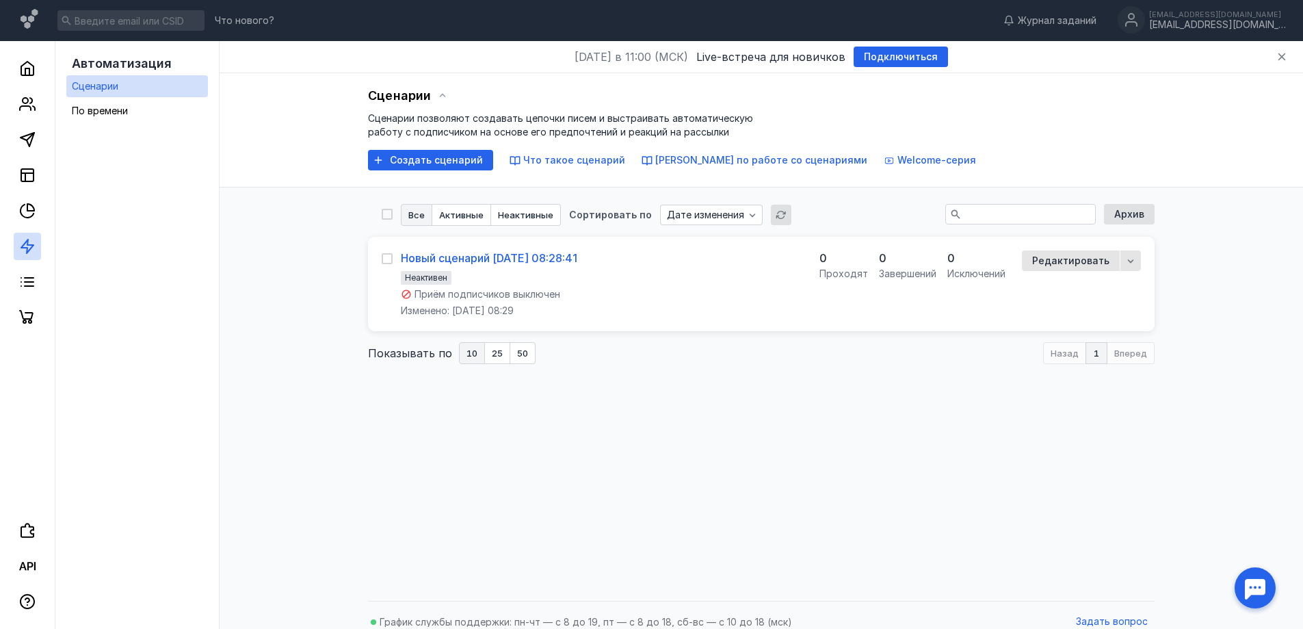
click at [535, 254] on div "Новый сценарий [DATE] 08:28:41" at bounding box center [489, 258] width 176 height 14
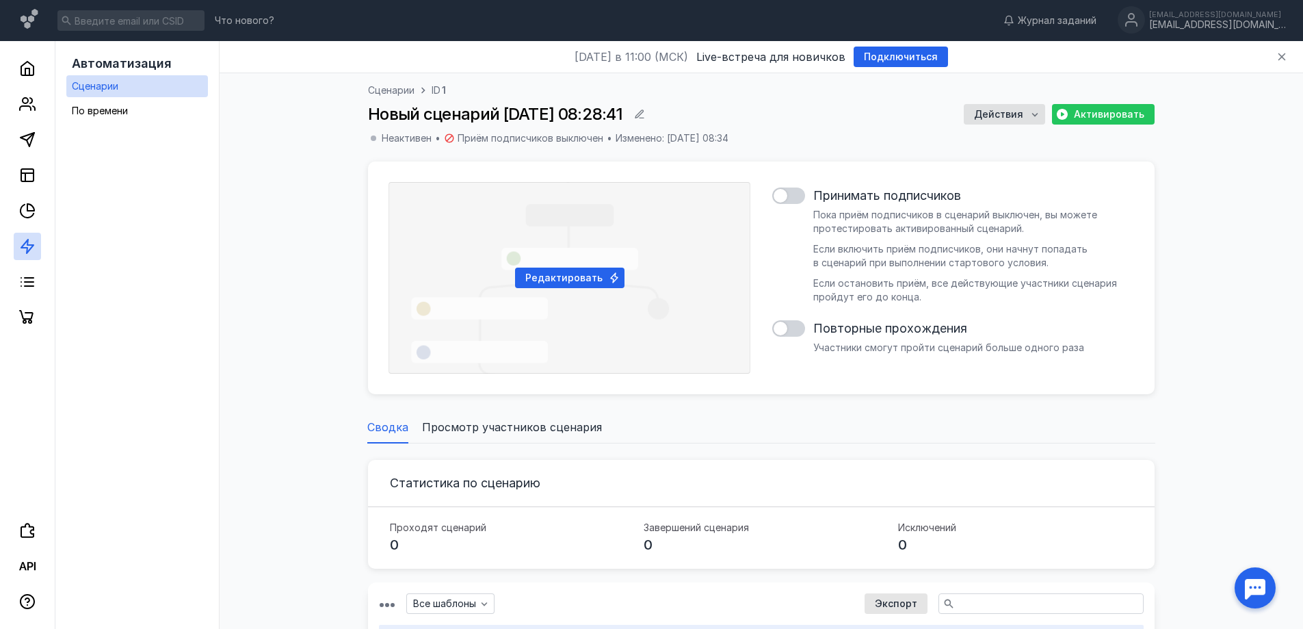
click at [535, 254] on div "Редактировать" at bounding box center [570, 278] width 362 height 192
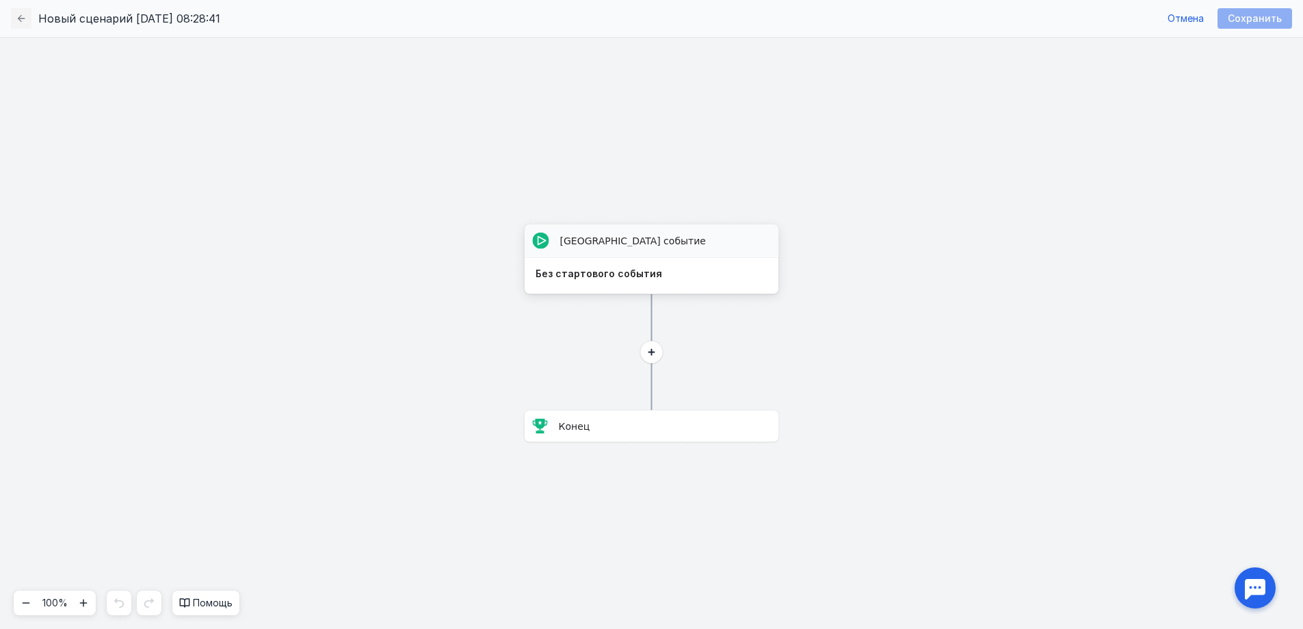
click at [648, 253] on div "[GEOGRAPHIC_DATA] событие" at bounding box center [652, 240] width 254 height 33
click at [635, 273] on div "Без стартового события" at bounding box center [652, 273] width 233 height 11
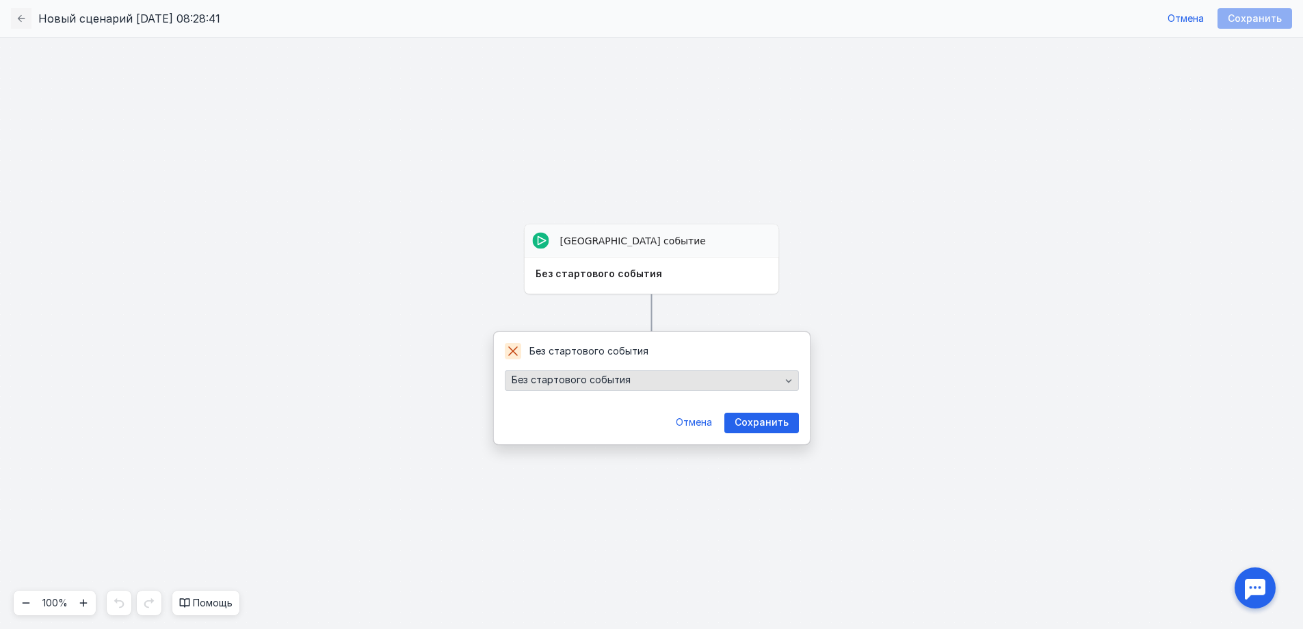
click at [677, 378] on div "Без стартового события" at bounding box center [646, 380] width 276 height 12
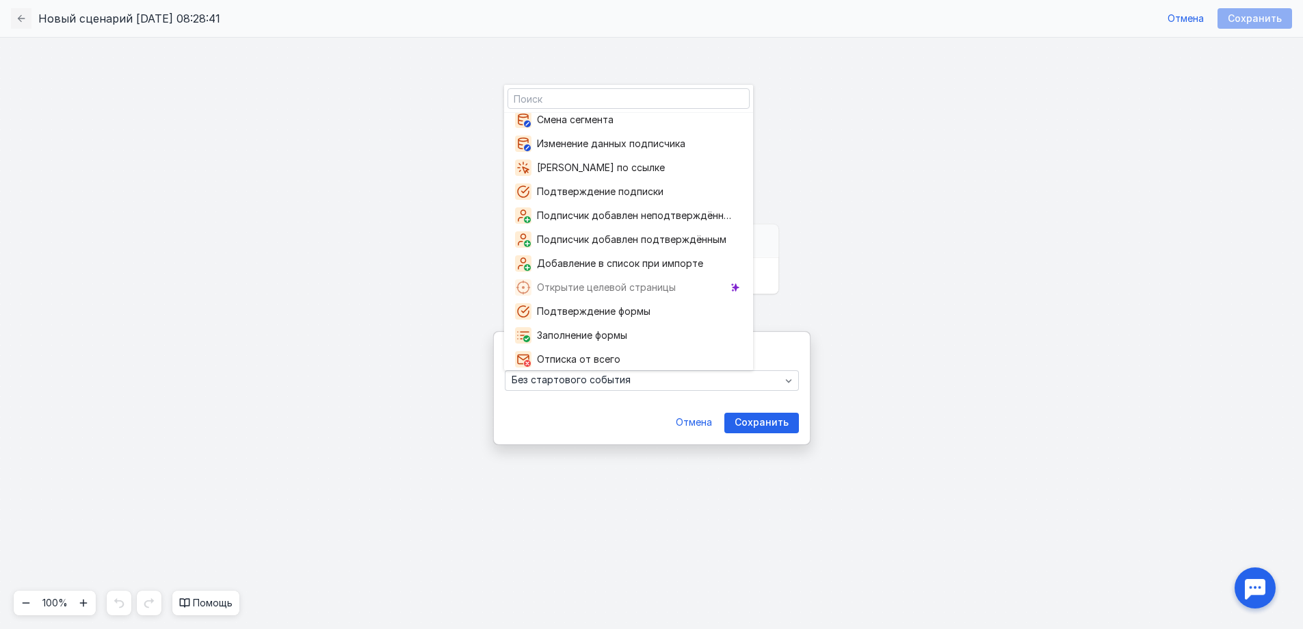
scroll to position [161, 0]
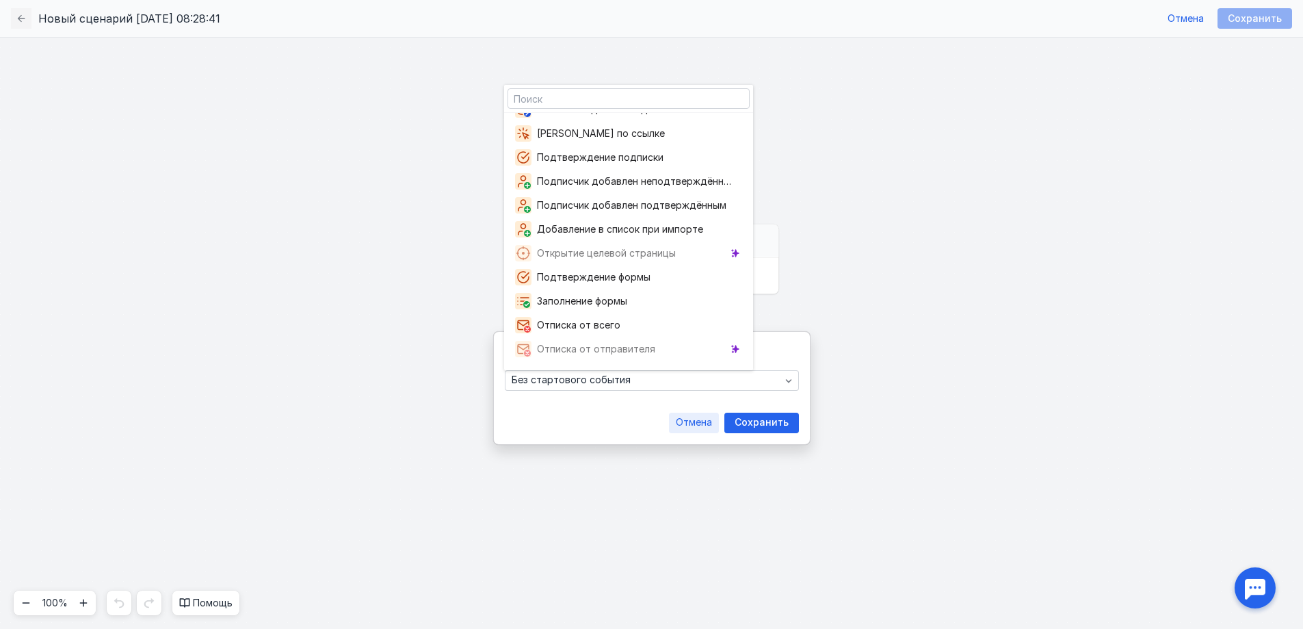
click at [700, 420] on span "Отмена" at bounding box center [694, 423] width 36 height 12
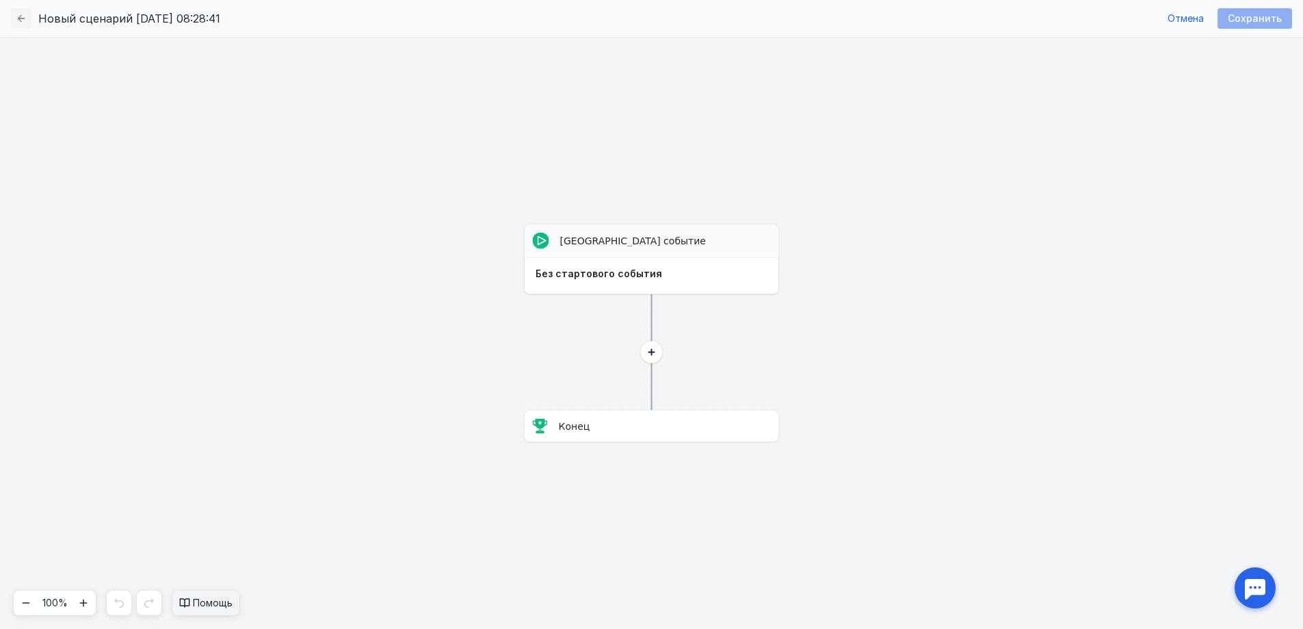
click at [216, 605] on span "Помощь" at bounding box center [213, 603] width 40 height 14
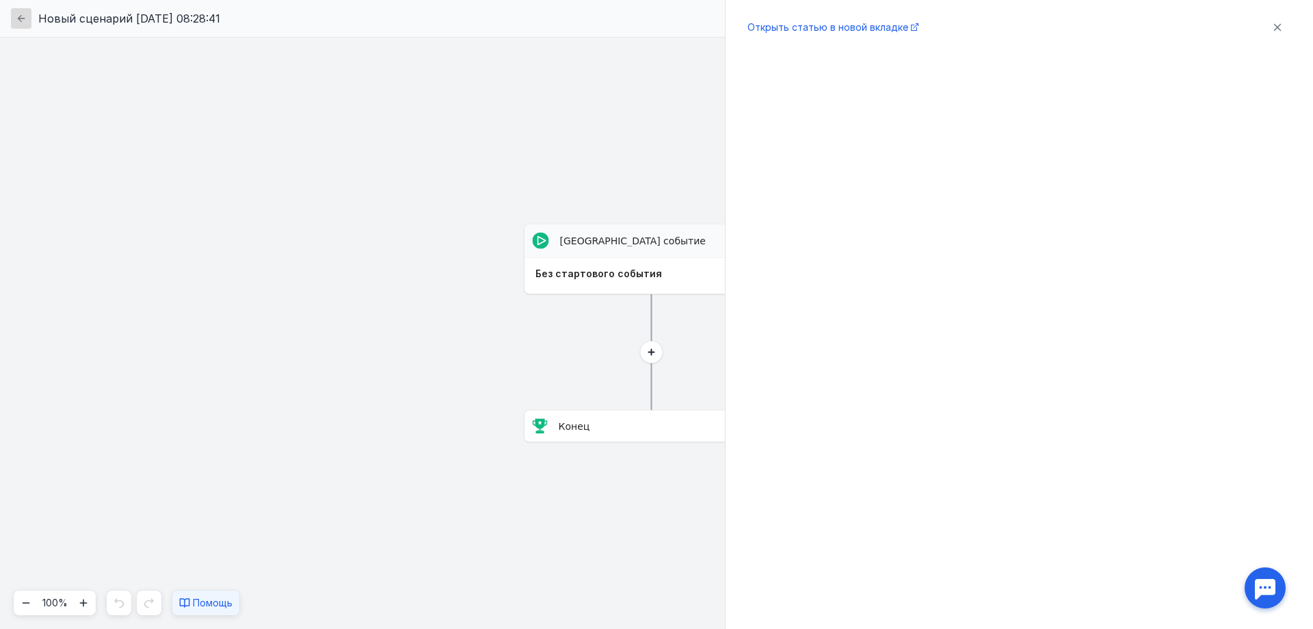
click at [14, 17] on div "button" at bounding box center [21, 18] width 21 height 21
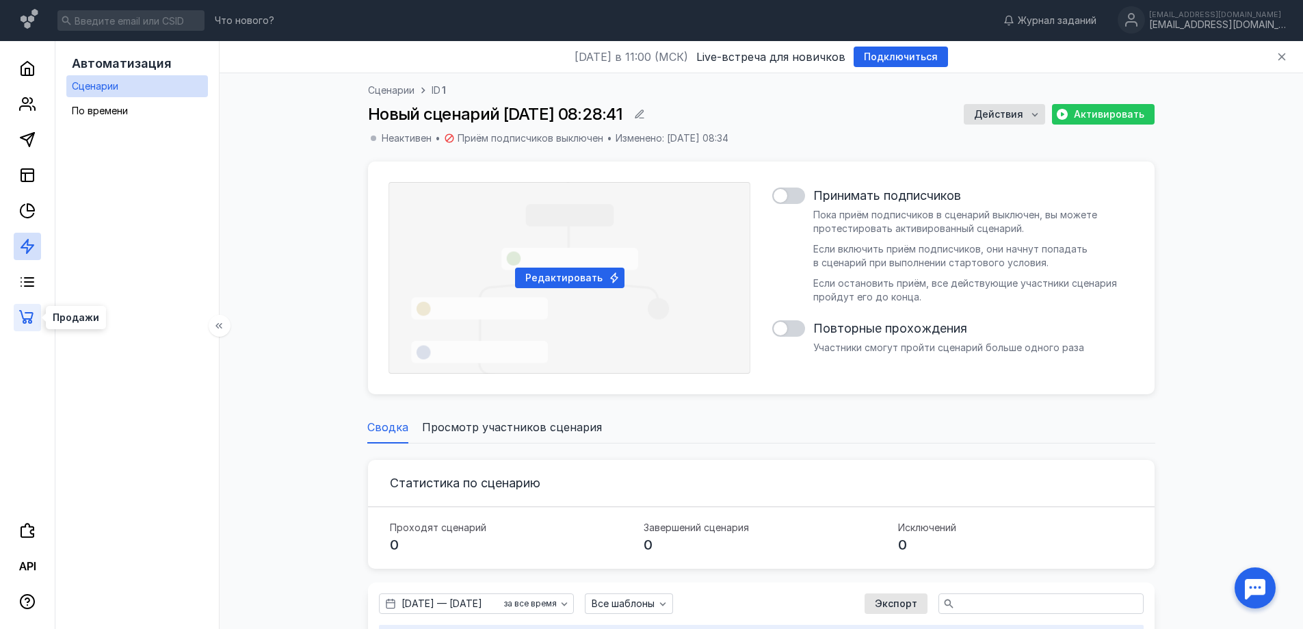
click at [23, 316] on icon at bounding box center [26, 317] width 14 height 14
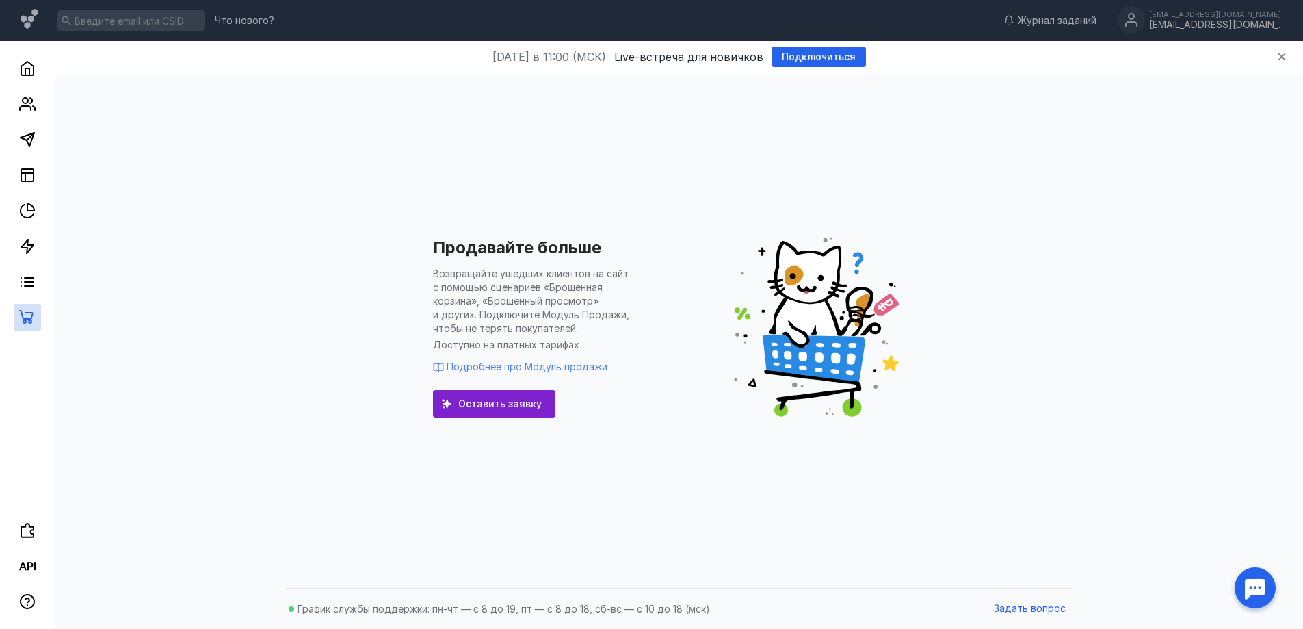
click at [505, 365] on span "Подробнее про Модуль продажи" at bounding box center [527, 366] width 161 height 12
click at [29, 245] on polygon at bounding box center [27, 246] width 12 height 14
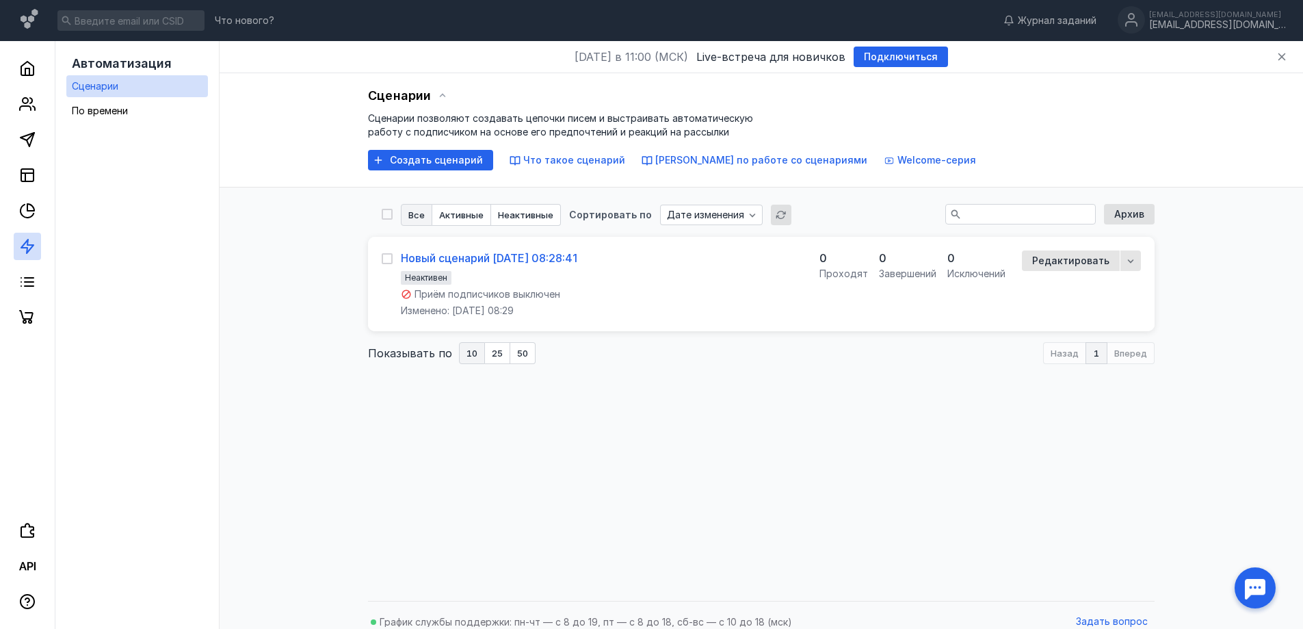
click at [503, 261] on div "Новый сценарий [DATE] 08:28:41" at bounding box center [489, 258] width 176 height 14
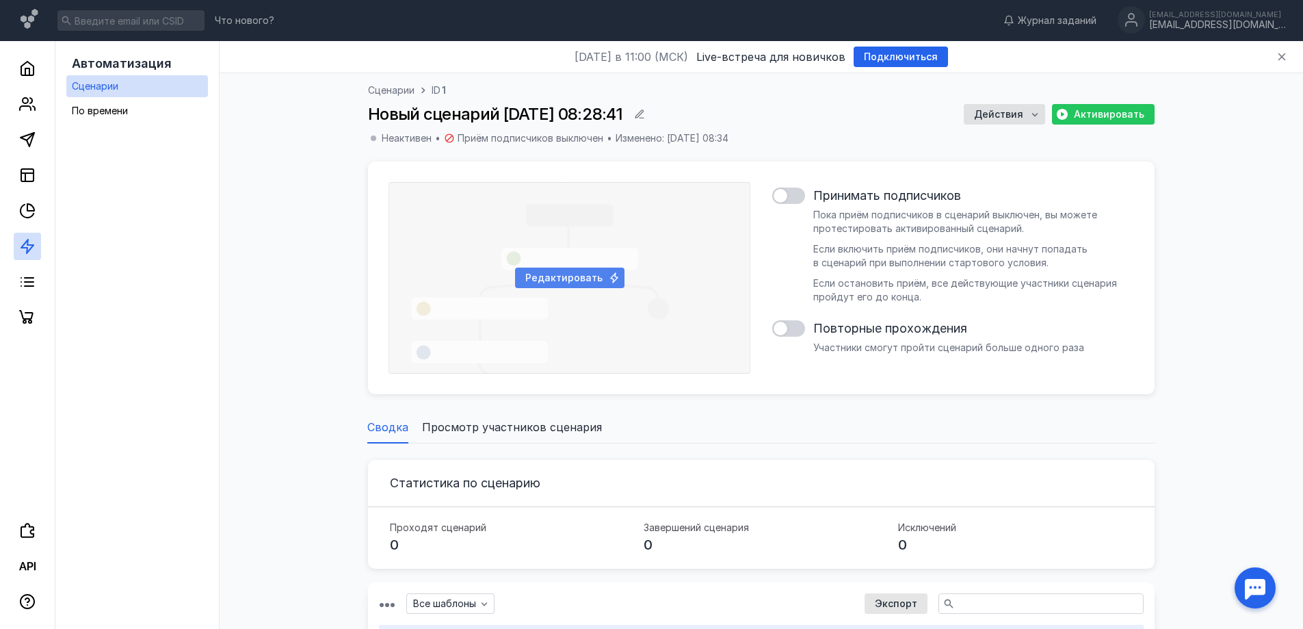
click at [644, 270] on div "Редактировать" at bounding box center [570, 278] width 362 height 192
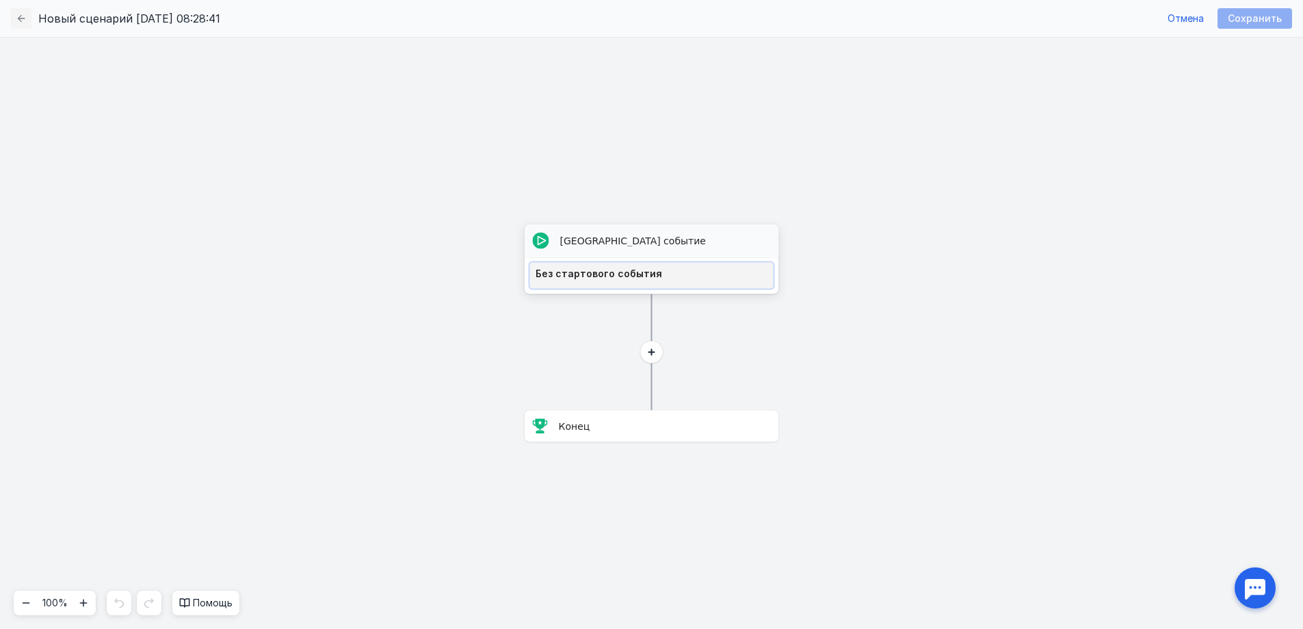
click at [613, 274] on div "Без стартового события" at bounding box center [652, 273] width 233 height 11
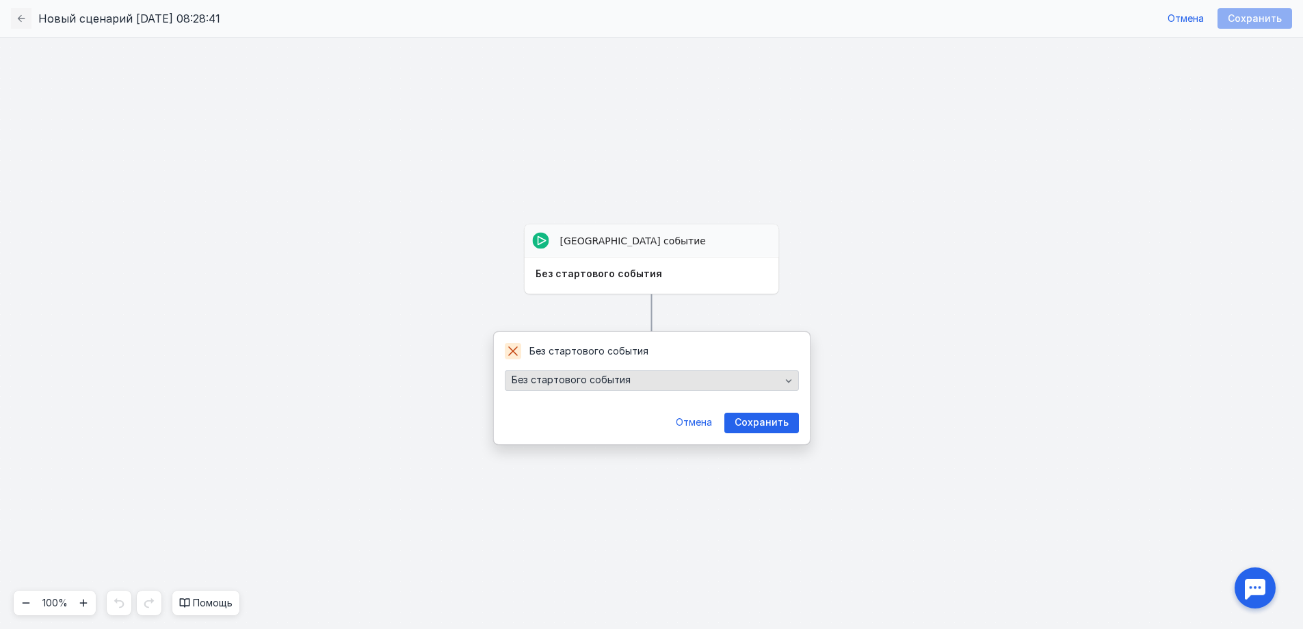
click at [681, 371] on div "Без стартового события" at bounding box center [652, 380] width 294 height 21
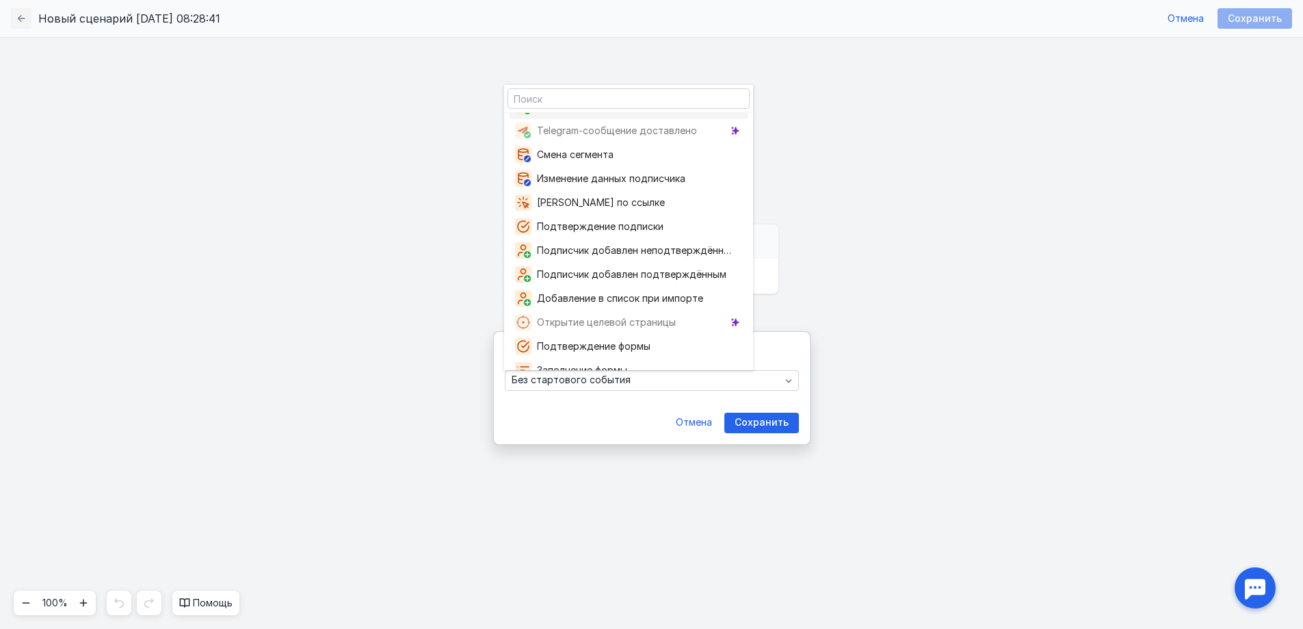
scroll to position [93, 0]
click at [596, 174] on span "Изменение данных подписчика" at bounding box center [614, 178] width 154 height 14
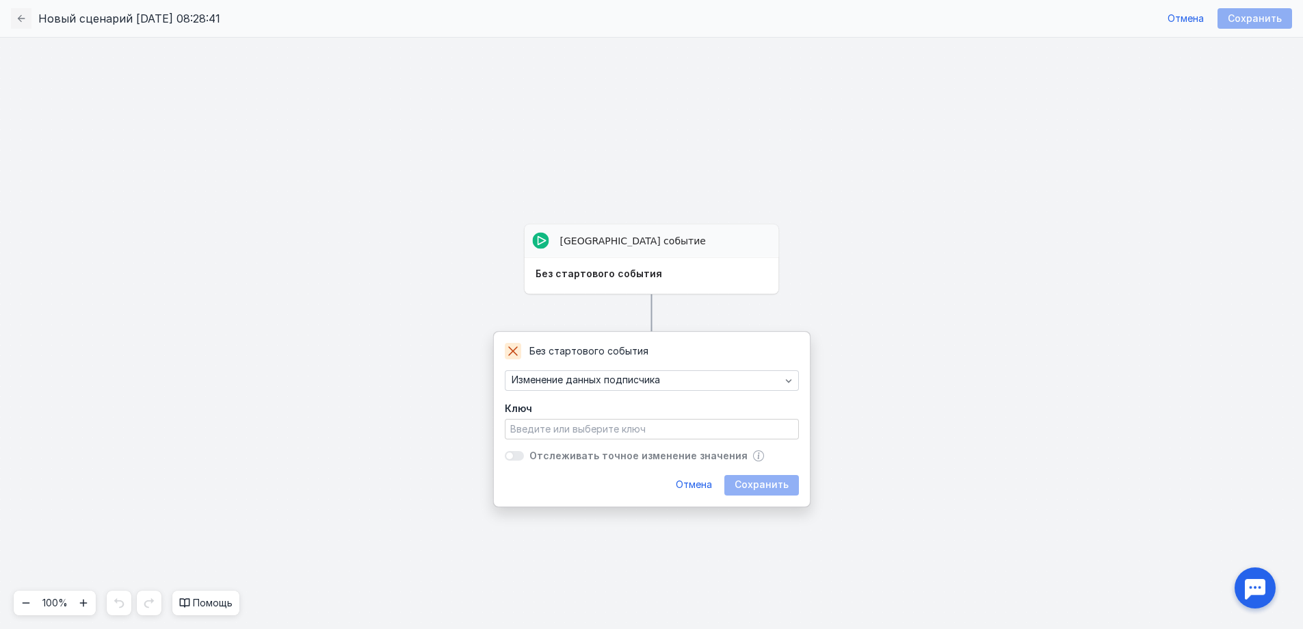
click at [641, 431] on input at bounding box center [652, 428] width 290 height 19
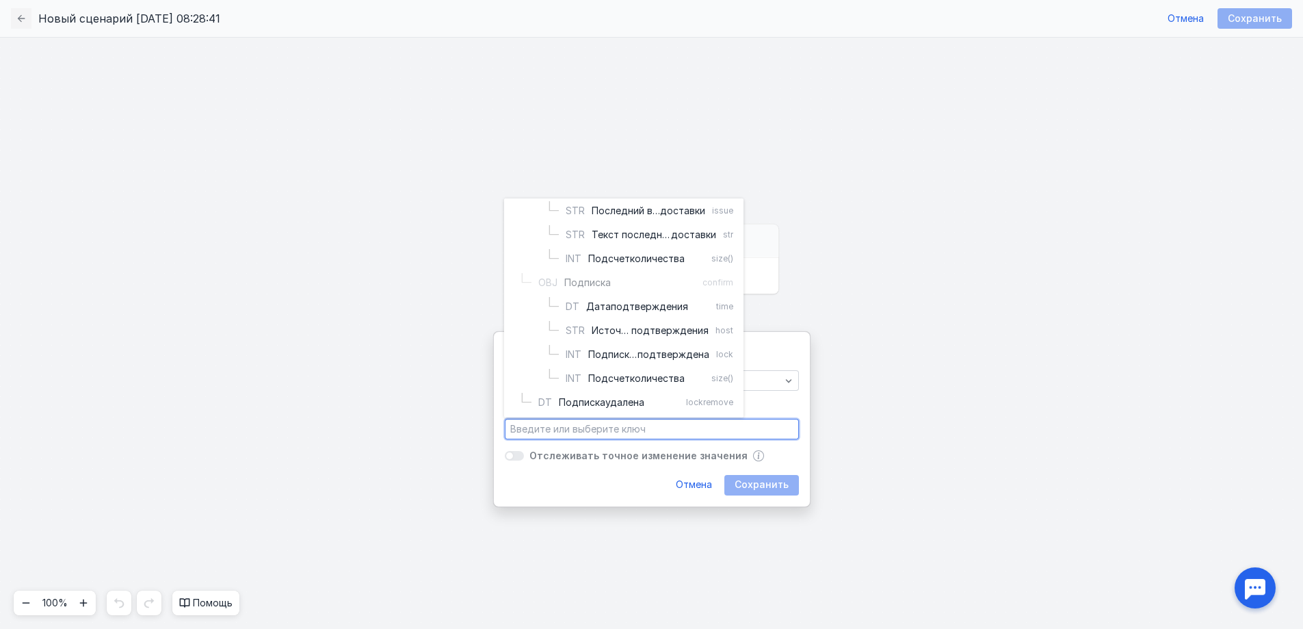
scroll to position [687, 0]
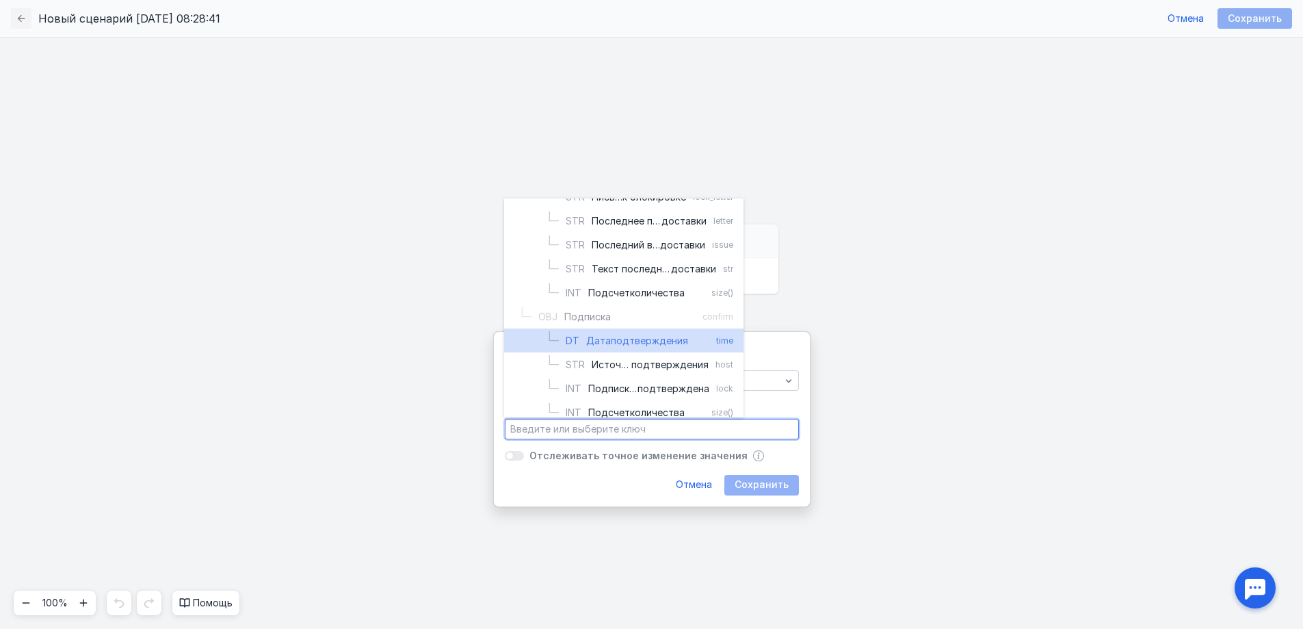
click at [670, 345] on span "подтверждения" at bounding box center [649, 341] width 77 height 14
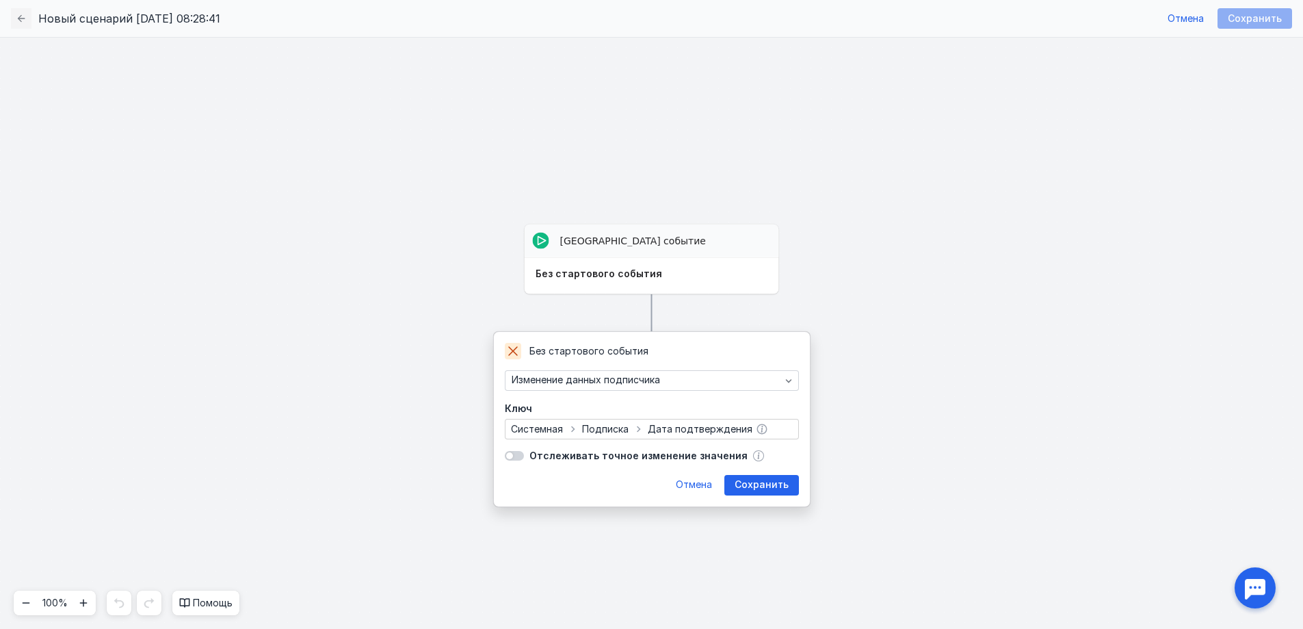
click at [688, 430] on span "Дата подтверждения" at bounding box center [700, 429] width 105 height 12
type input "member.confirm.time"
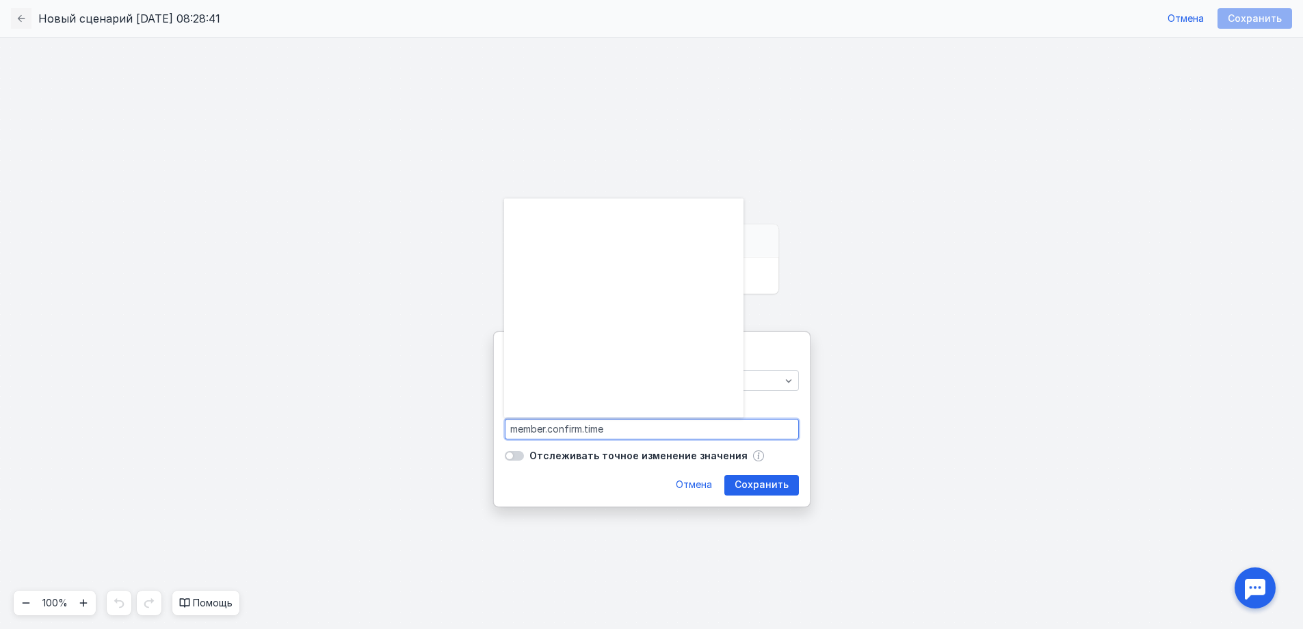
scroll to position [720, 0]
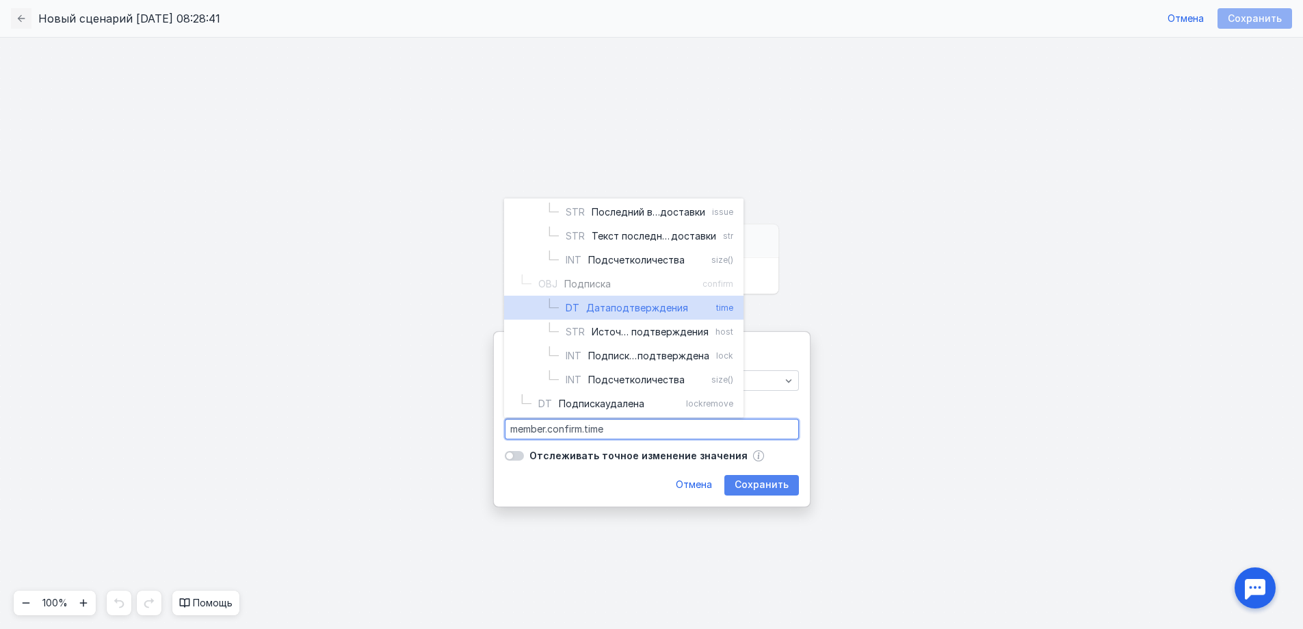
click at [757, 479] on span "Сохранить" at bounding box center [762, 485] width 54 height 12
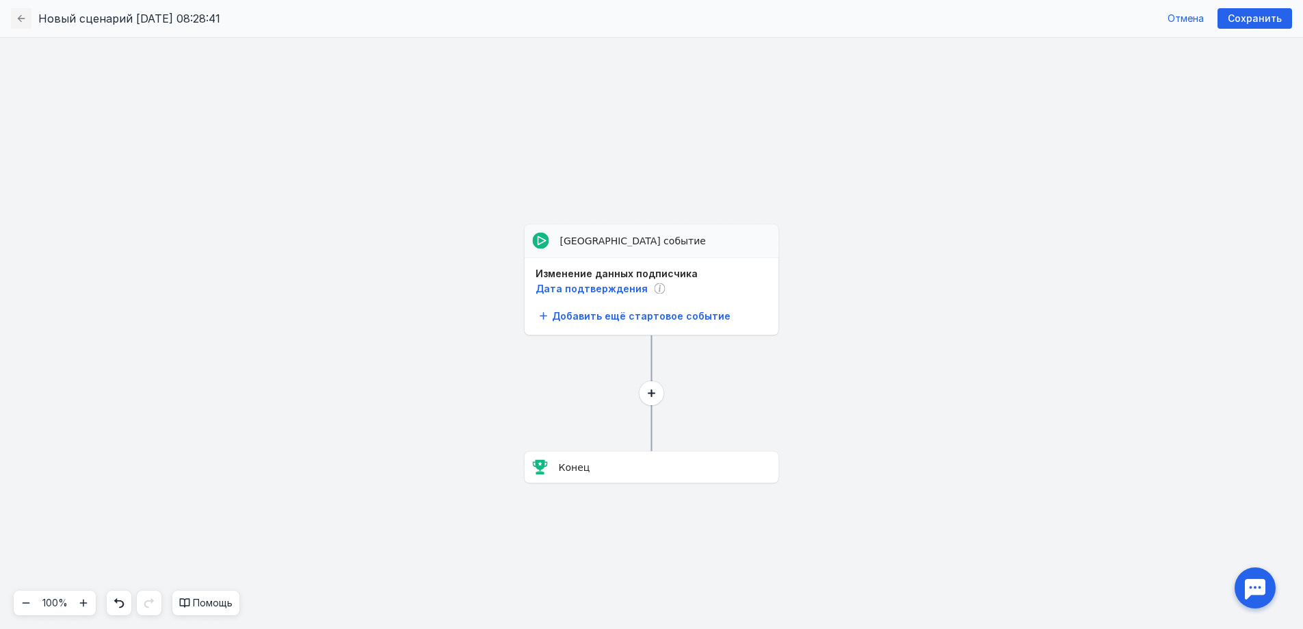
click at [655, 391] on circle at bounding box center [652, 393] width 24 height 24
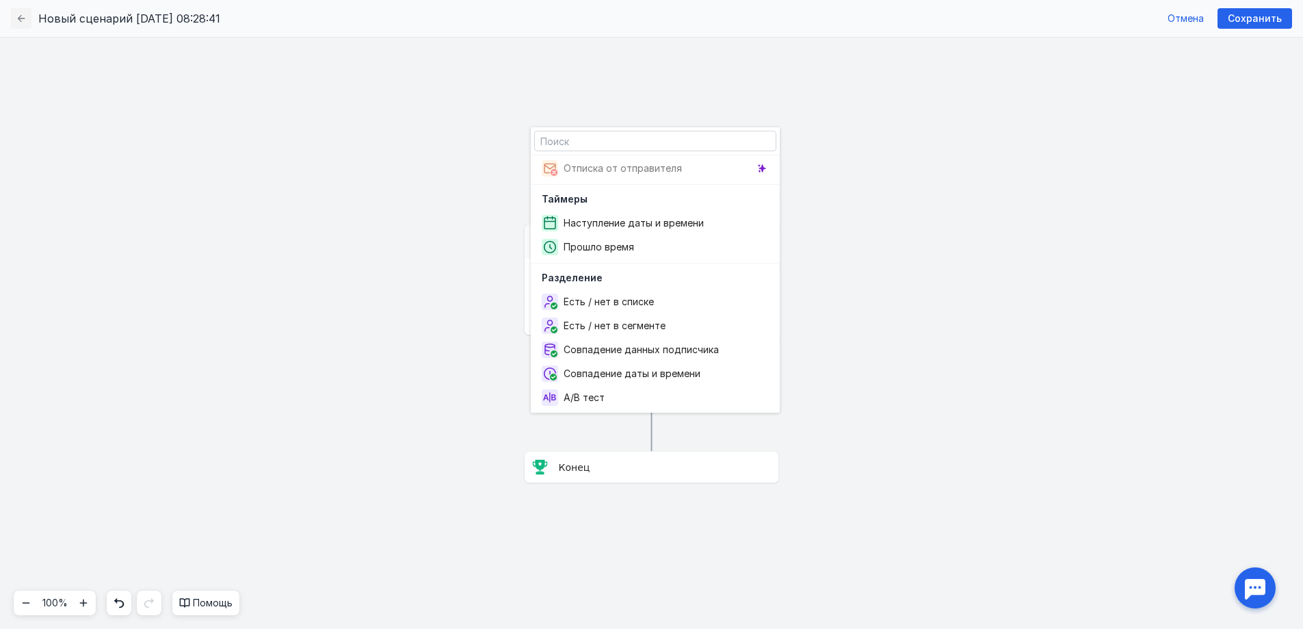
scroll to position [565, 0]
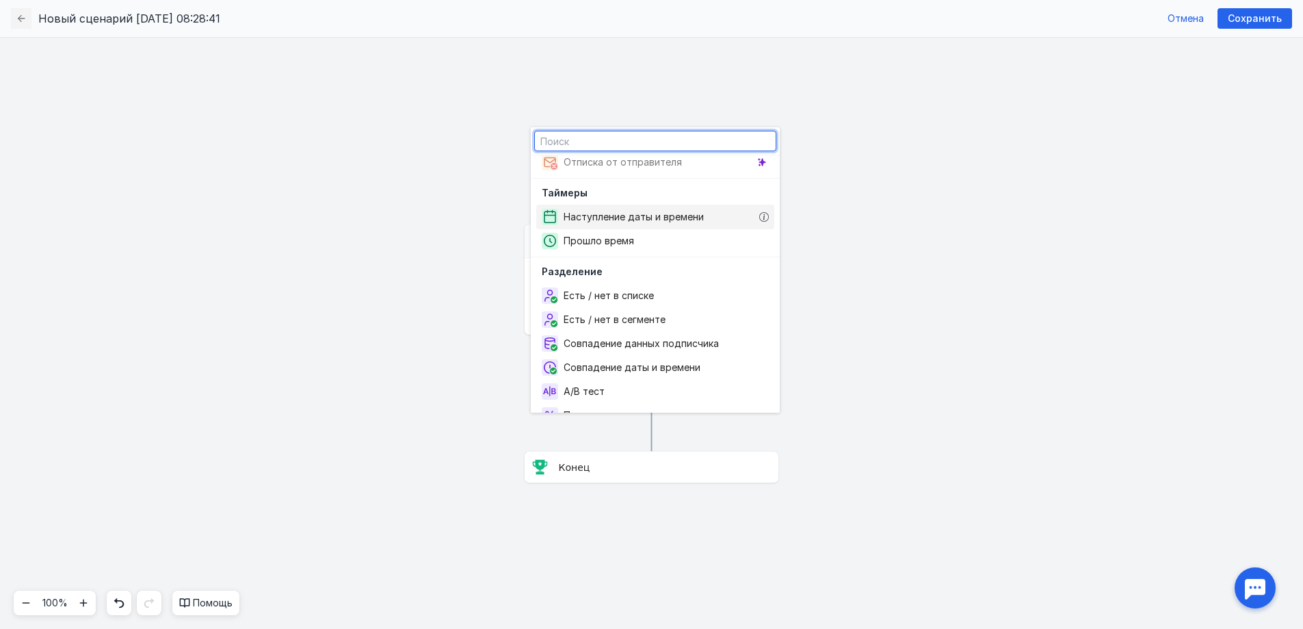
click at [657, 222] on span "Наступление даты и времени" at bounding box center [637, 217] width 146 height 14
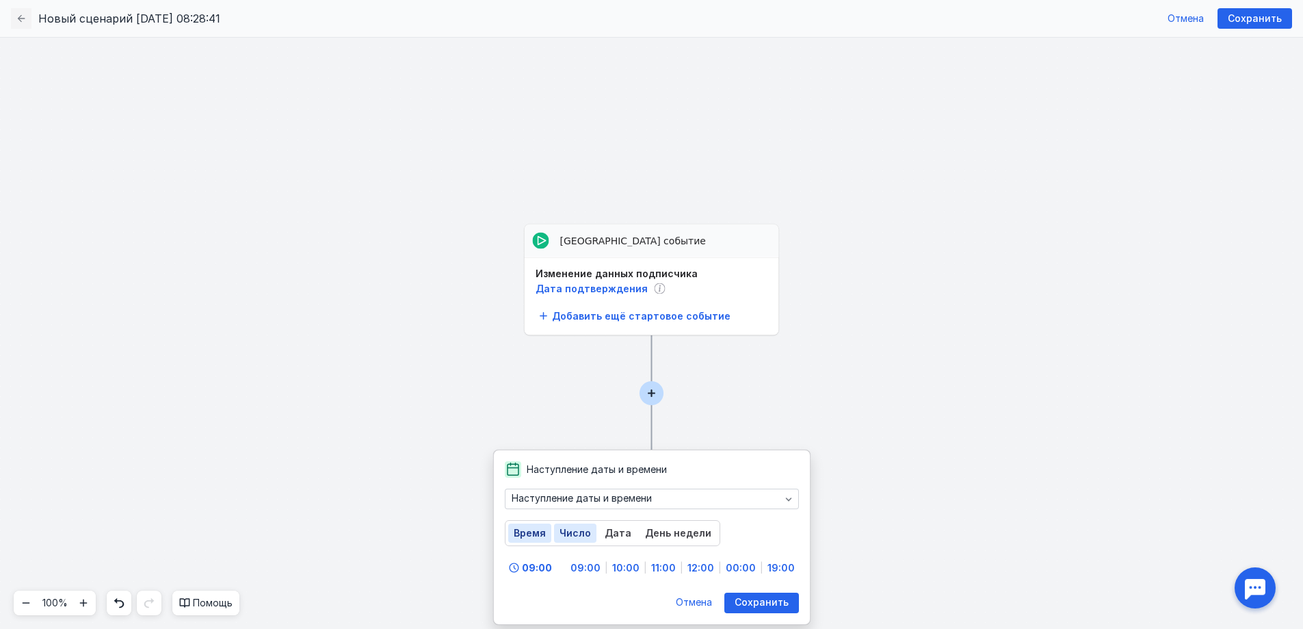
click at [566, 534] on span "Число" at bounding box center [575, 533] width 31 height 12
click at [609, 534] on span "Дата" at bounding box center [618, 533] width 27 height 12
click at [669, 537] on span "День недели" at bounding box center [678, 533] width 66 height 12
click at [534, 534] on span "Время" at bounding box center [530, 533] width 32 height 12
click at [571, 504] on div "Наступление даты и времени" at bounding box center [652, 498] width 294 height 21
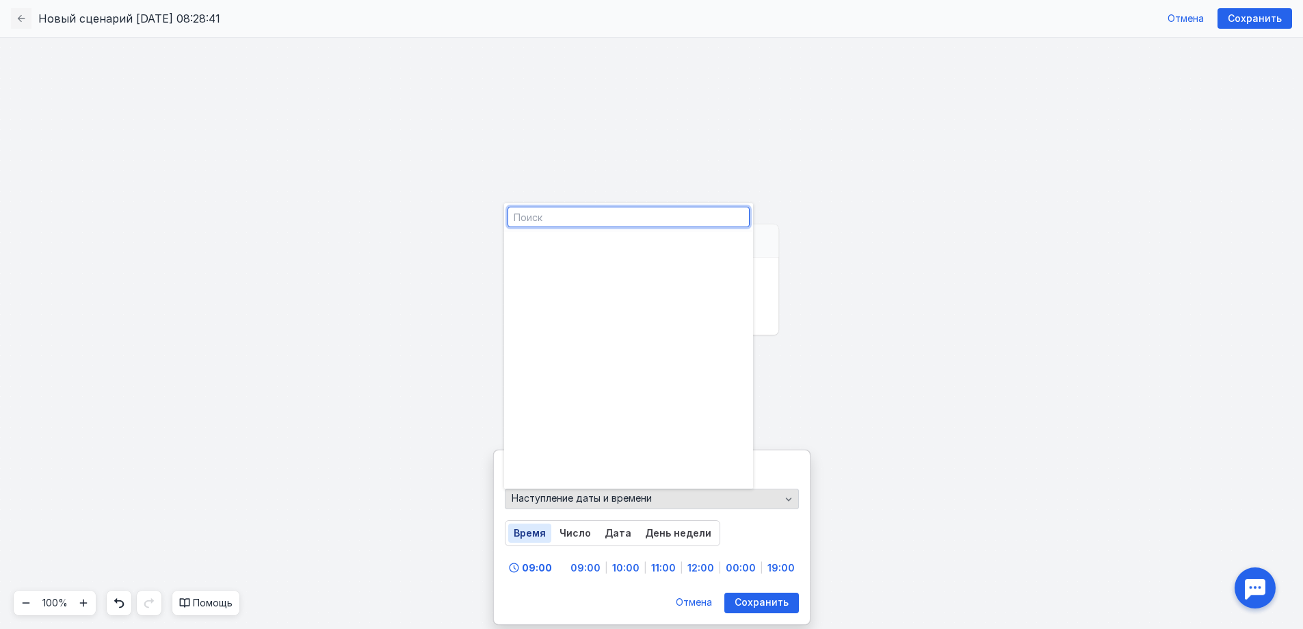
scroll to position [481, 0]
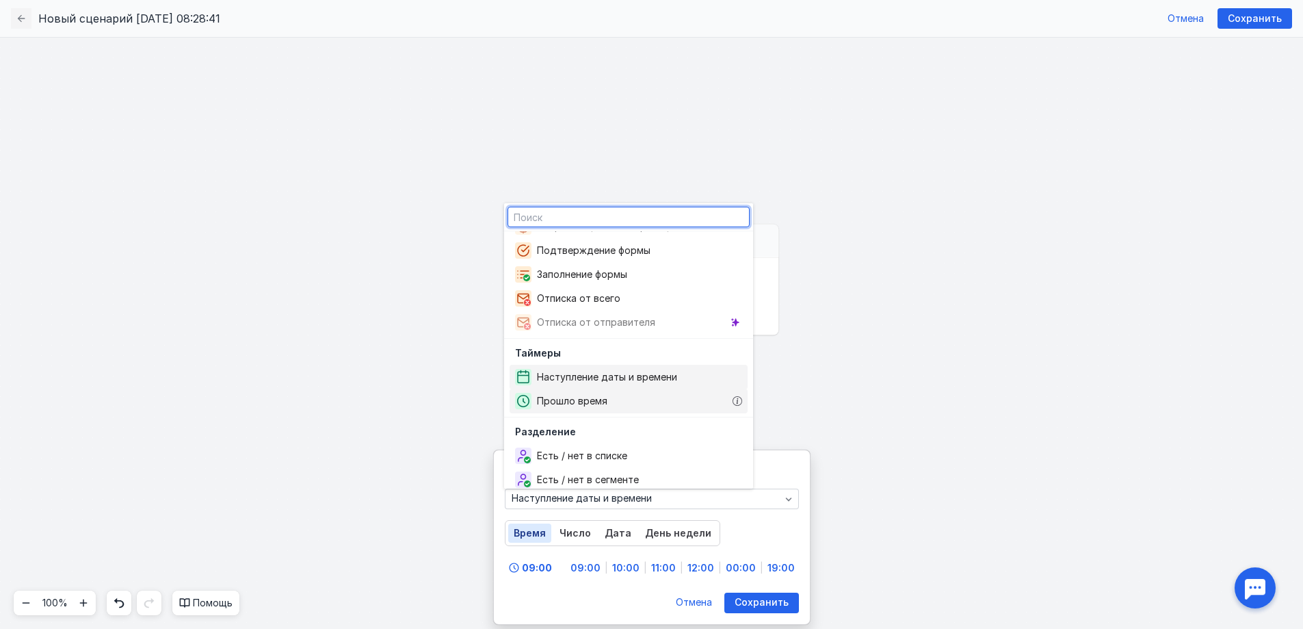
click at [604, 406] on span "Прошло время" at bounding box center [575, 401] width 76 height 14
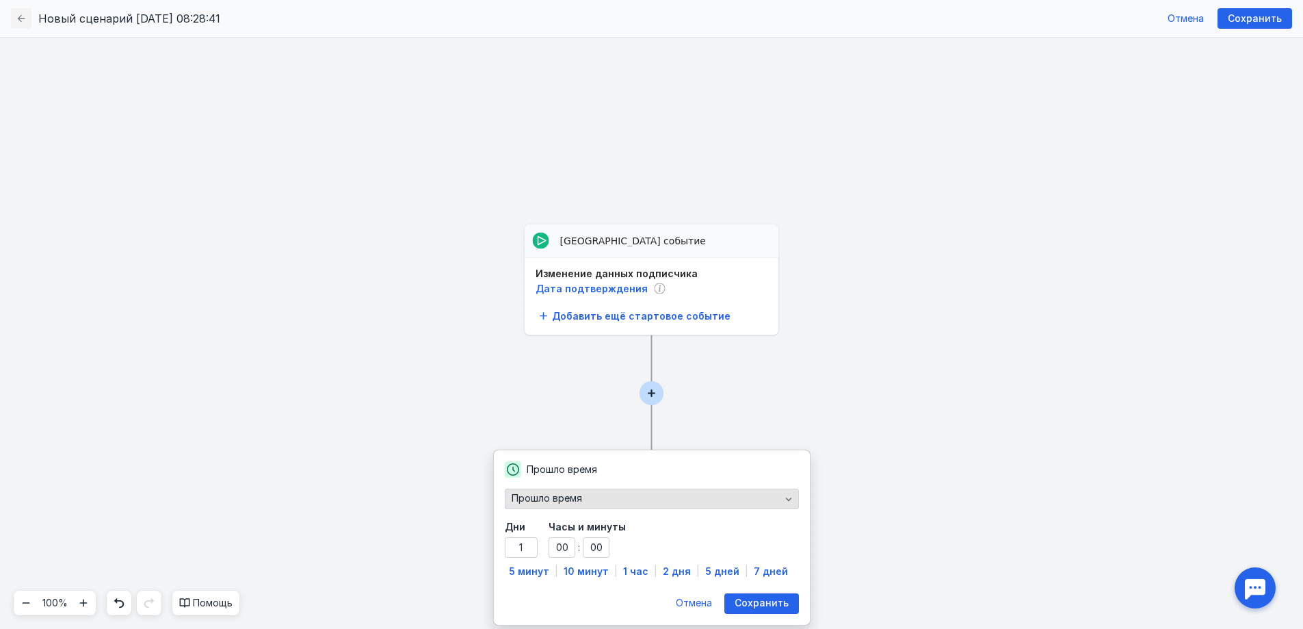
click at [639, 498] on div "Прошло время" at bounding box center [646, 499] width 276 height 12
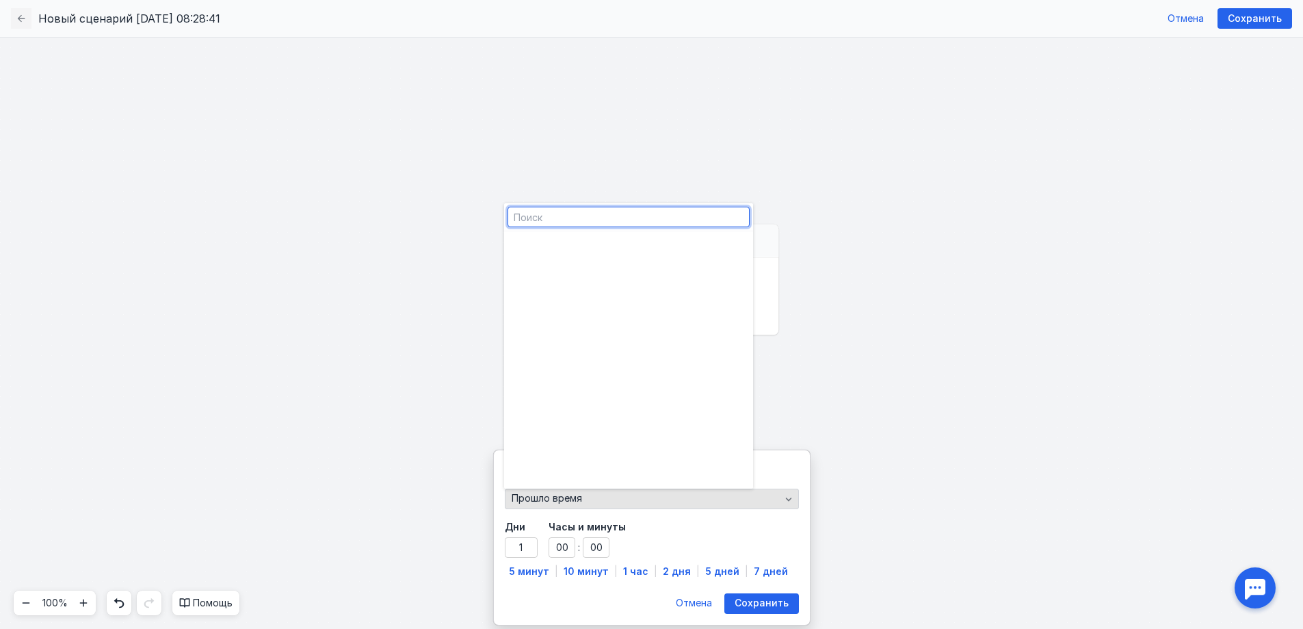
scroll to position [521, 0]
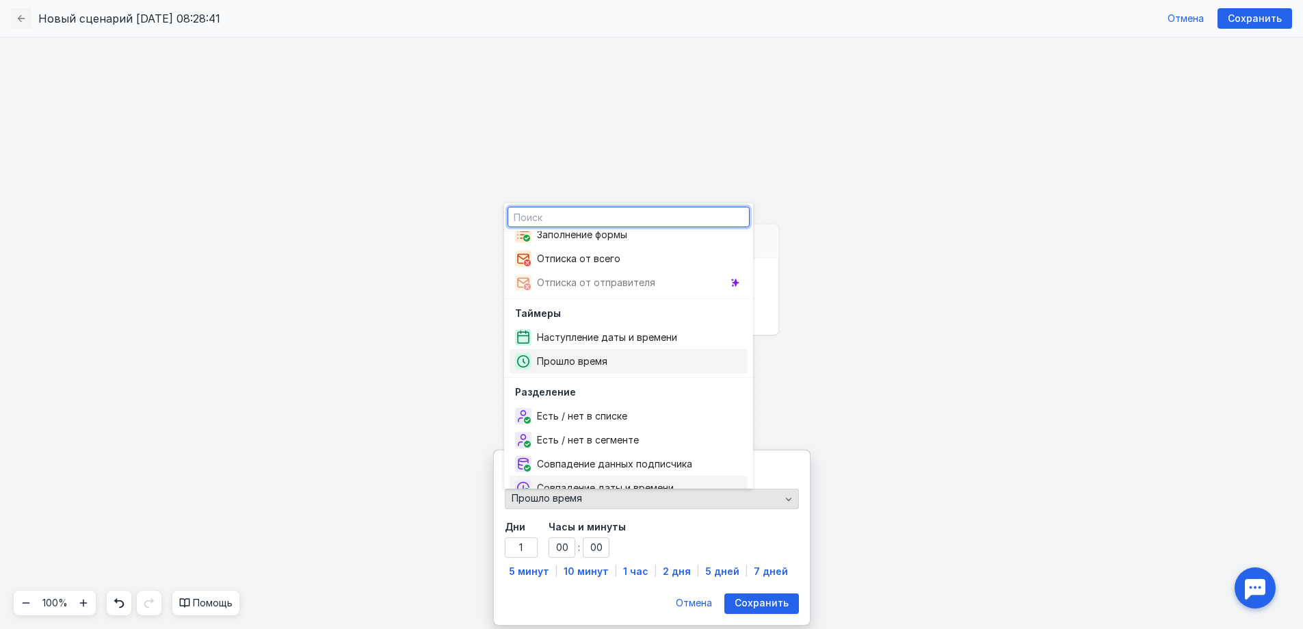
click at [642, 490] on div "Прошло время" at bounding box center [652, 498] width 294 height 21
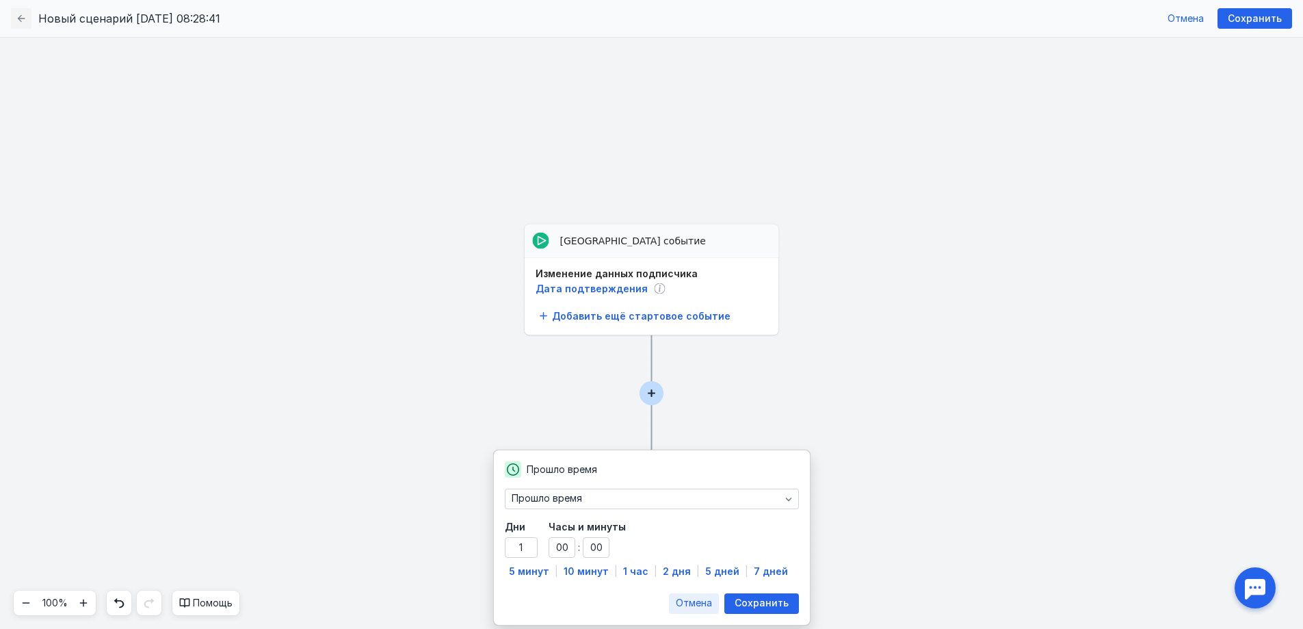
click at [681, 607] on span "Отмена" at bounding box center [694, 603] width 36 height 12
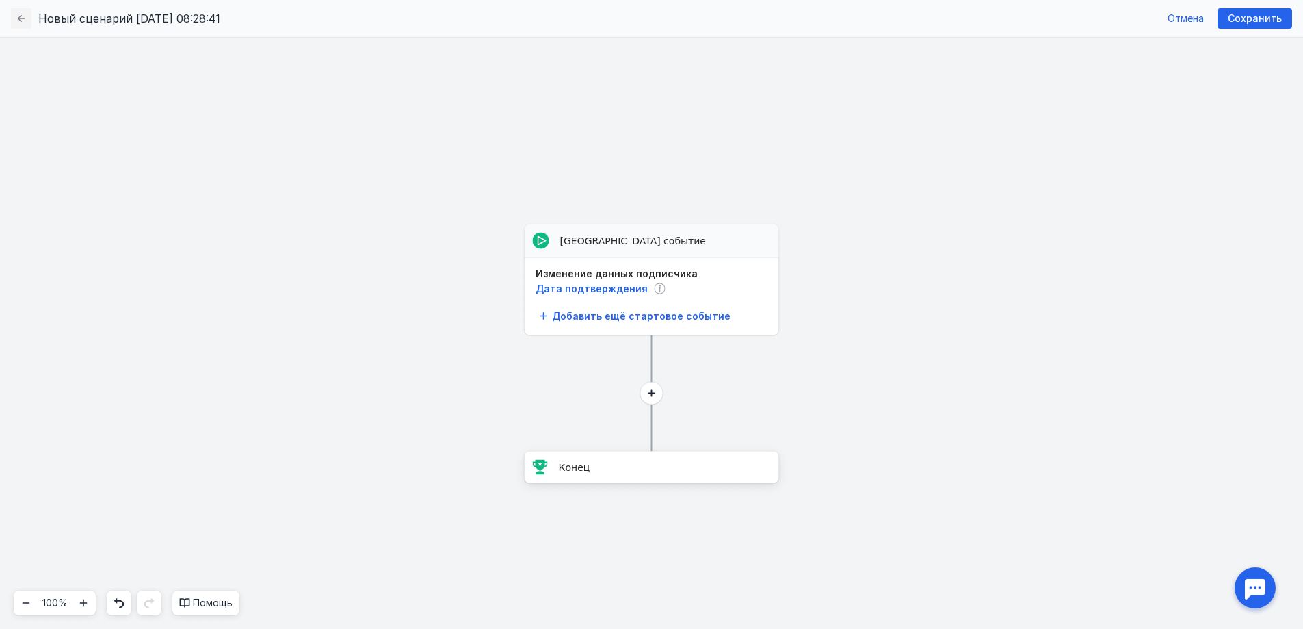
click at [632, 460] on div "Конец" at bounding box center [652, 466] width 254 height 31
click at [648, 395] on circle at bounding box center [652, 393] width 24 height 24
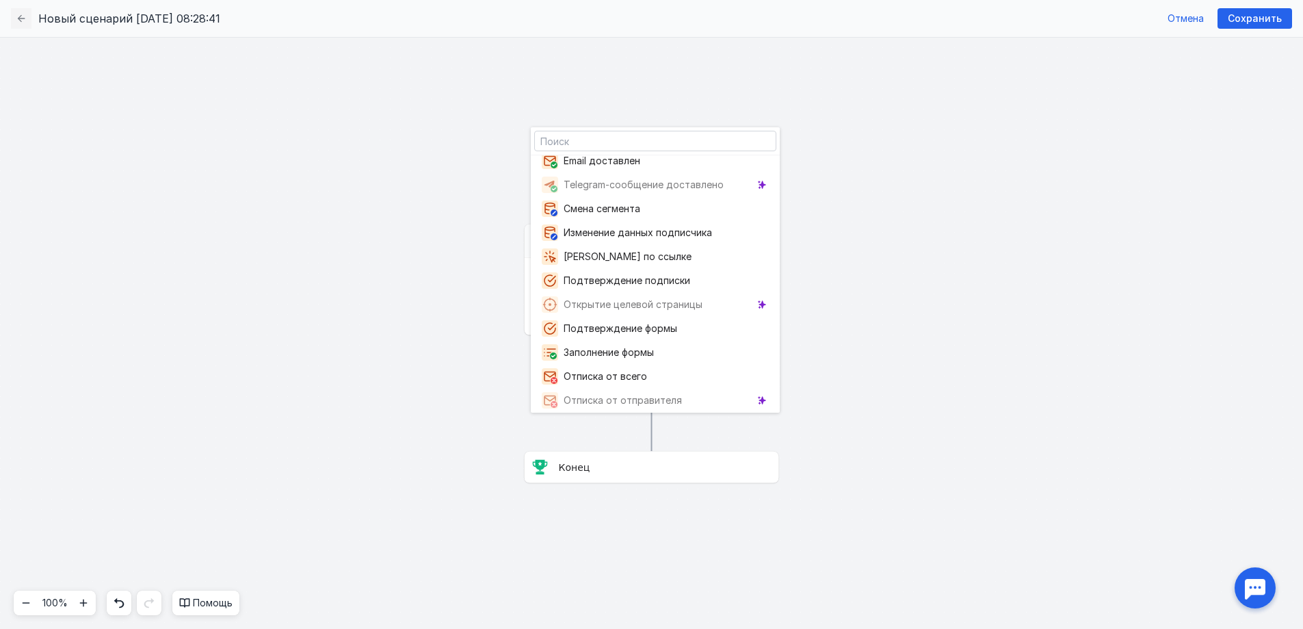
scroll to position [332, 0]
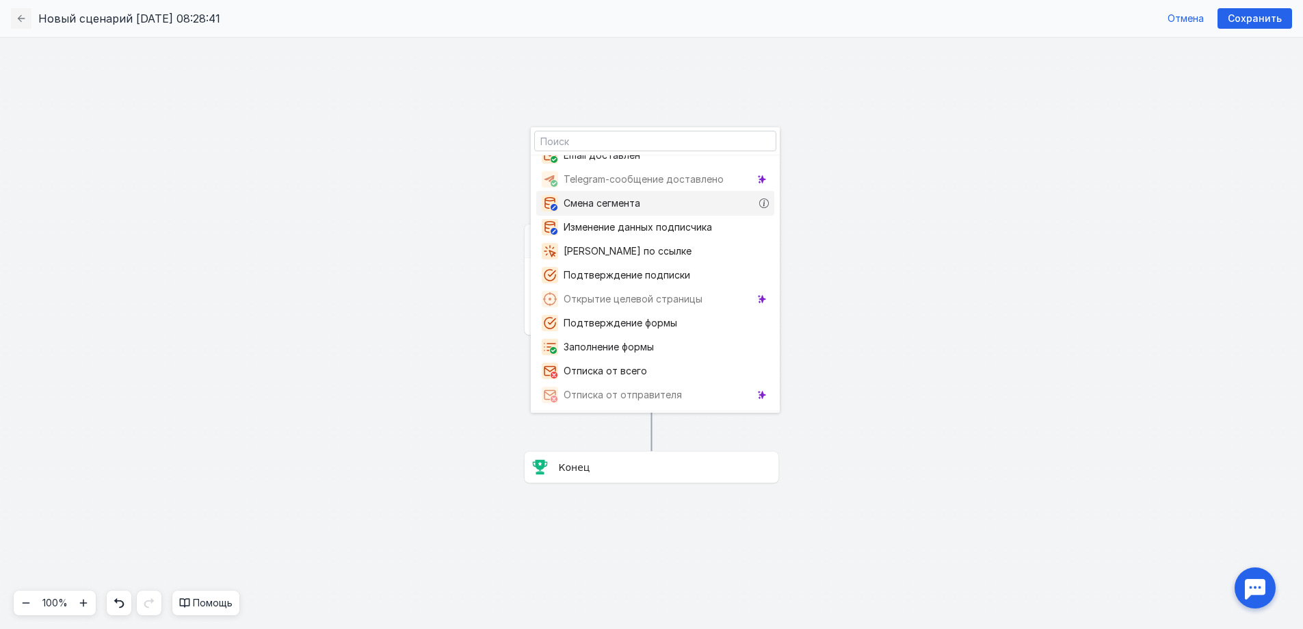
click at [610, 202] on span "Смена сегмента" at bounding box center [605, 203] width 82 height 14
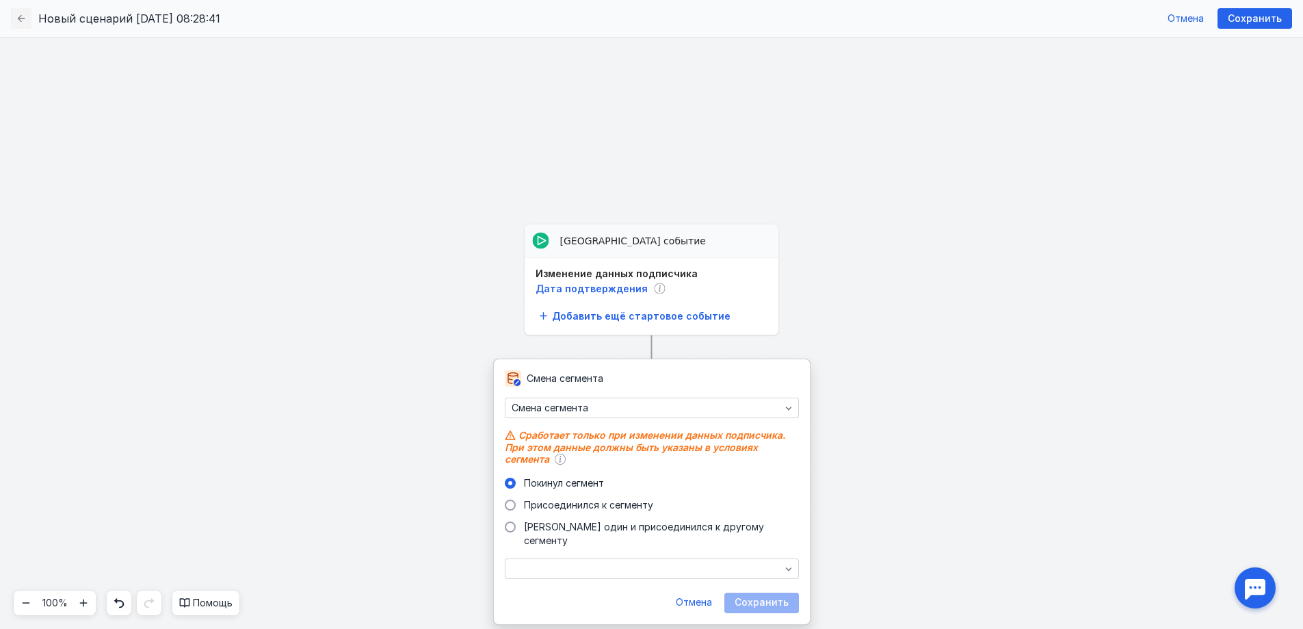
click at [627, 497] on div "[PERSON_NAME] сегмент Присоединился к сегменту [PERSON_NAME] один и присоединил…" at bounding box center [652, 511] width 294 height 71
click at [626, 500] on span "Присоединился к сегменту" at bounding box center [588, 505] width 129 height 12
click at [0, 0] on input "Присоединился к сегменту" at bounding box center [0, 0] width 0 height 0
click at [730, 558] on div "button" at bounding box center [652, 568] width 294 height 21
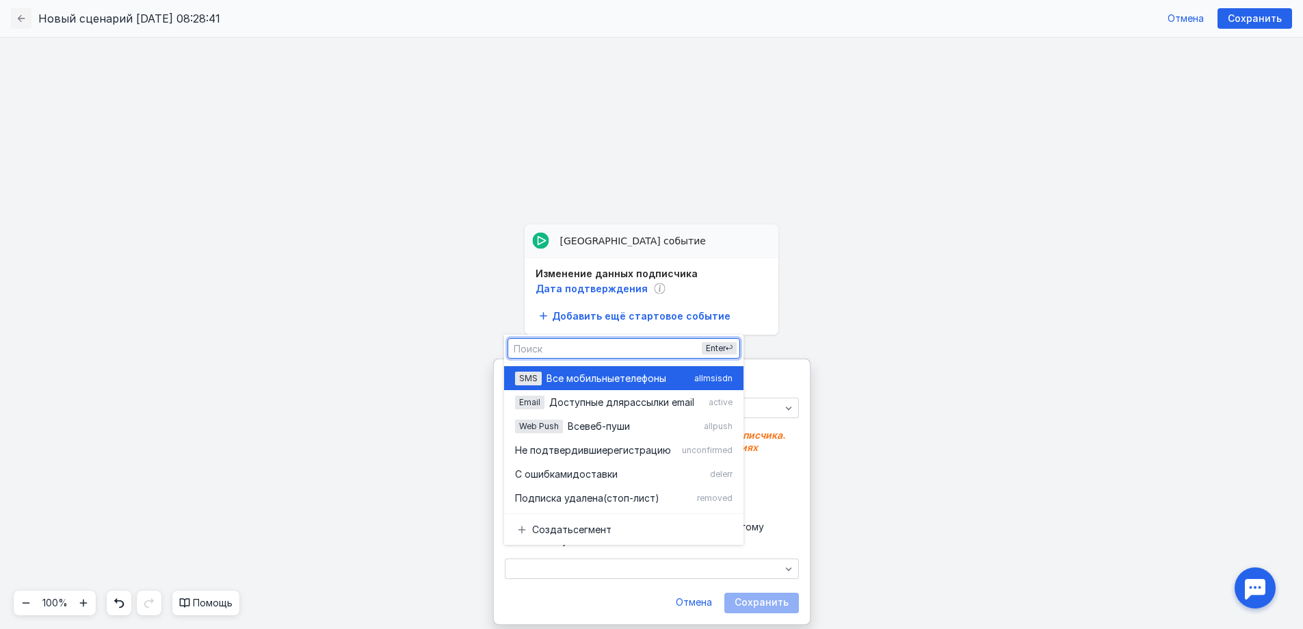
click at [642, 385] on div "SMS Все мобильные телефоны allmsisdn" at bounding box center [624, 378] width 218 height 24
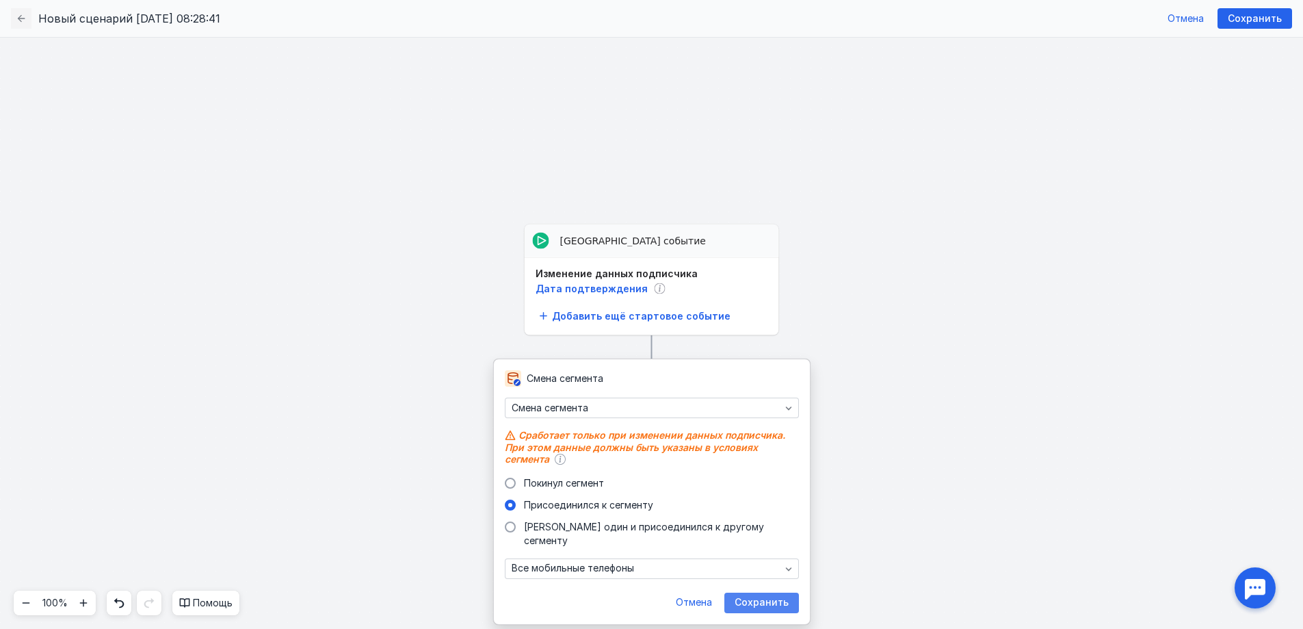
click at [761, 596] on span "Сохранить" at bounding box center [762, 602] width 54 height 12
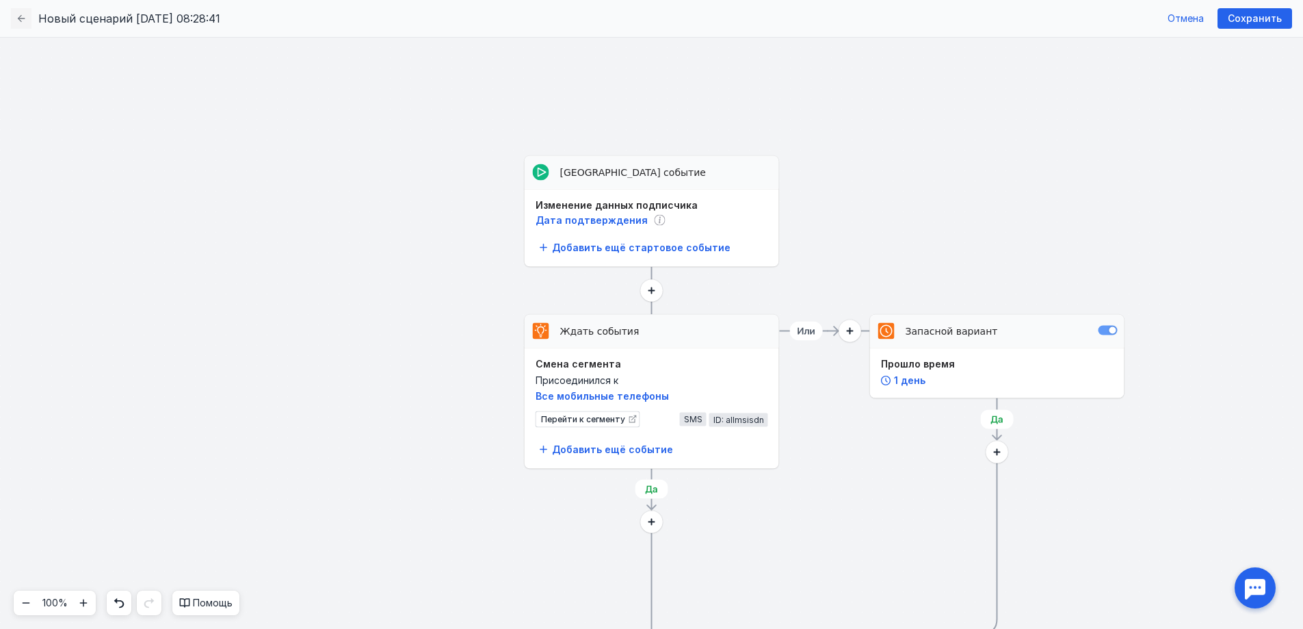
click at [1105, 331] on div at bounding box center [1108, 331] width 19 height 10
click at [1099, 330] on input "checkbox" at bounding box center [1099, 330] width 0 height 0
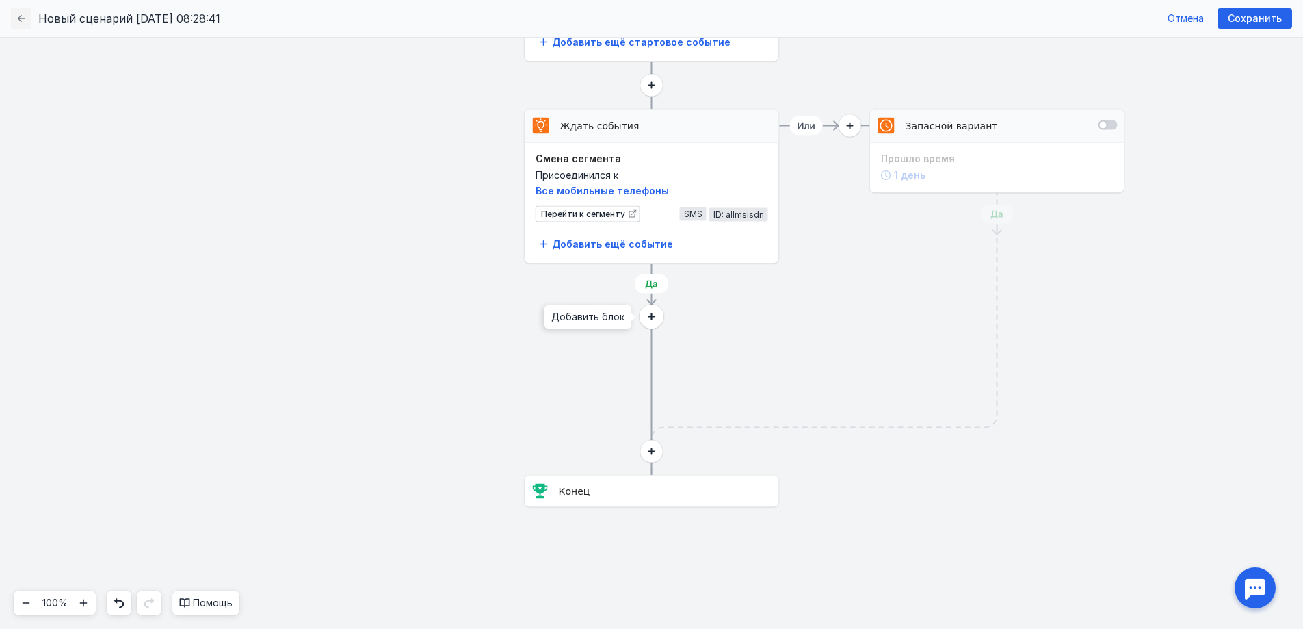
click at [648, 319] on circle at bounding box center [652, 316] width 24 height 24
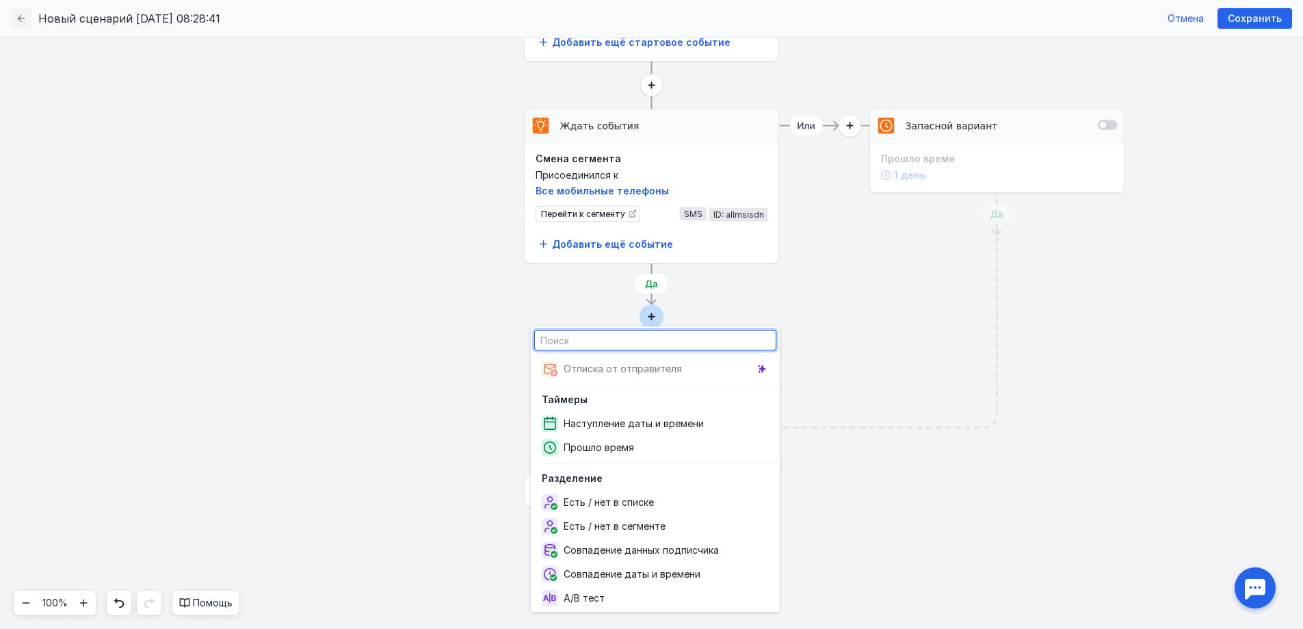
scroll to position [534, 0]
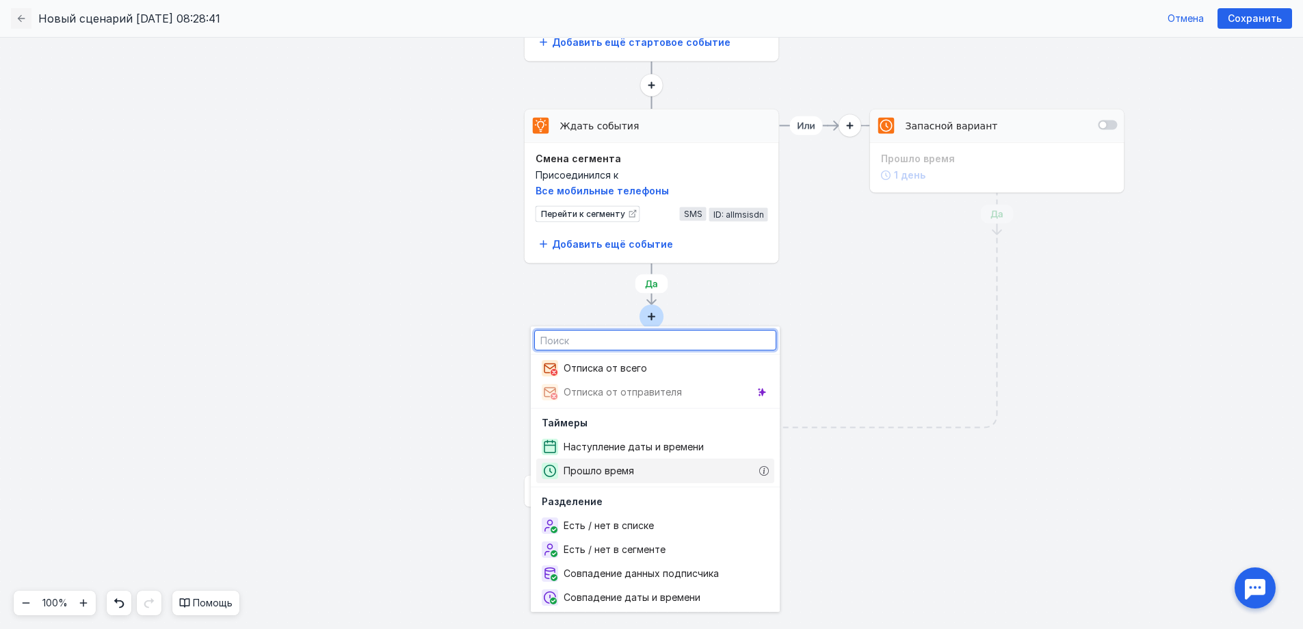
click at [658, 471] on div "Прошло время" at bounding box center [655, 470] width 238 height 25
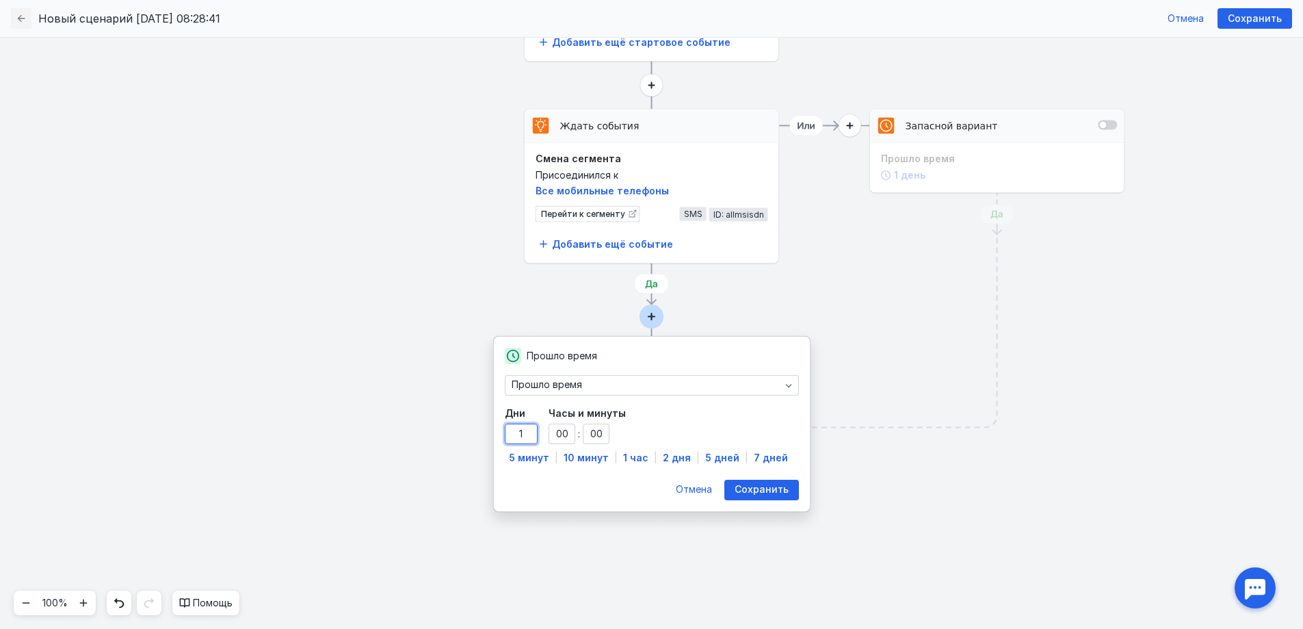
click at [523, 436] on input "1" at bounding box center [522, 433] width 34 height 21
click at [551, 437] on input "00" at bounding box center [562, 433] width 27 height 21
click at [586, 435] on input "00" at bounding box center [596, 433] width 27 height 21
click at [578, 452] on span "10 минут" at bounding box center [586, 457] width 45 height 12
type input "0"
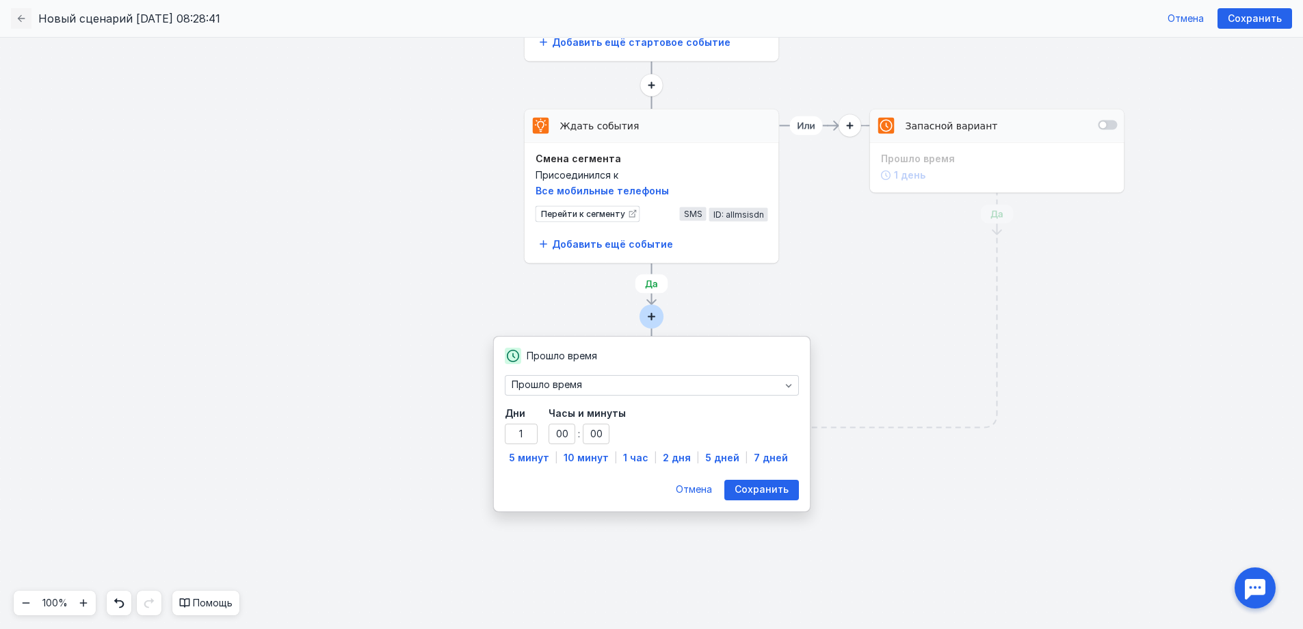
type input "00"
type input "10"
click at [650, 377] on div "Прошло время" at bounding box center [652, 385] width 294 height 21
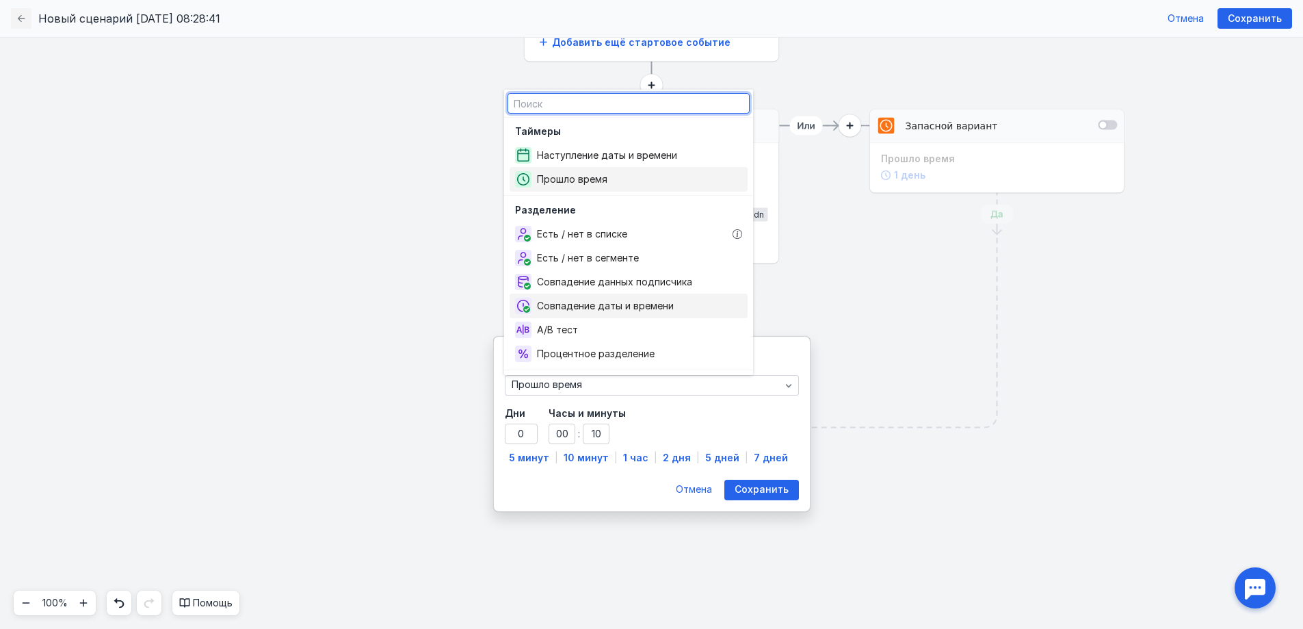
scroll to position [657, 0]
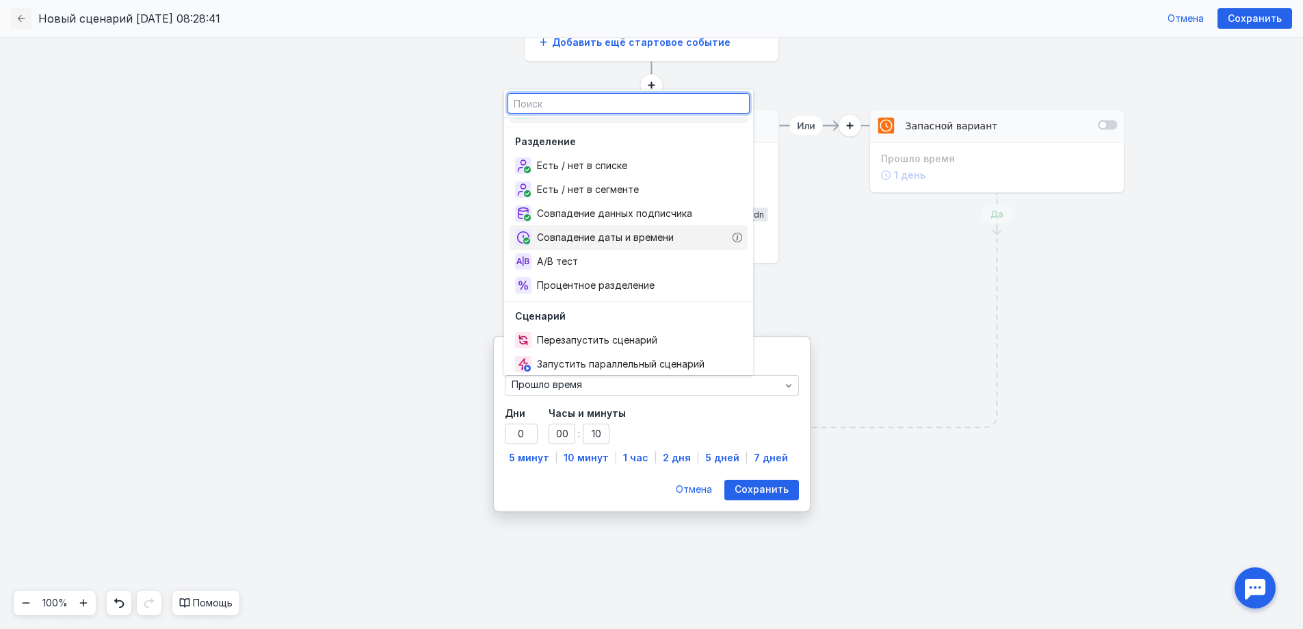
click at [669, 242] on span "Совпадение даты и времени" at bounding box center [608, 238] width 142 height 14
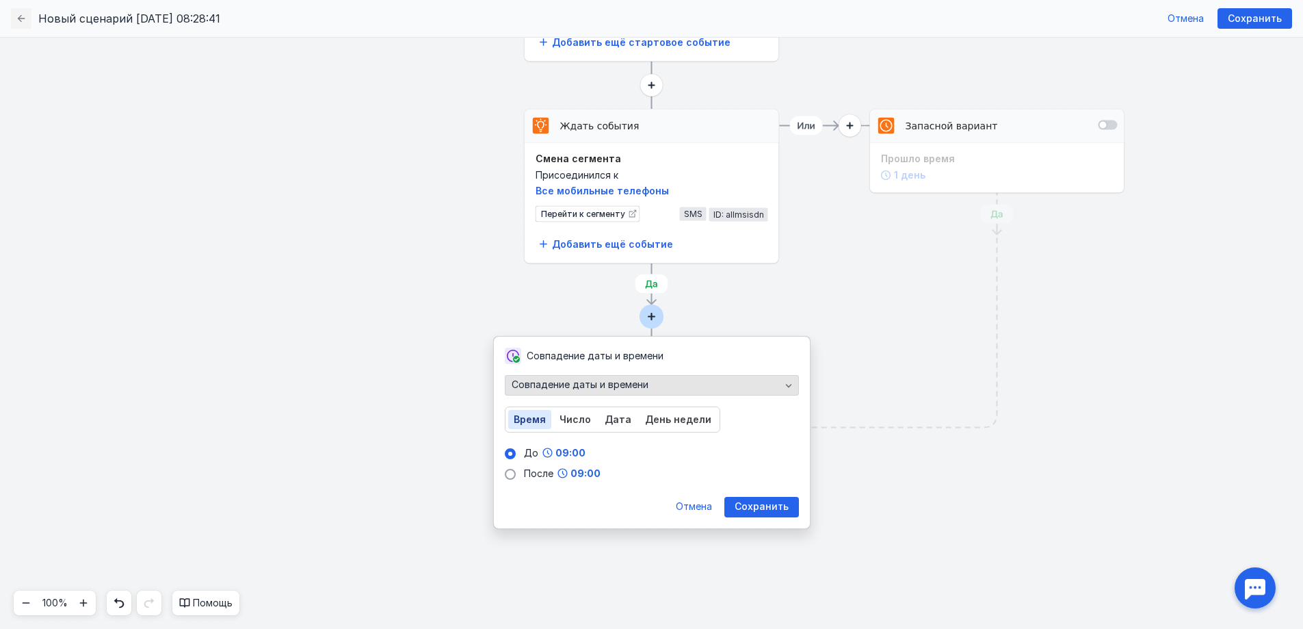
click at [662, 384] on div "Совпадение даты и времени" at bounding box center [646, 385] width 276 height 12
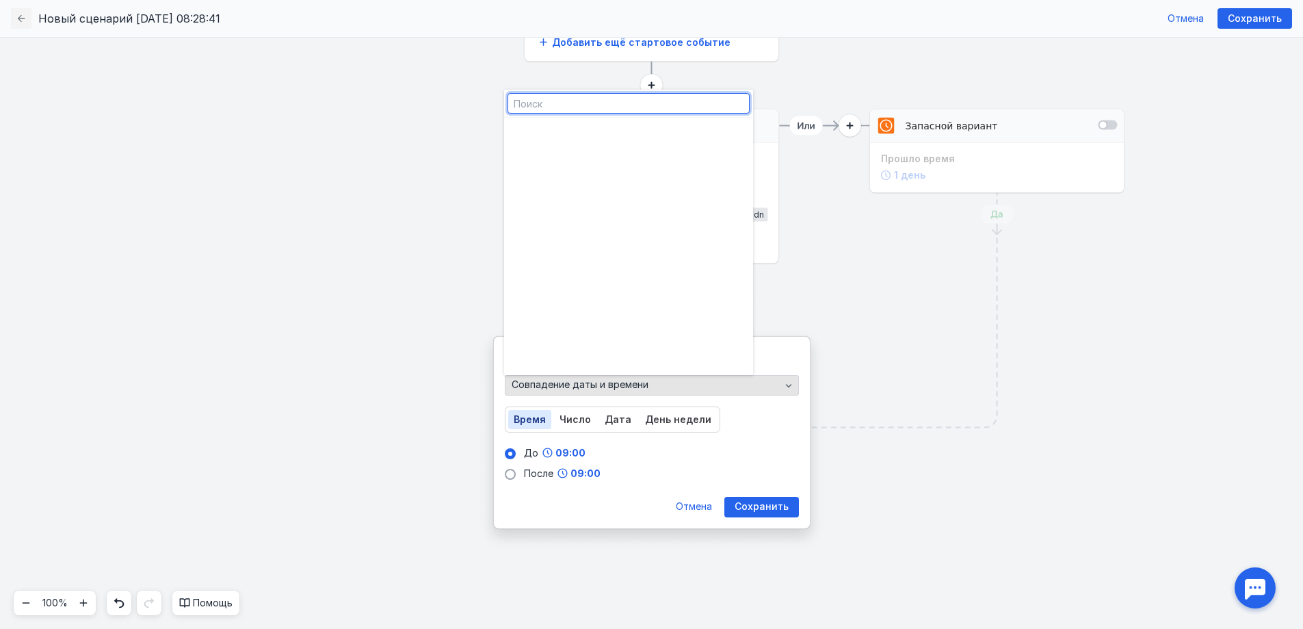
scroll to position [647, 0]
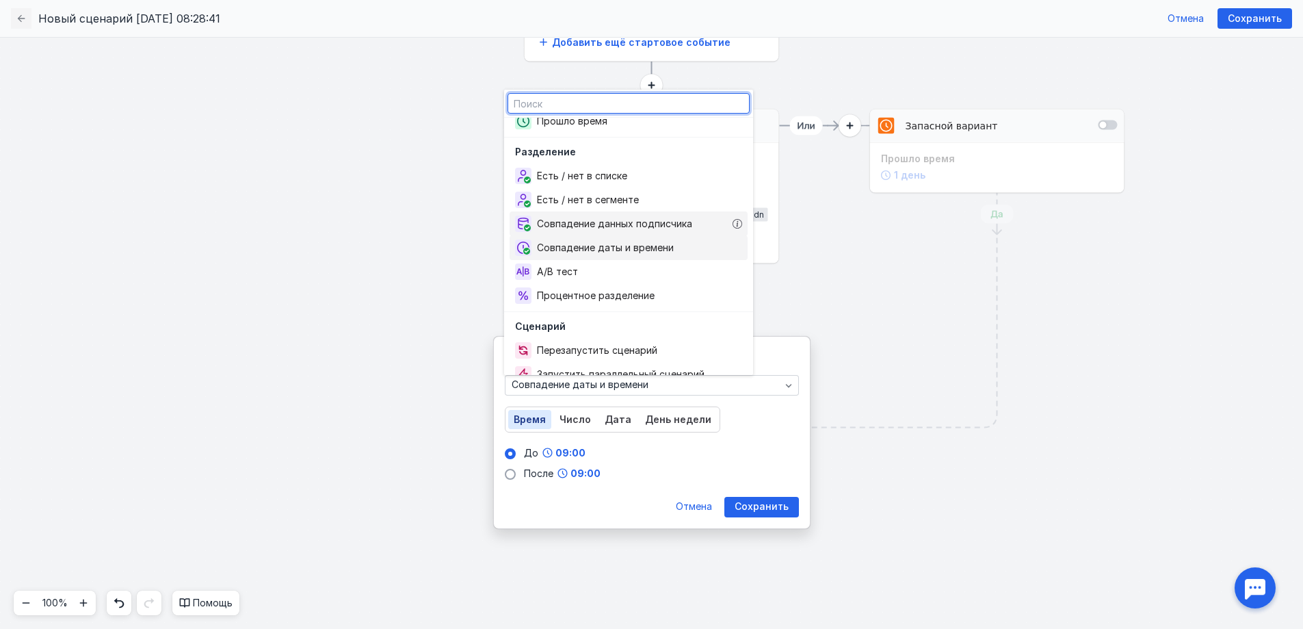
click at [677, 221] on span "Совпадение данных подписчика" at bounding box center [617, 224] width 161 height 14
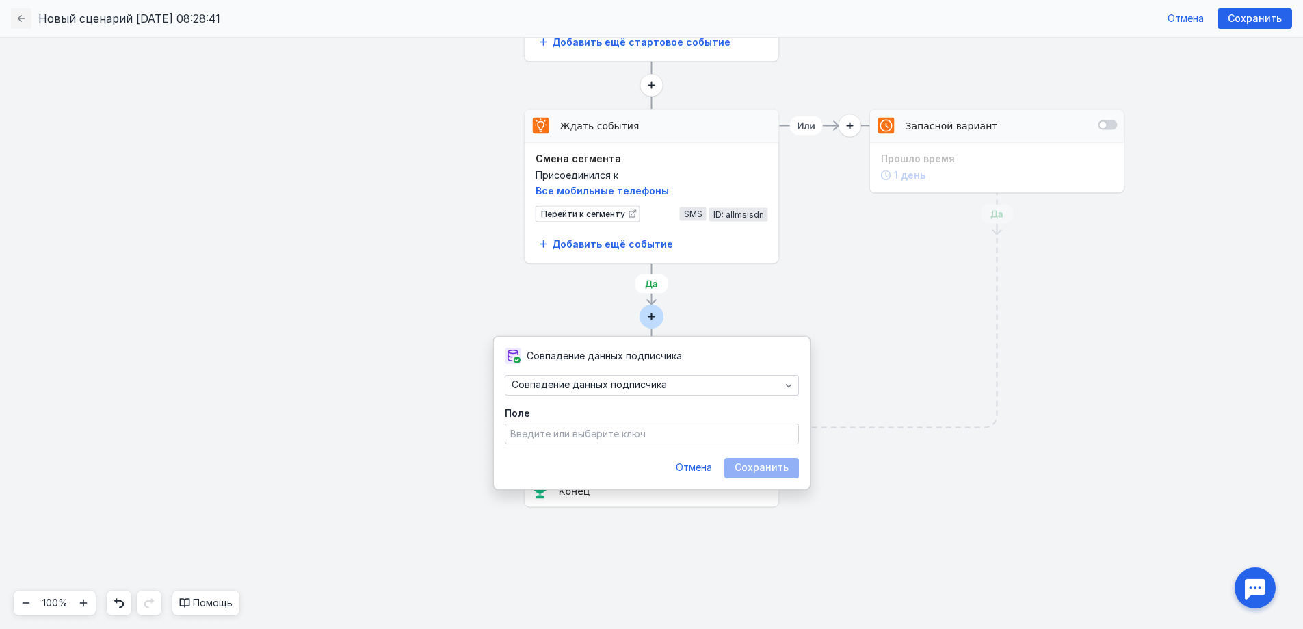
click at [626, 440] on input at bounding box center [652, 433] width 290 height 19
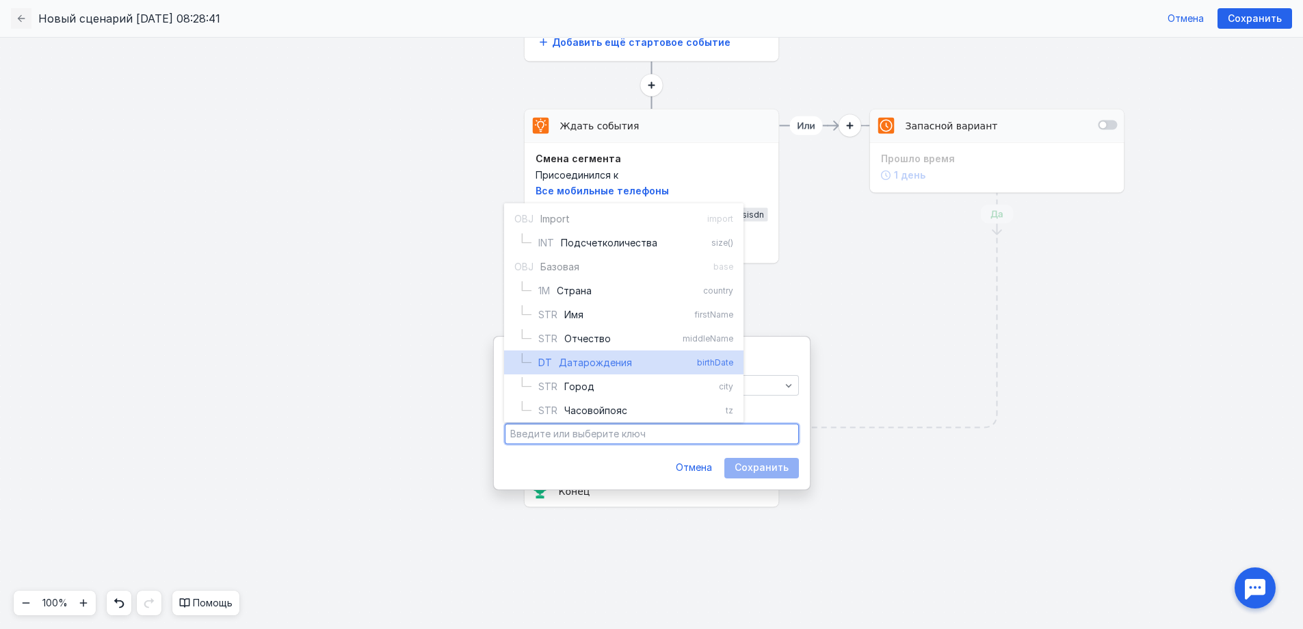
click at [634, 357] on div "Дата рождения" at bounding box center [624, 363] width 131 height 14
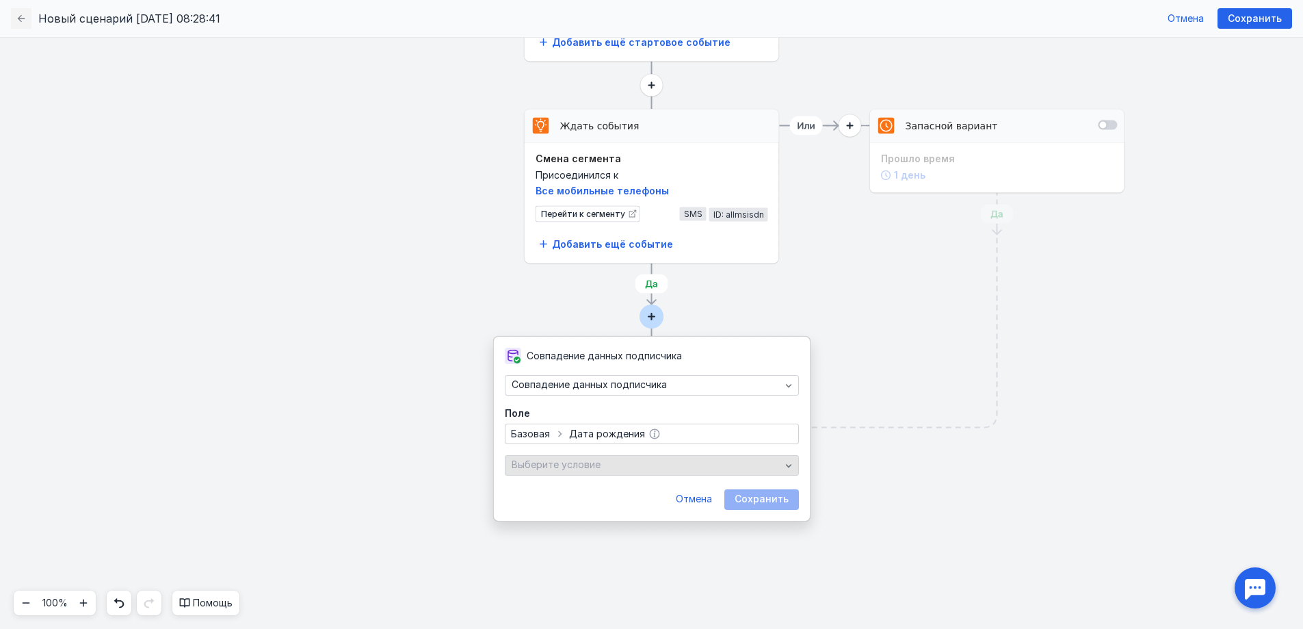
click at [684, 461] on div "Выберите условие" at bounding box center [646, 465] width 276 height 12
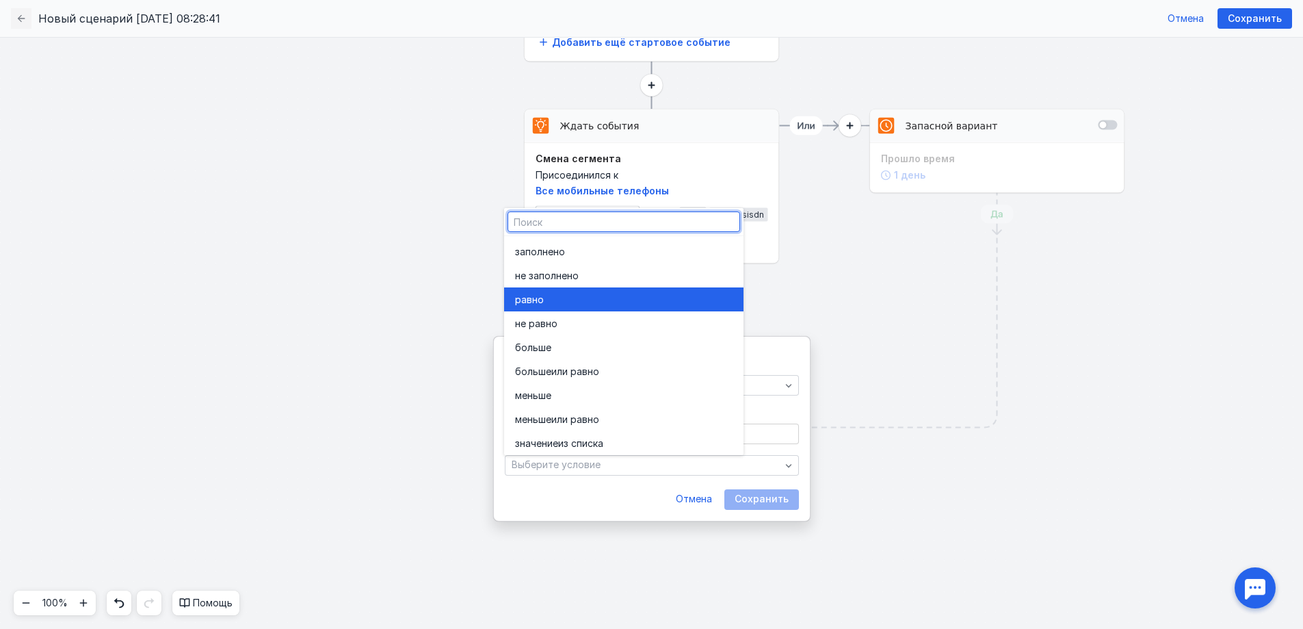
drag, startPoint x: 655, startPoint y: 315, endPoint x: 655, endPoint y: 302, distance: 12.3
click at [655, 302] on div "заполнено не заполнено равно не равно больше больше или равно меньше меньше или…" at bounding box center [623, 383] width 239 height 294
click at [655, 302] on div "равно" at bounding box center [624, 300] width 218 height 14
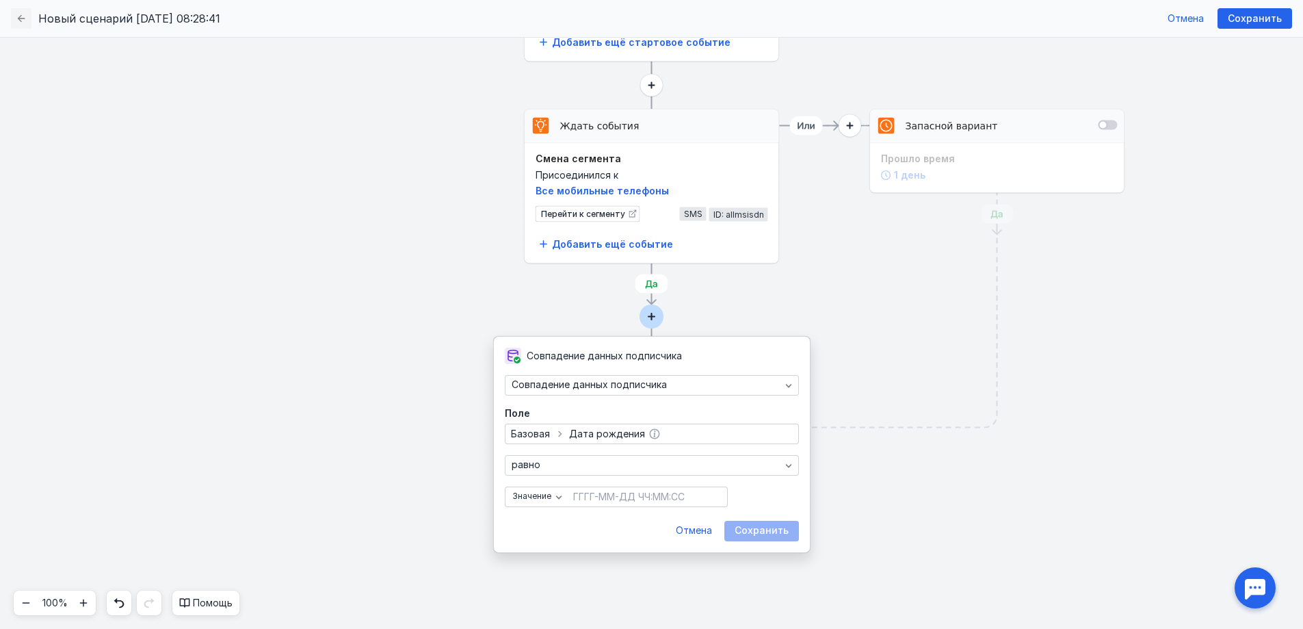
click at [659, 492] on input at bounding box center [648, 496] width 156 height 19
type input "[DATE] 22:00:00"
click at [765, 527] on span "Сохранить" at bounding box center [762, 531] width 54 height 12
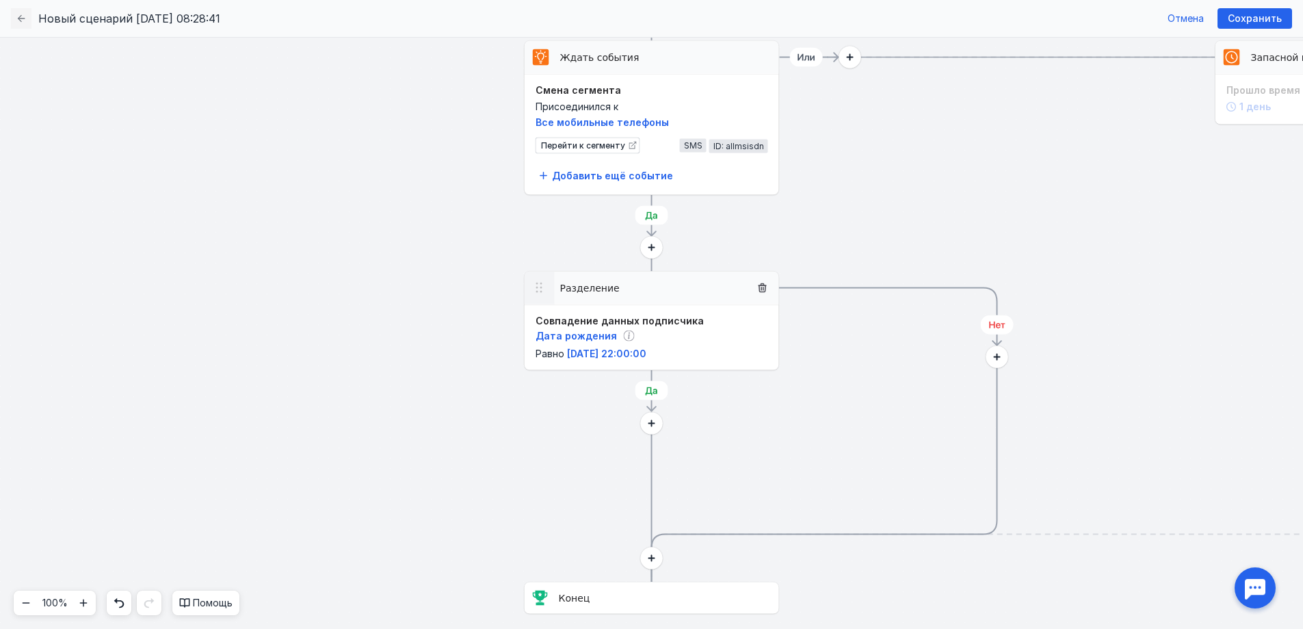
click at [762, 287] on icon at bounding box center [762, 288] width 11 height 11
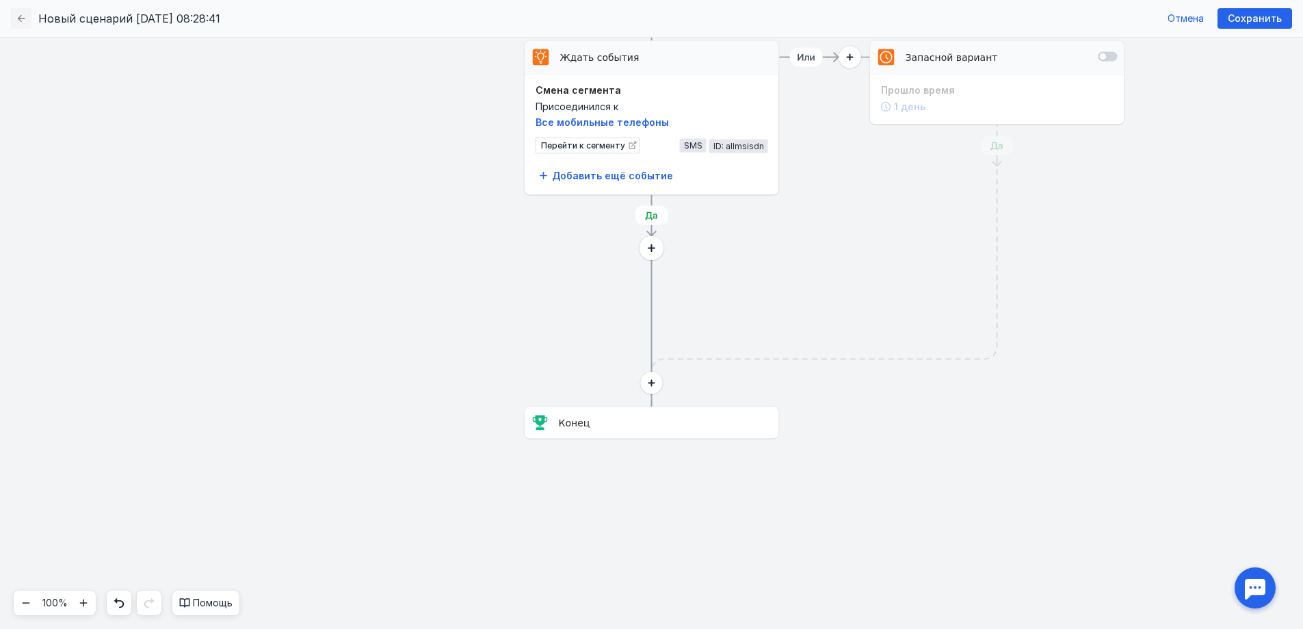
click at [655, 246] on circle at bounding box center [652, 248] width 24 height 24
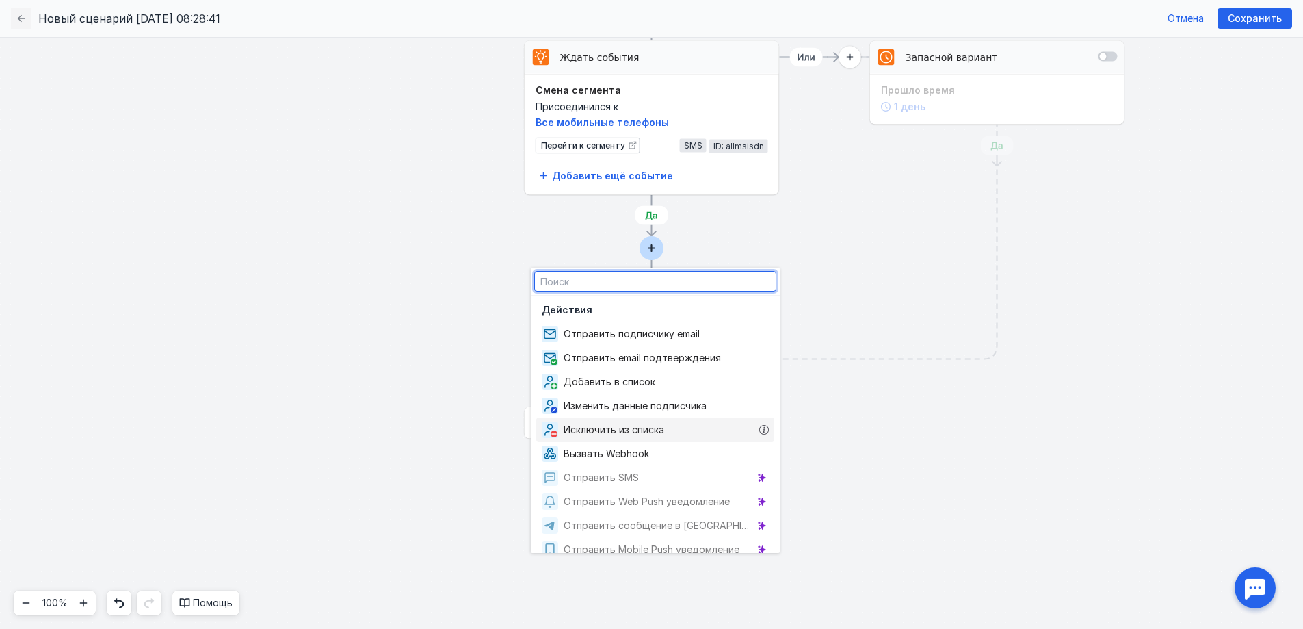
scroll to position [68, 0]
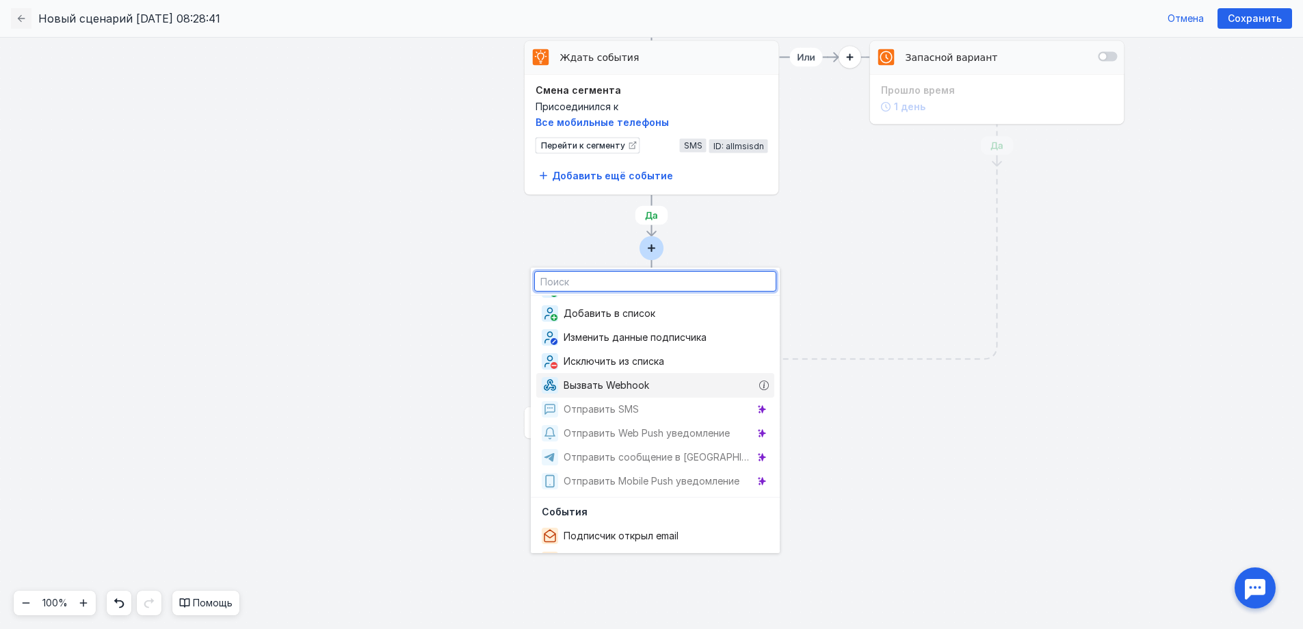
click at [715, 386] on div "Вызвать Webhook" at bounding box center [655, 385] width 238 height 25
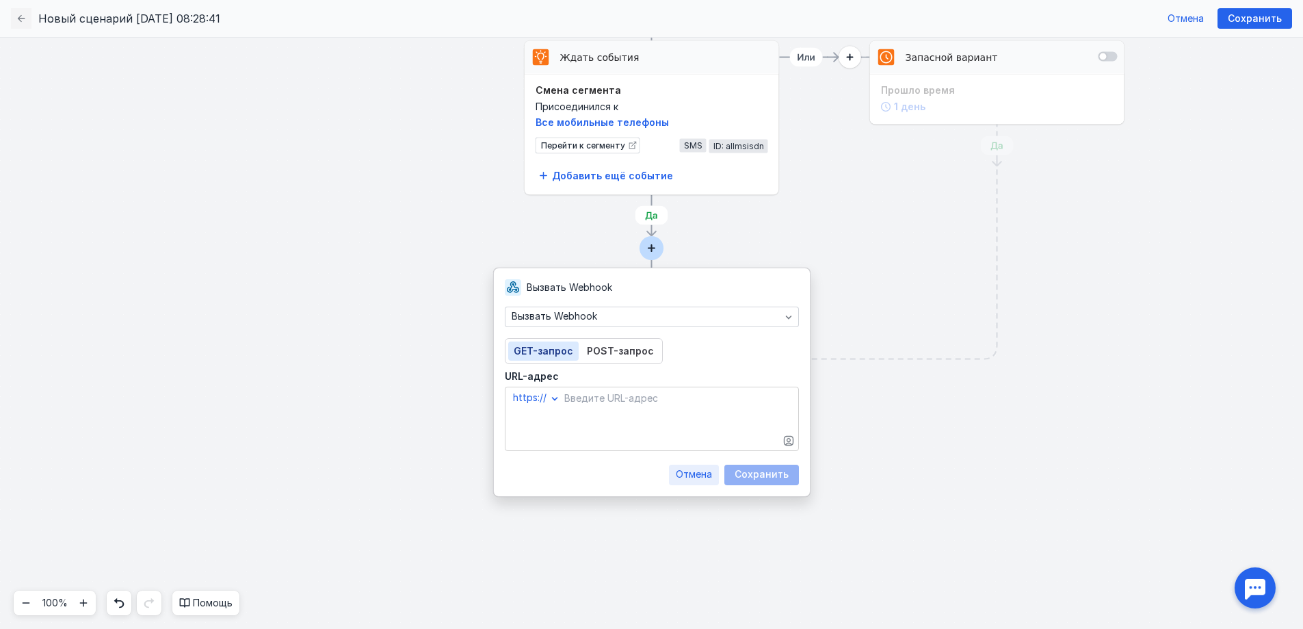
click at [712, 469] on span "Отмена" at bounding box center [694, 475] width 36 height 12
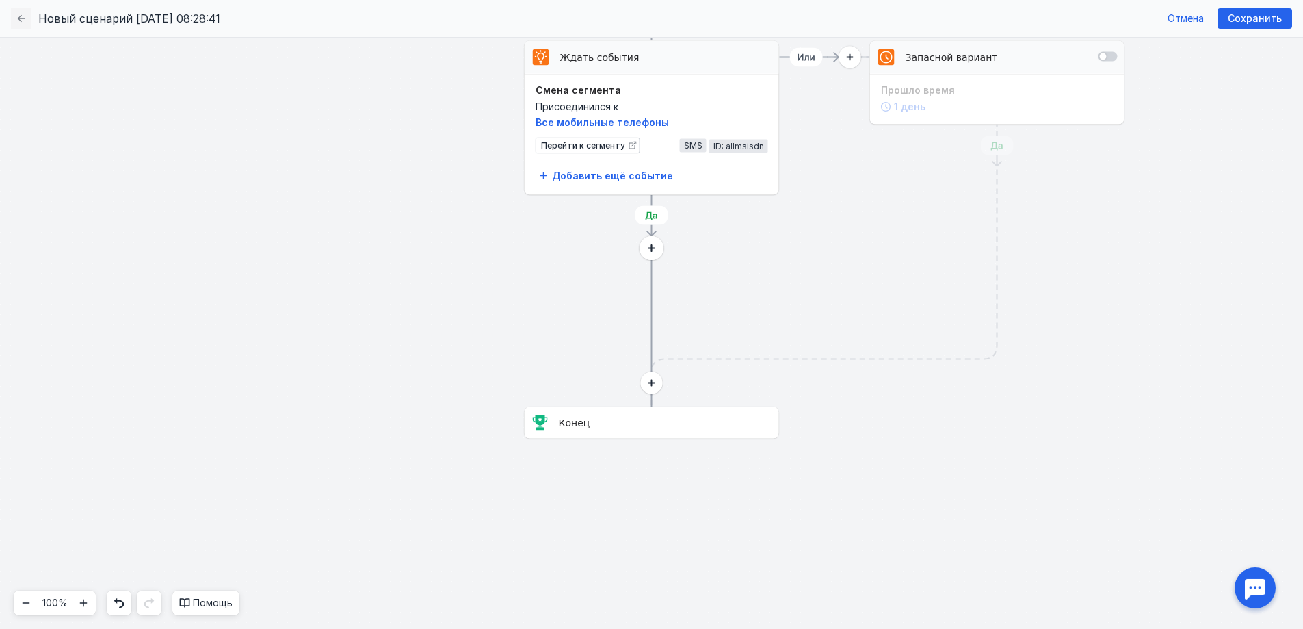
click at [656, 241] on circle at bounding box center [652, 248] width 24 height 24
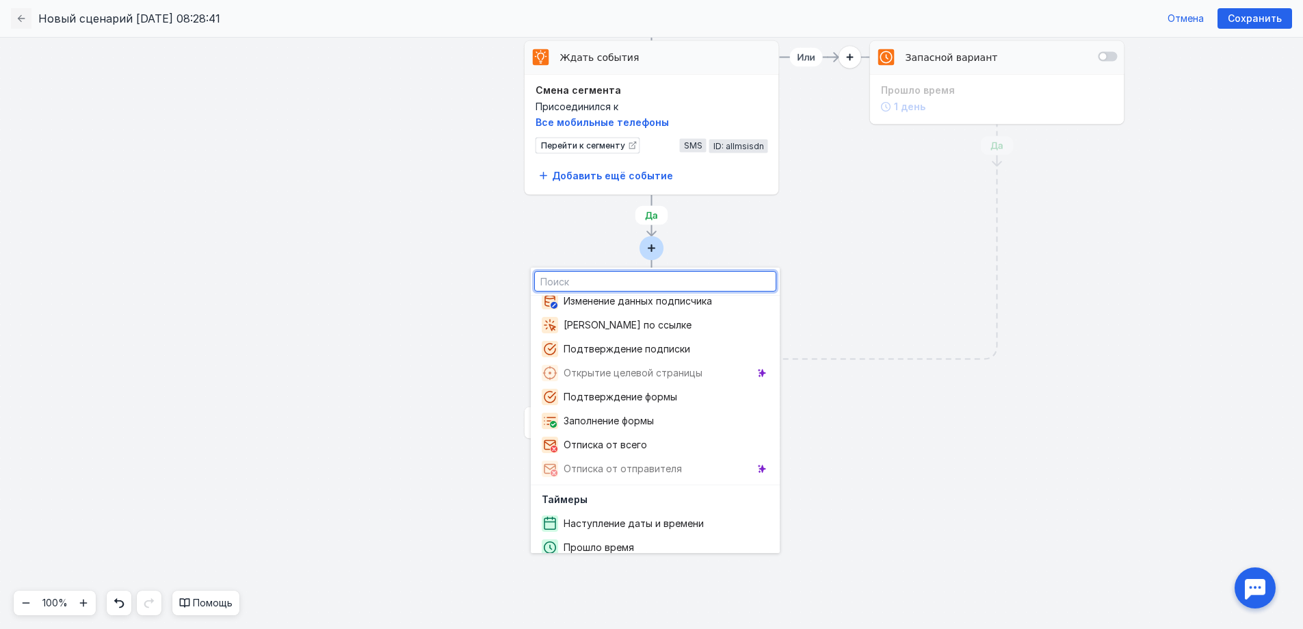
scroll to position [397, 0]
drag, startPoint x: 29, startPoint y: 24, endPoint x: 18, endPoint y: 20, distance: 11.7
click at [24, 22] on div "Новый сценарий [DATE] 08:28:41" at bounding box center [115, 18] width 209 height 21
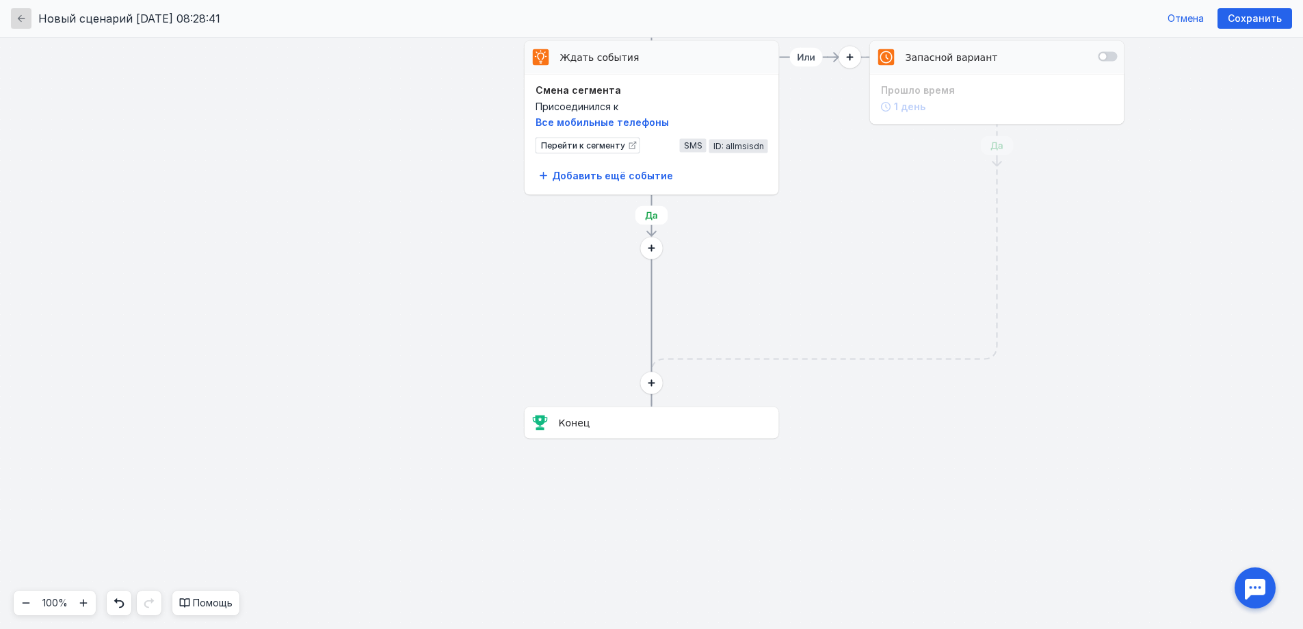
click at [18, 19] on icon "button" at bounding box center [21, 18] width 11 height 11
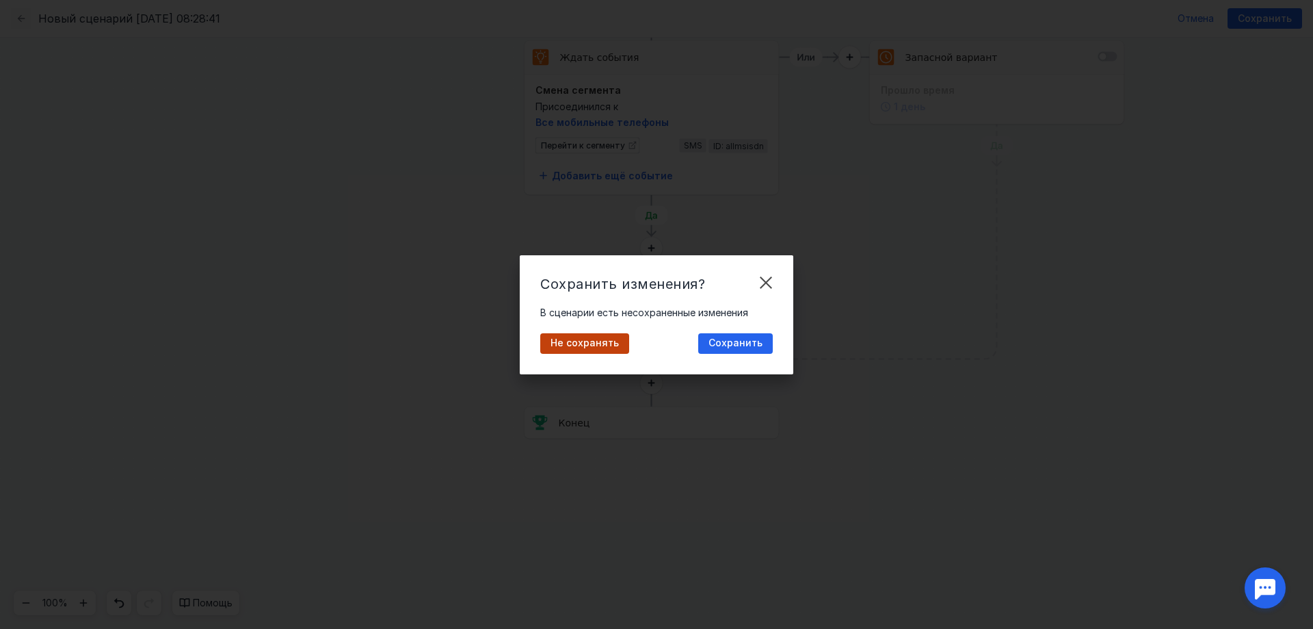
click at [590, 326] on div "Cохранить изменения? В сценарии есть несохраненные изменения Не сохранять Сохра…" at bounding box center [657, 314] width 274 height 119
click at [574, 344] on span "Не сохранять" at bounding box center [585, 343] width 68 height 12
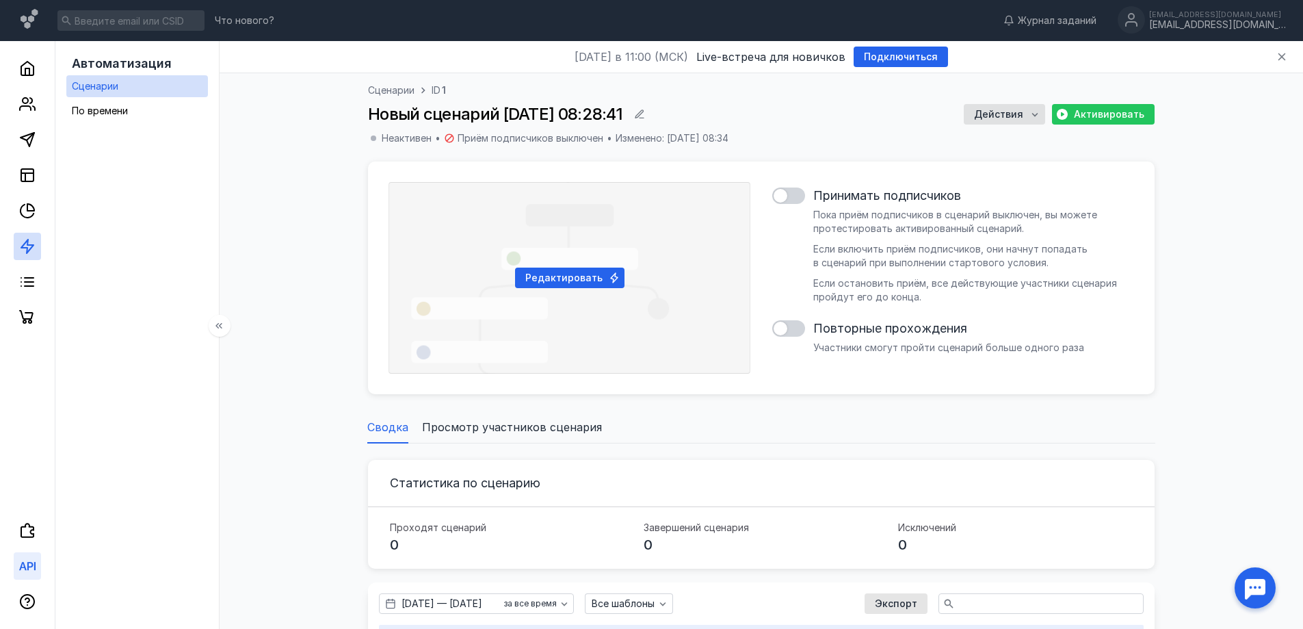
click at [34, 559] on icon at bounding box center [27, 566] width 16 height 16
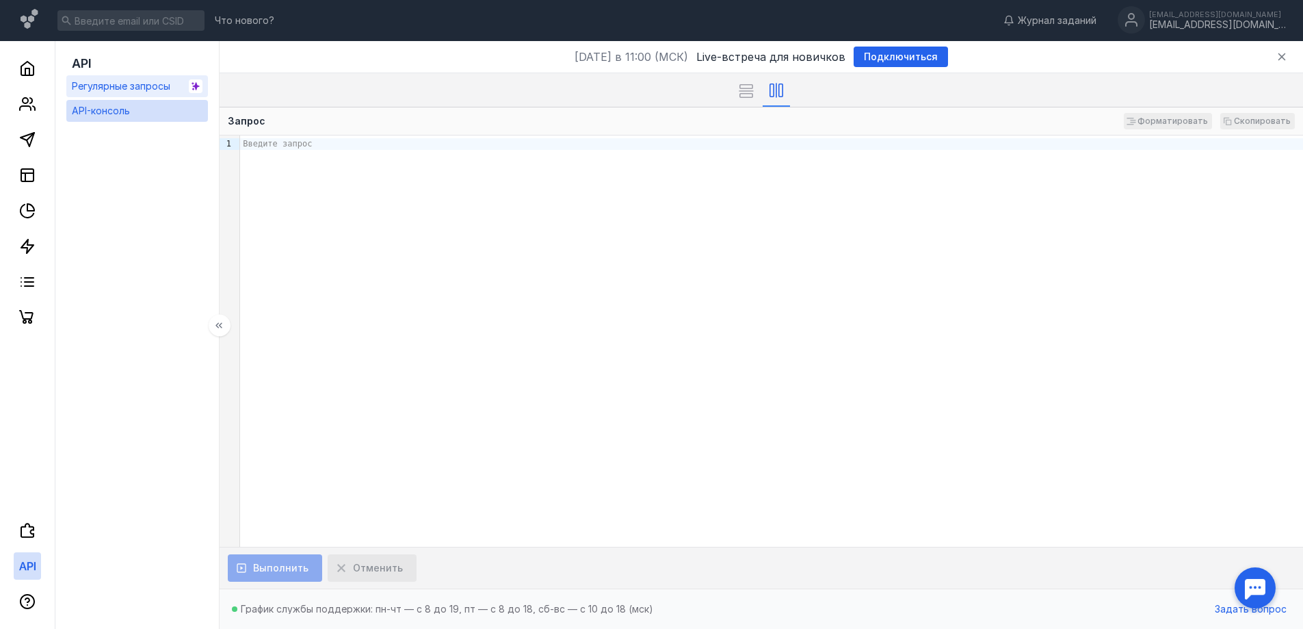
click at [118, 87] on span "Регулярные запросы" at bounding box center [121, 86] width 99 height 12
